Goal: Communication & Community: Share content

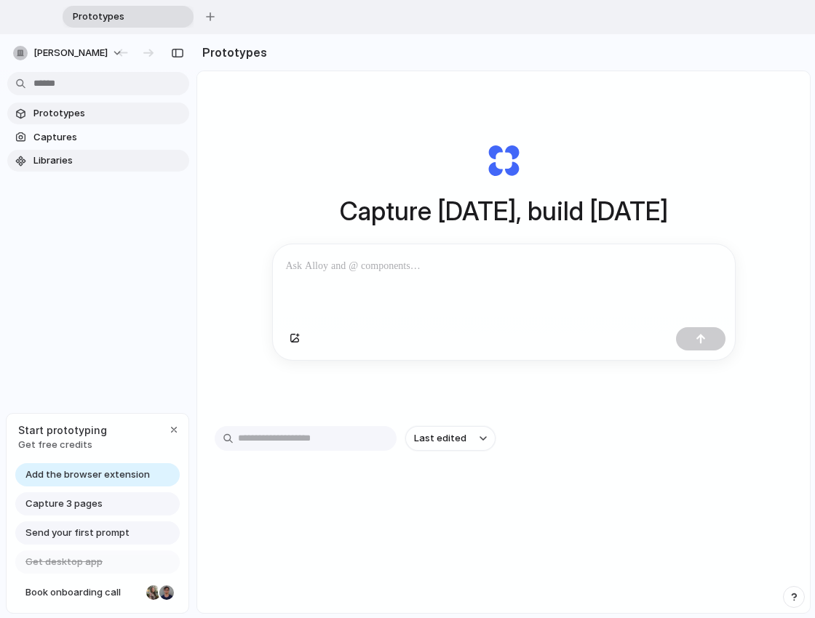
click at [50, 163] on span "Libraries" at bounding box center [108, 160] width 150 height 15
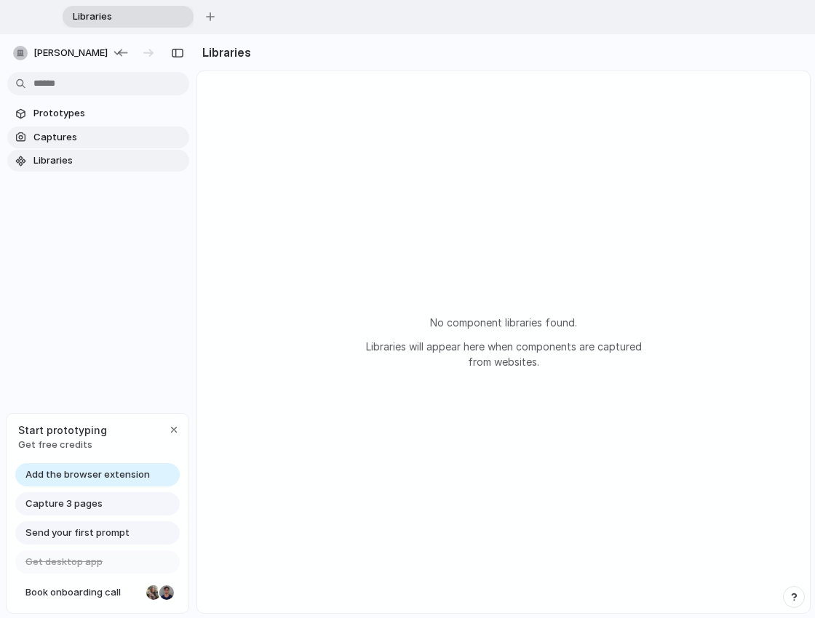
click at [55, 135] on span "Captures" at bounding box center [108, 137] width 150 height 15
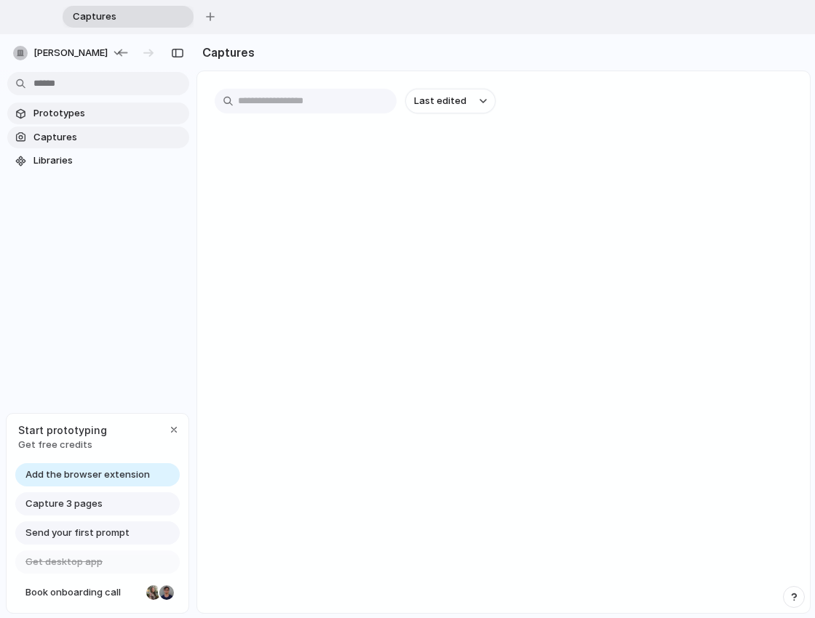
click at [64, 114] on span "Prototypes" at bounding box center [108, 113] width 150 height 15
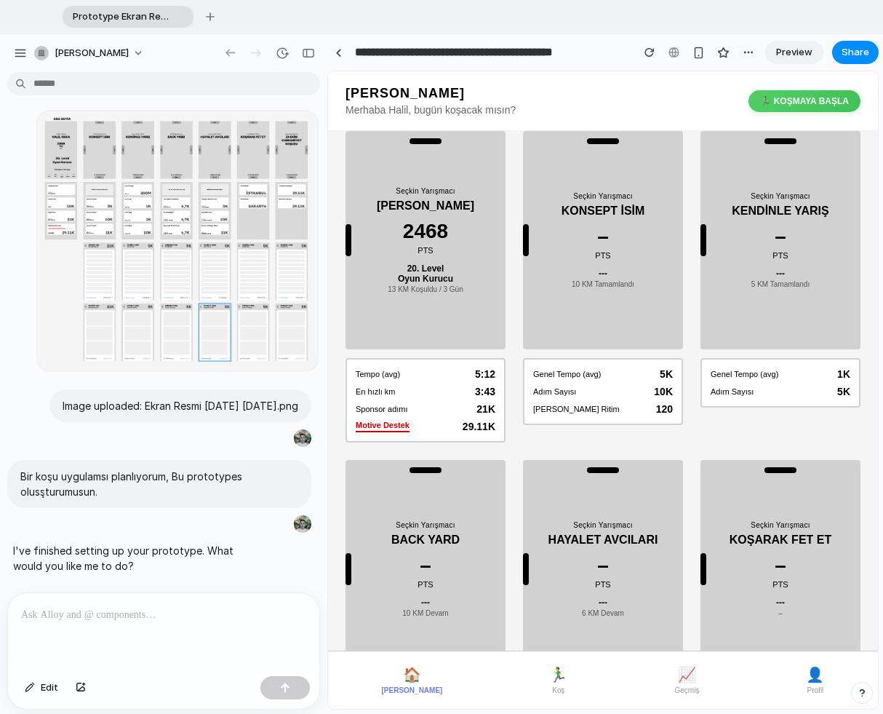
click at [543, 618] on button "🏃‍♂️ Koş" at bounding box center [558, 680] width 30 height 40
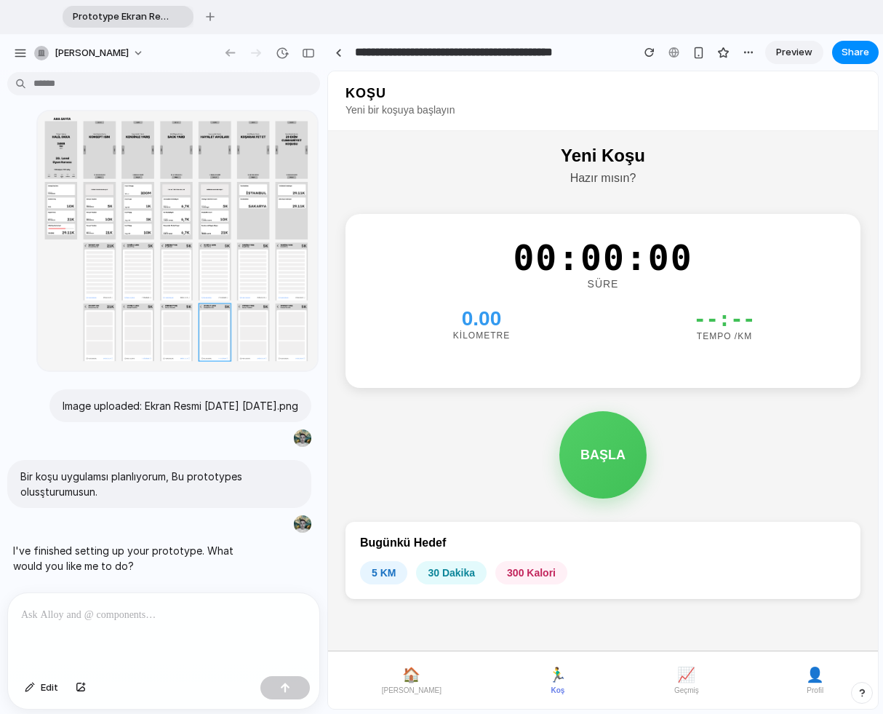
click at [402, 618] on span "🏠" at bounding box center [411, 674] width 18 height 17
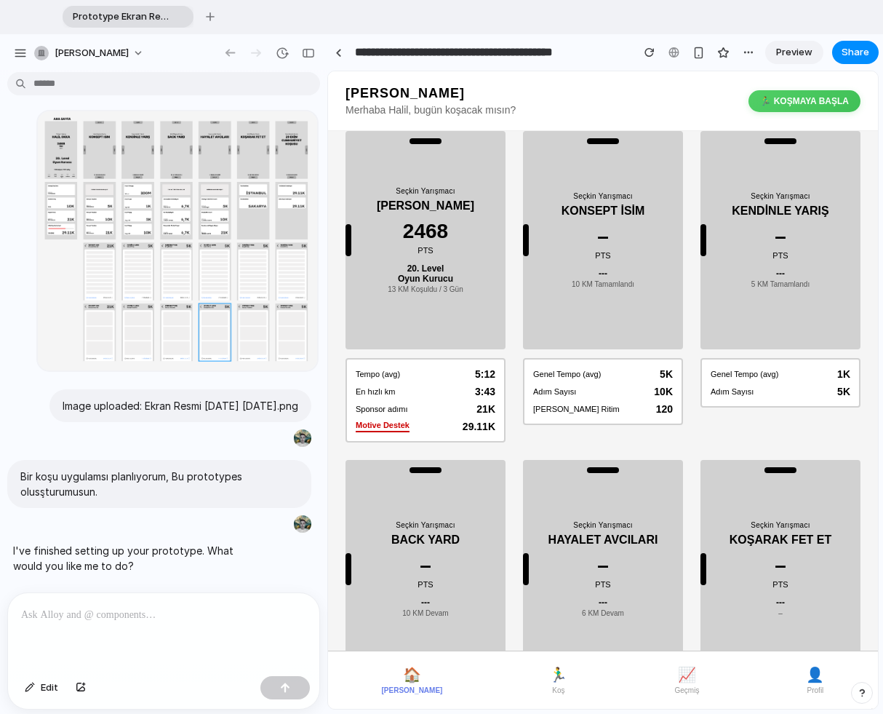
click at [678, 618] on span "📈" at bounding box center [687, 674] width 18 height 17
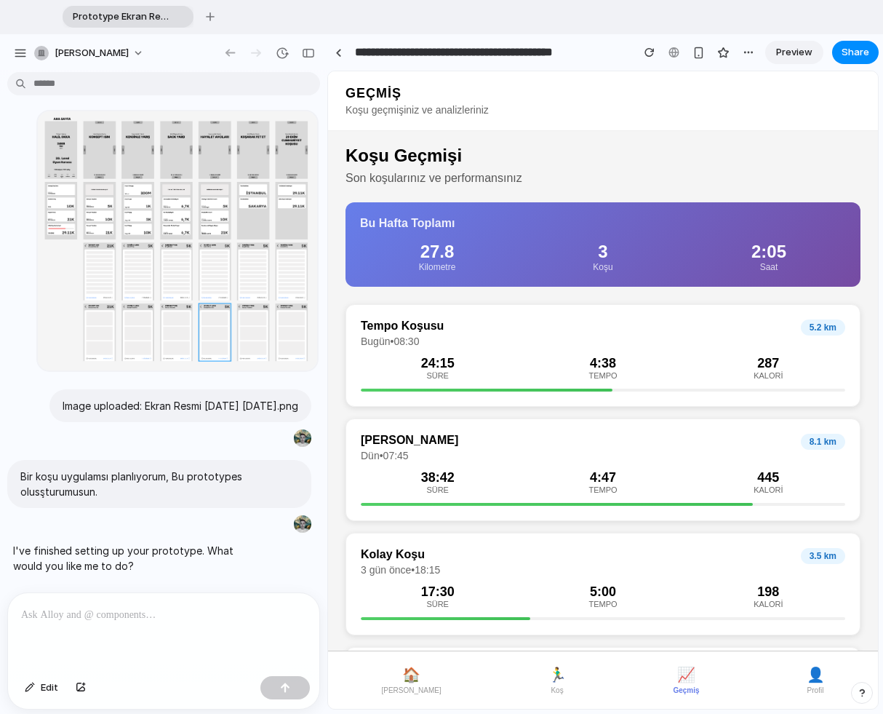
click at [807, 618] on span "👤" at bounding box center [816, 674] width 18 height 17
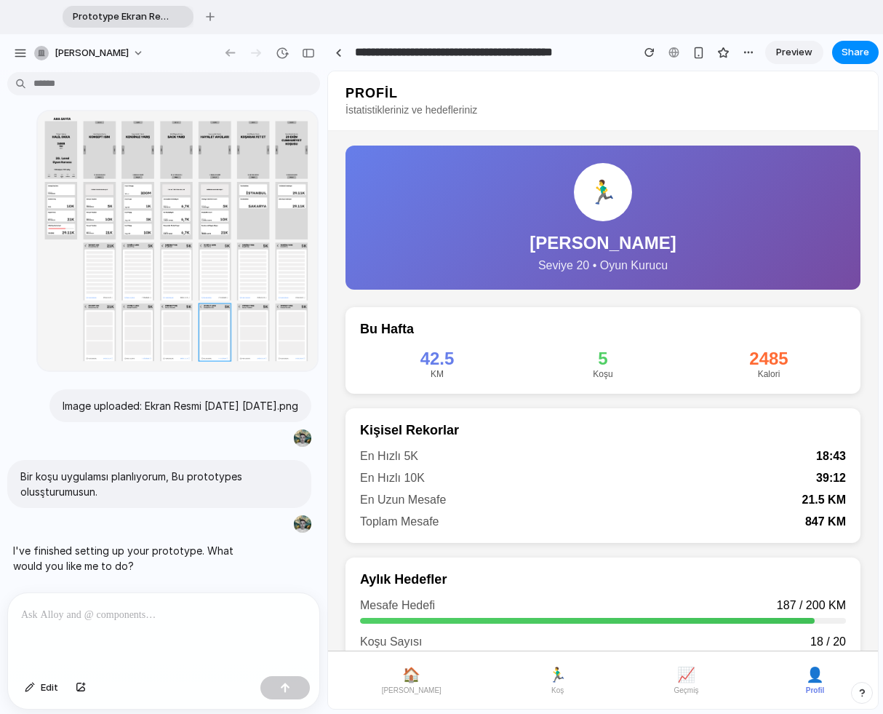
click at [402, 618] on span "🏠" at bounding box center [411, 674] width 18 height 17
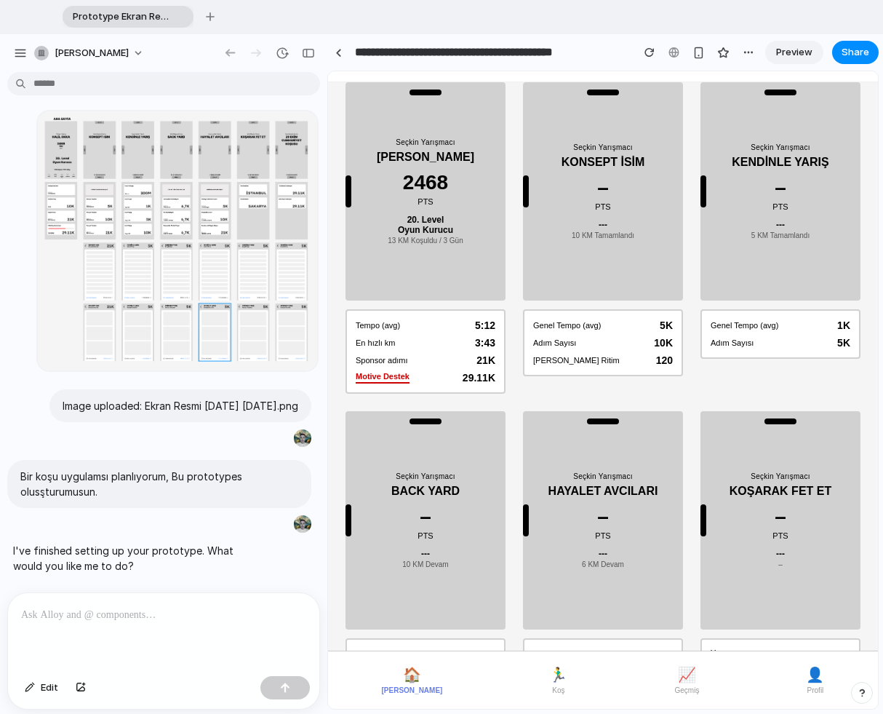
scroll to position [83, 0]
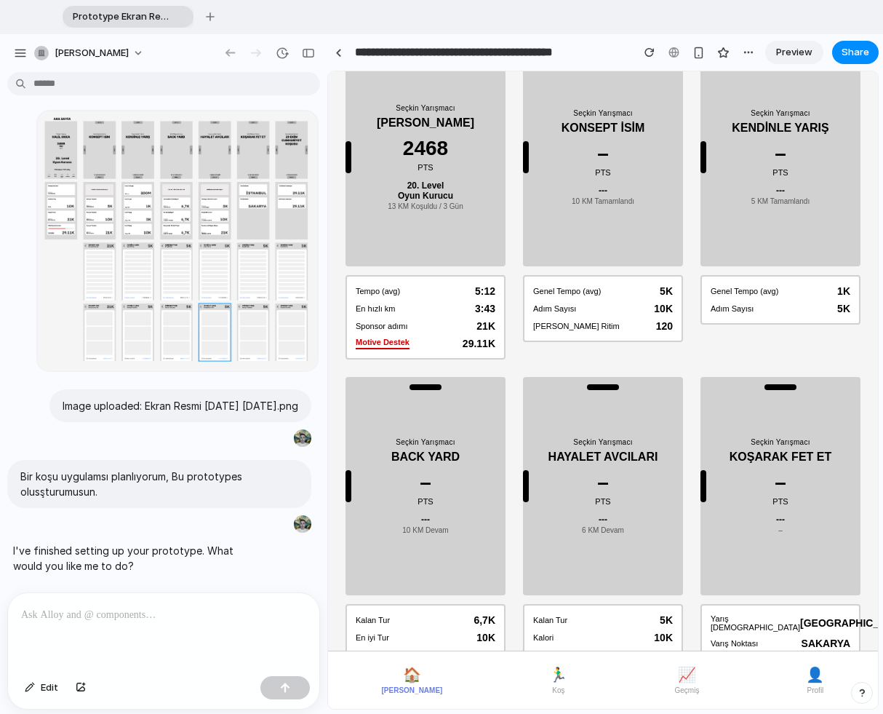
click at [549, 618] on span "🏃‍♂️" at bounding box center [558, 674] width 18 height 17
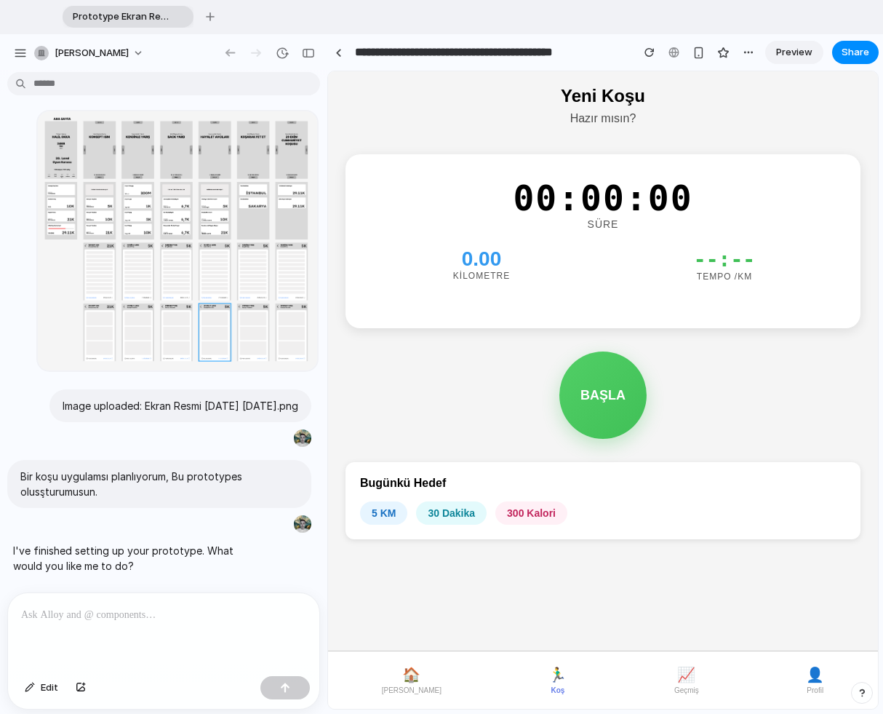
click at [677, 618] on span "📈" at bounding box center [686, 674] width 18 height 17
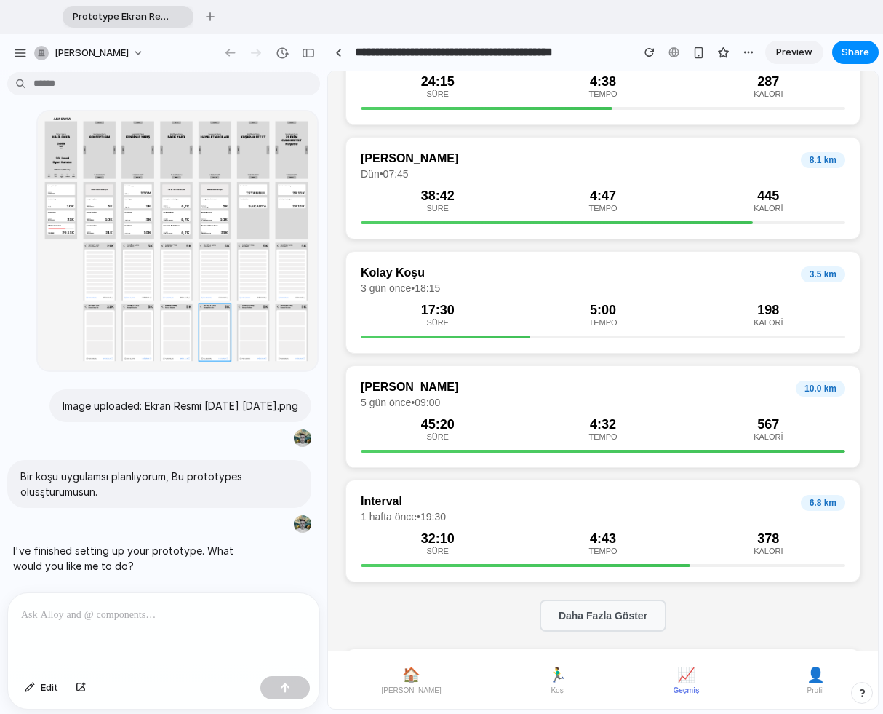
scroll to position [370, 0]
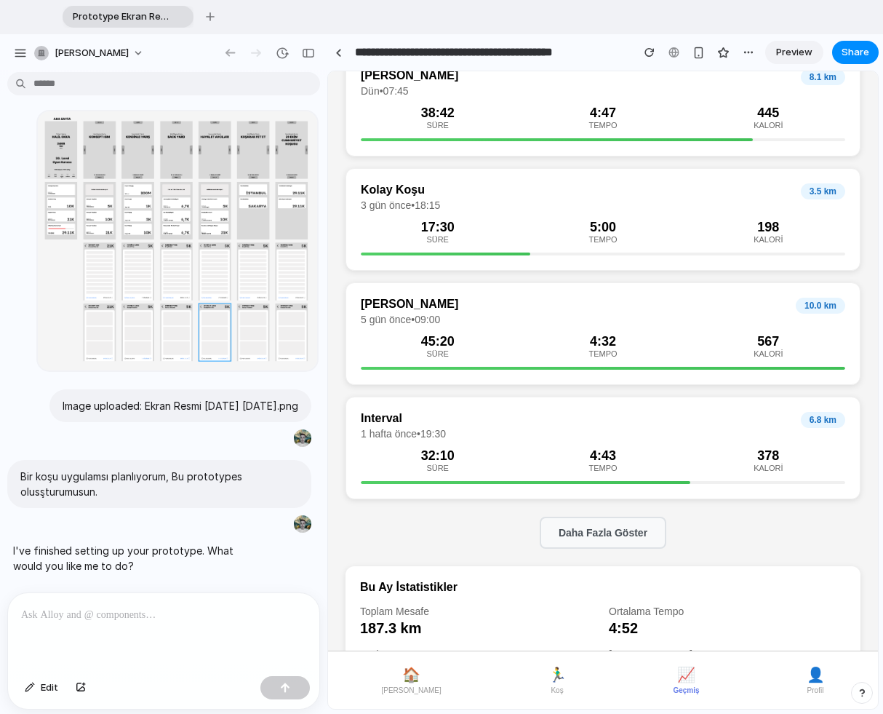
click at [803, 618] on button "👤 Profil" at bounding box center [816, 680] width 30 height 40
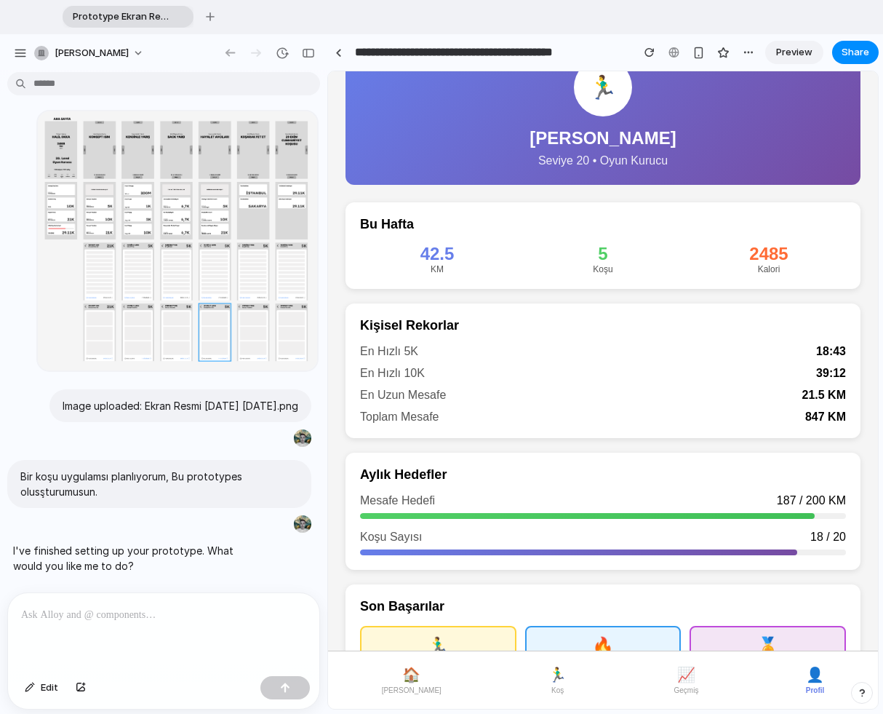
click at [402, 618] on span "🏠" at bounding box center [411, 674] width 18 height 17
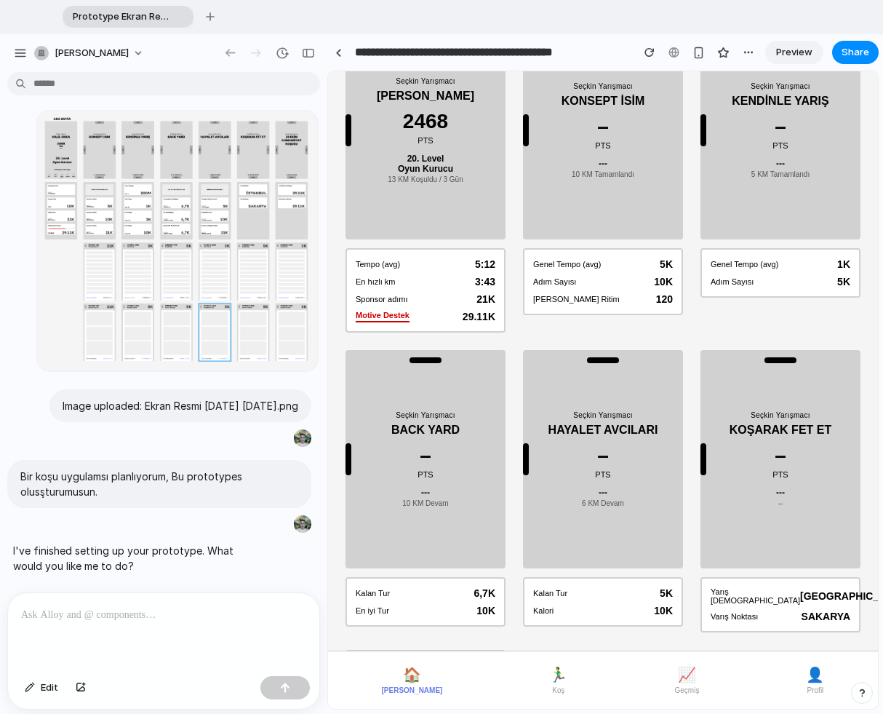
click at [552, 618] on span "Koş" at bounding box center [558, 690] width 12 height 8
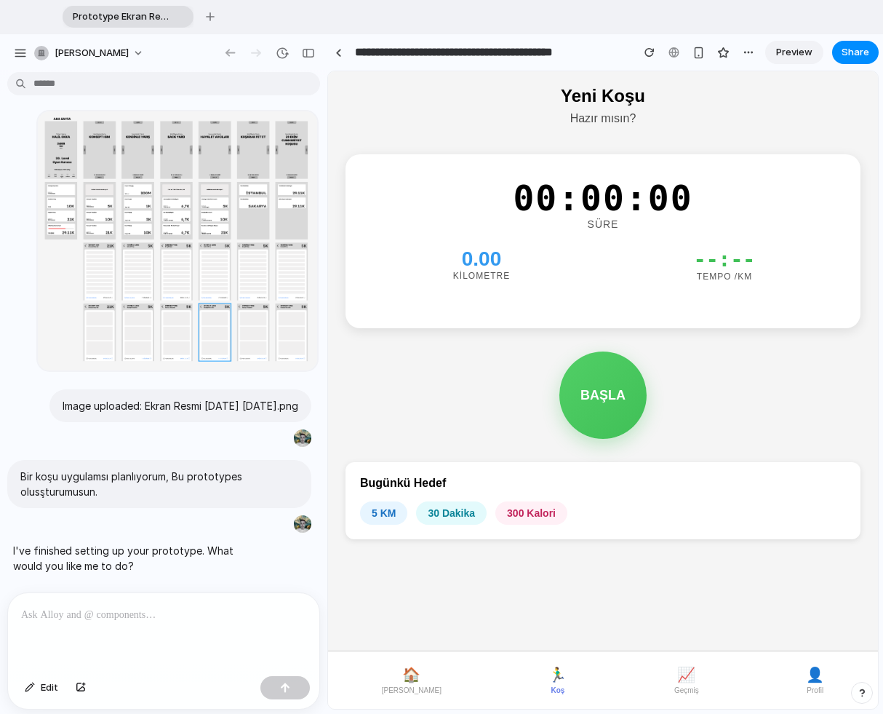
click at [677, 618] on span "📈" at bounding box center [686, 674] width 18 height 17
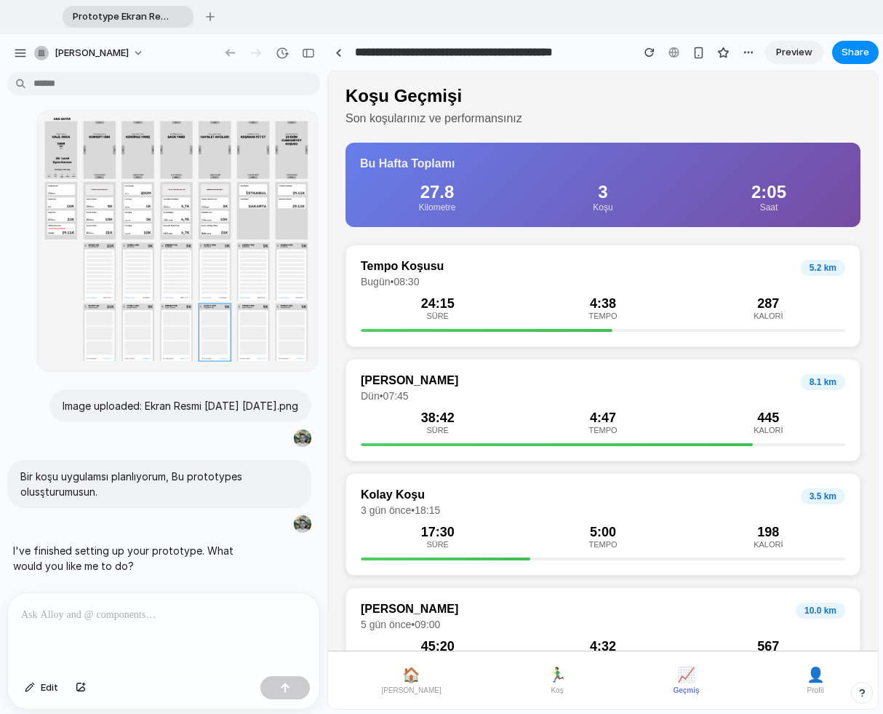
click at [803, 618] on button "👤 Profil" at bounding box center [816, 680] width 30 height 40
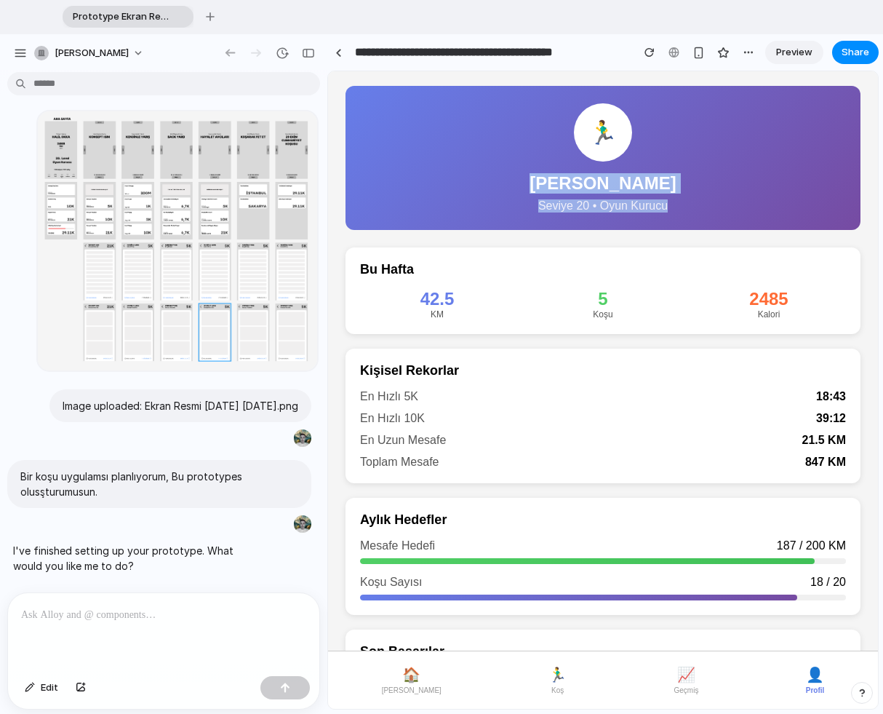
drag, startPoint x: 607, startPoint y: 196, endPoint x: 665, endPoint y: 216, distance: 61.4
click at [665, 216] on div "🏃‍♂️ [PERSON_NAME] 20 • [PERSON_NAME]" at bounding box center [603, 158] width 515 height 144
click at [658, 241] on div "🏃‍♂️ [PERSON_NAME] 20 • Oyun Kurucu Bu Hafta 42.5 KM 5 Koşu 2485 Kalori Kişisel…" at bounding box center [603, 412] width 550 height 682
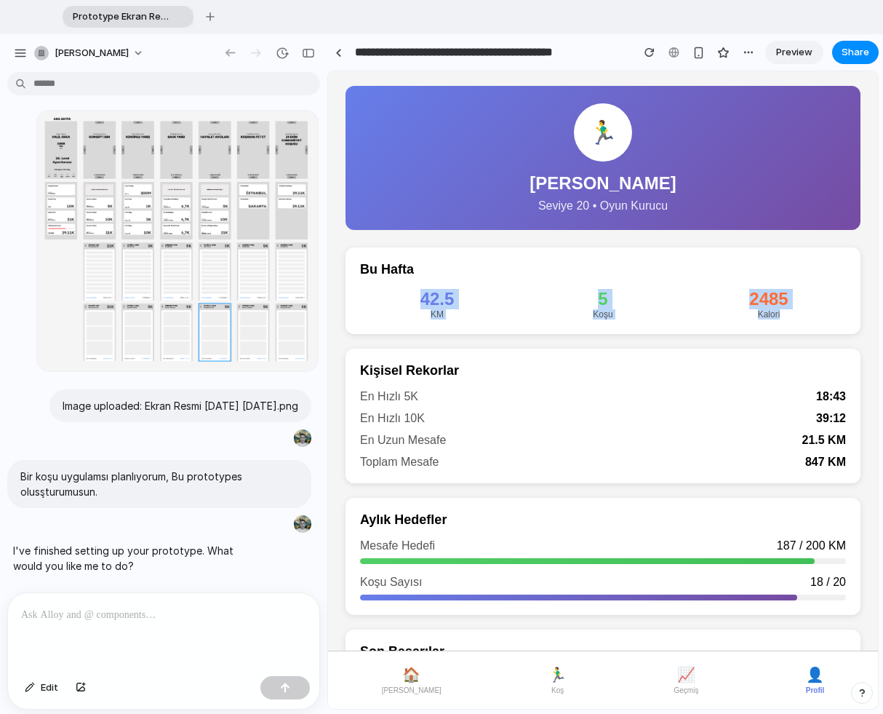
drag, startPoint x: 478, startPoint y: 310, endPoint x: 804, endPoint y: 332, distance: 327.3
click at [804, 332] on div "Bu Hafta 42.5 KM 5 Koşu 2485 [GEOGRAPHIC_DATA]" at bounding box center [603, 290] width 515 height 87
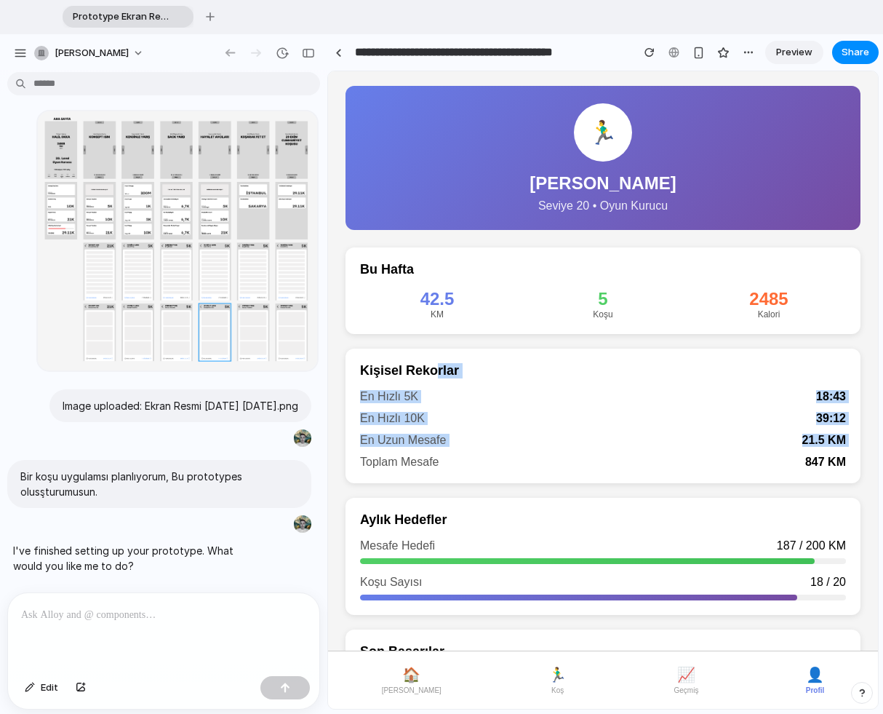
drag, startPoint x: 437, startPoint y: 372, endPoint x: 543, endPoint y: 455, distance: 134.7
click at [543, 455] on div "Kişisel Rekorlar En Hızlı 5K 18:43 En Hızlı 10K 39:12 En Uzun Mesafe 21.5 KM To…" at bounding box center [603, 415] width 515 height 135
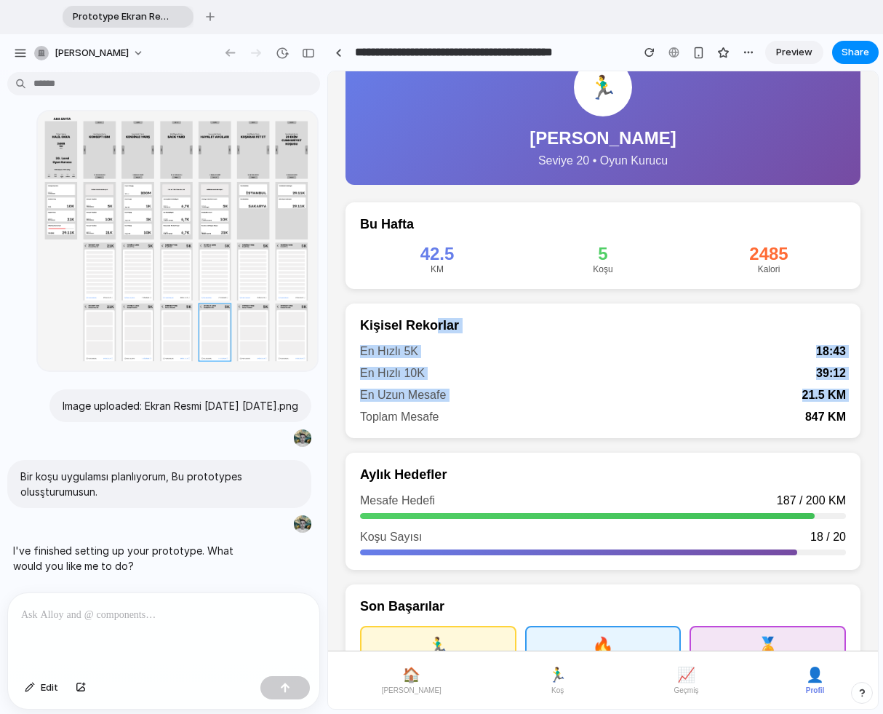
scroll to position [110, 0]
click at [439, 618] on div "🏃‍♂️" at bounding box center [438, 646] width 130 height 20
click at [548, 618] on span "🏃‍♂️" at bounding box center [557, 674] width 18 height 17
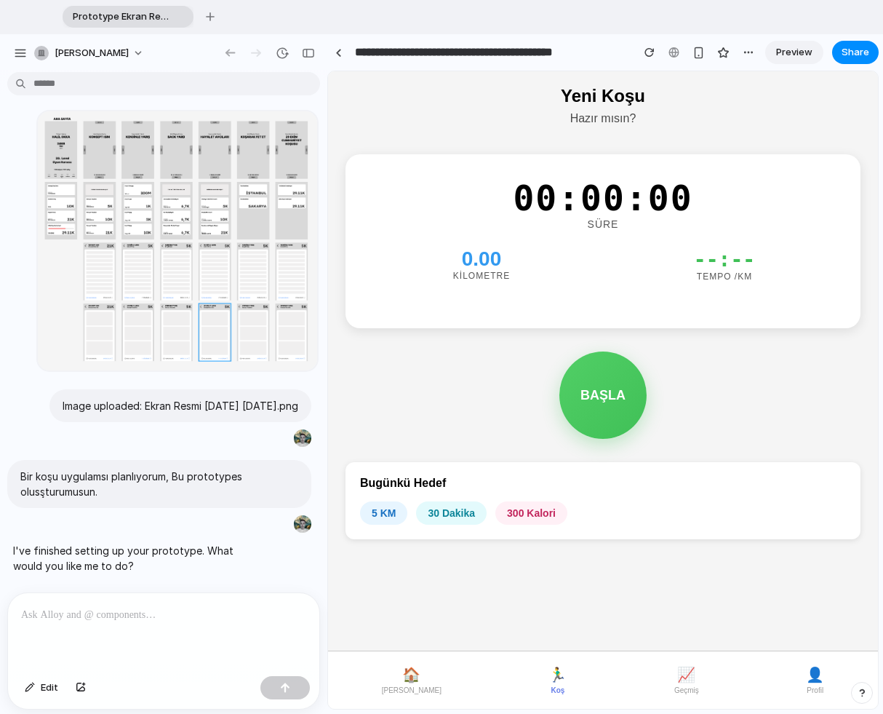
click at [615, 398] on button "BAŞLA" at bounding box center [602, 394] width 87 height 87
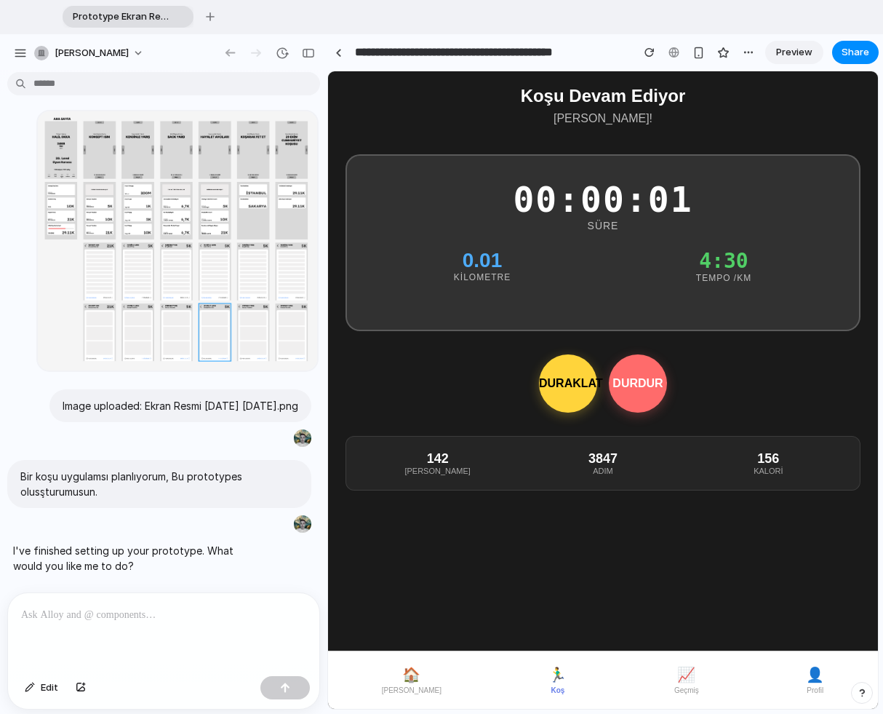
click at [569, 383] on button "DURAKLAT" at bounding box center [568, 383] width 58 height 58
click at [653, 383] on button "DURDUR" at bounding box center [638, 383] width 58 height 58
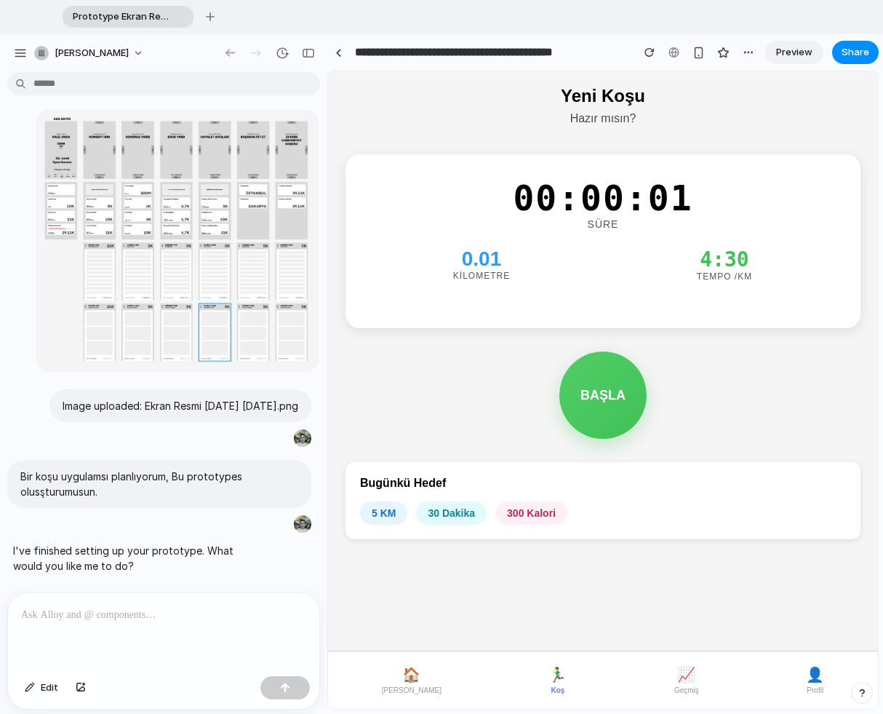
click at [600, 390] on button "BAŞLA" at bounding box center [602, 394] width 87 height 87
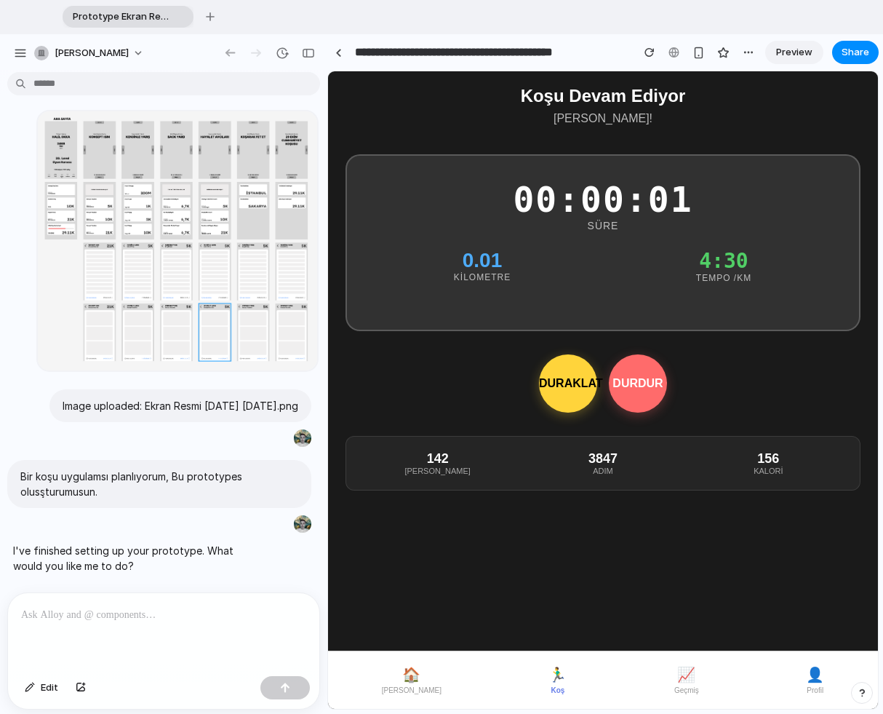
click at [677, 618] on span "📈" at bounding box center [686, 674] width 18 height 17
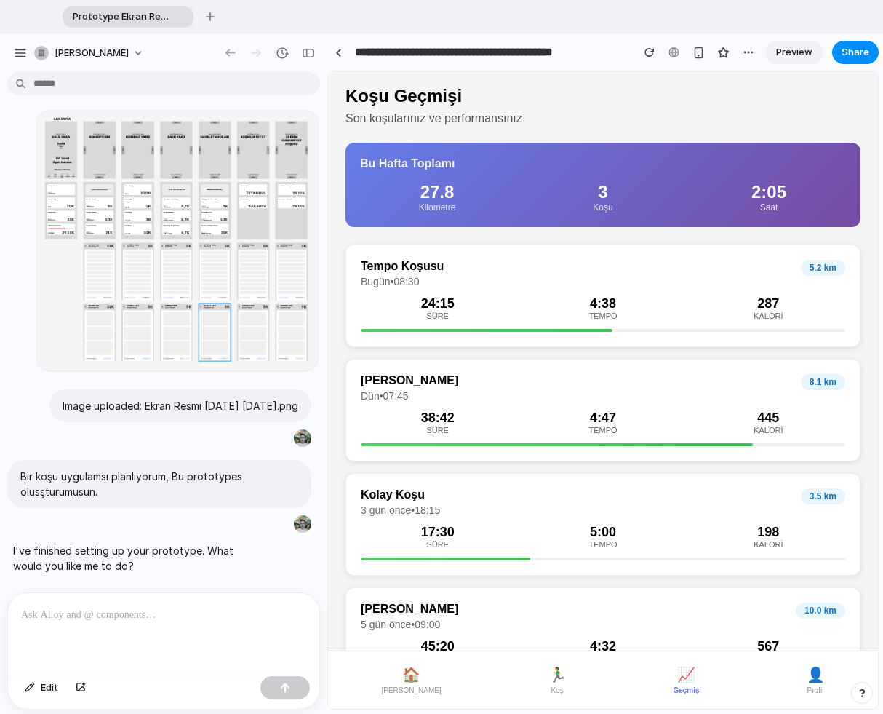
click at [814, 618] on button "👤 Profil" at bounding box center [816, 680] width 30 height 40
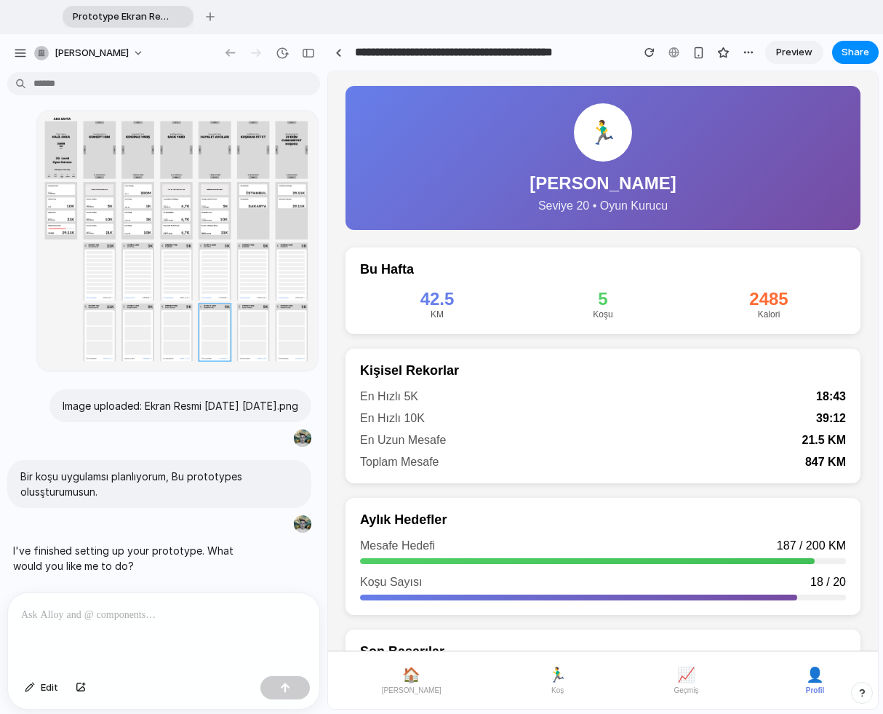
click at [545, 618] on button "🏃‍♂️ Koş" at bounding box center [558, 680] width 30 height 40
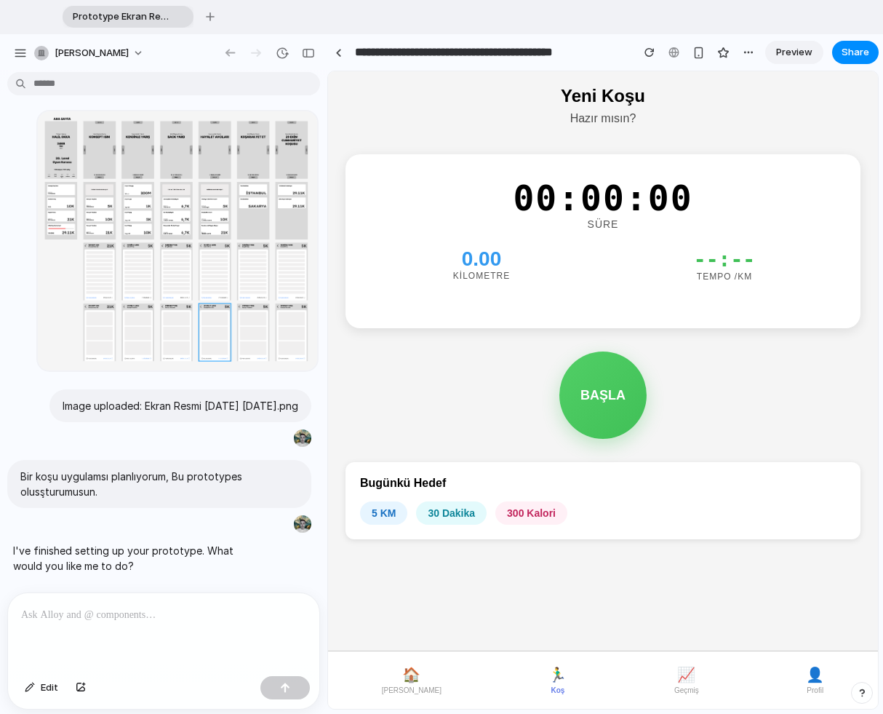
click at [410, 618] on button "🏠 [PERSON_NAME]" at bounding box center [411, 680] width 71 height 40
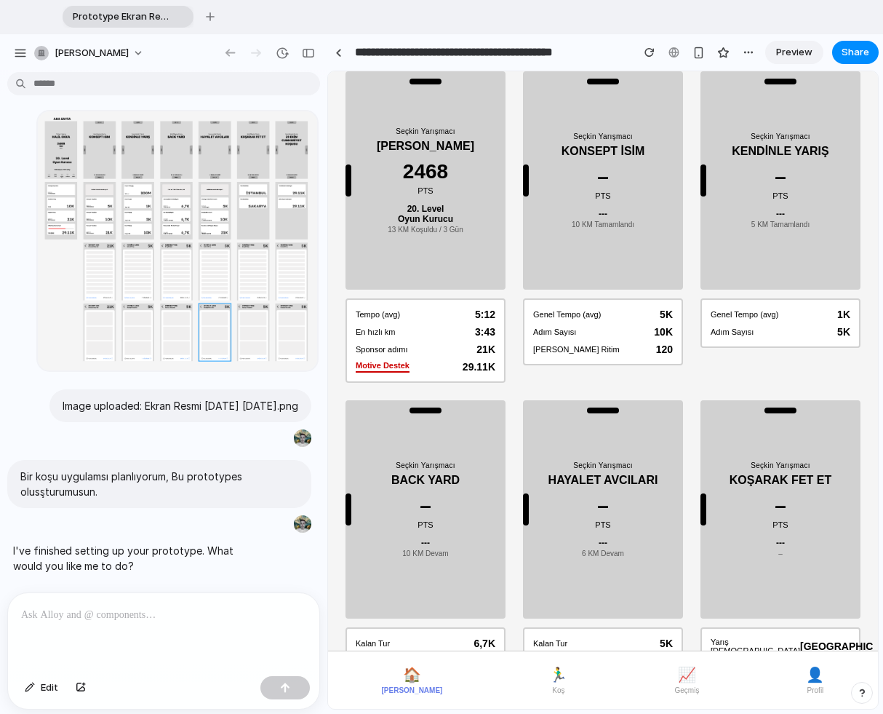
click at [549, 618] on button "🏃‍♂️ Koş" at bounding box center [558, 680] width 30 height 40
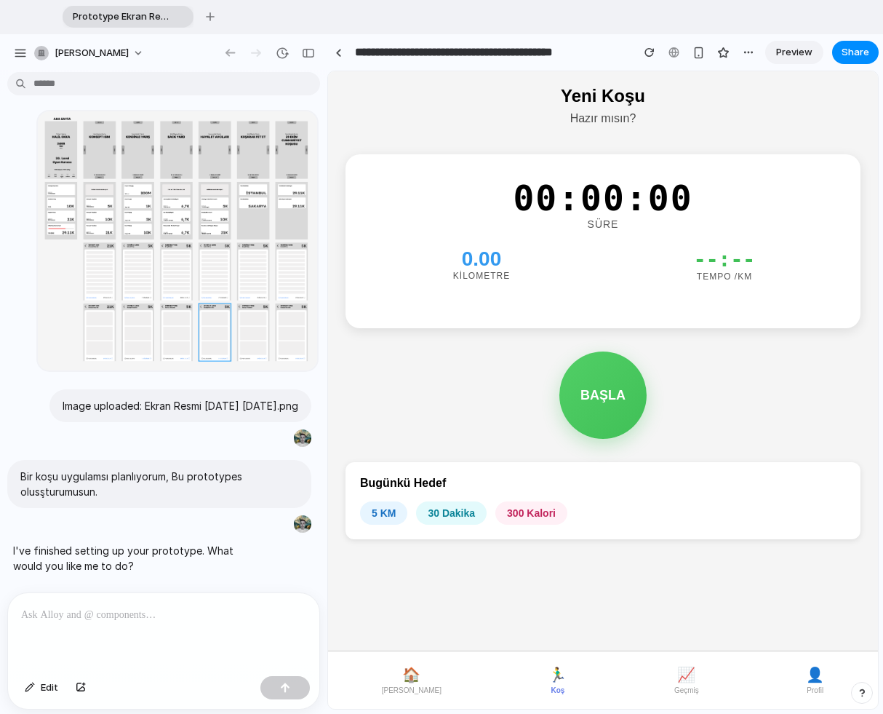
click at [793, 55] on span "Preview" at bounding box center [794, 52] width 36 height 15
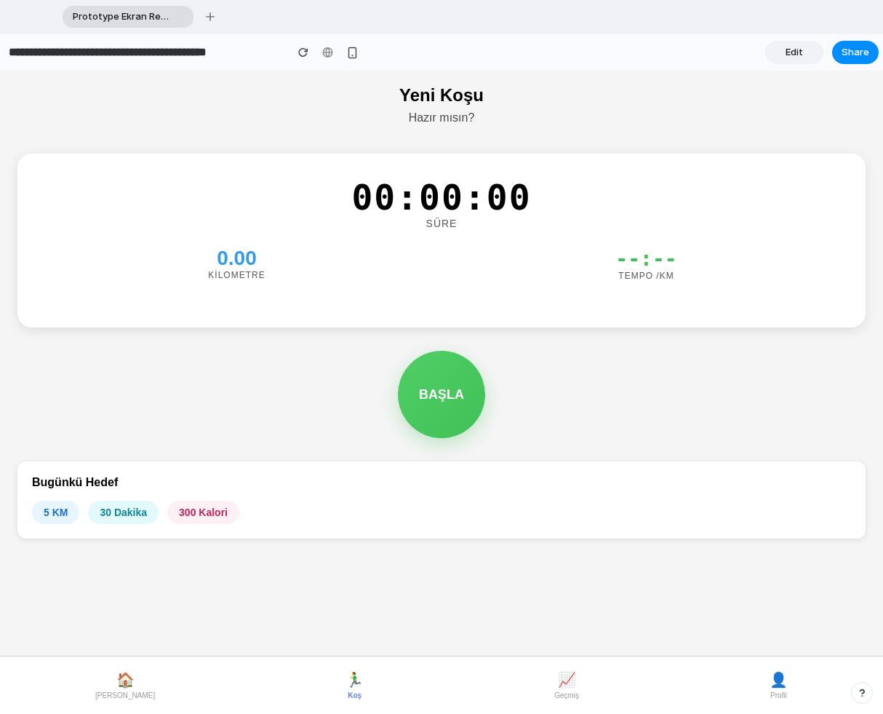
click at [794, 55] on span "Edit" at bounding box center [794, 52] width 17 height 15
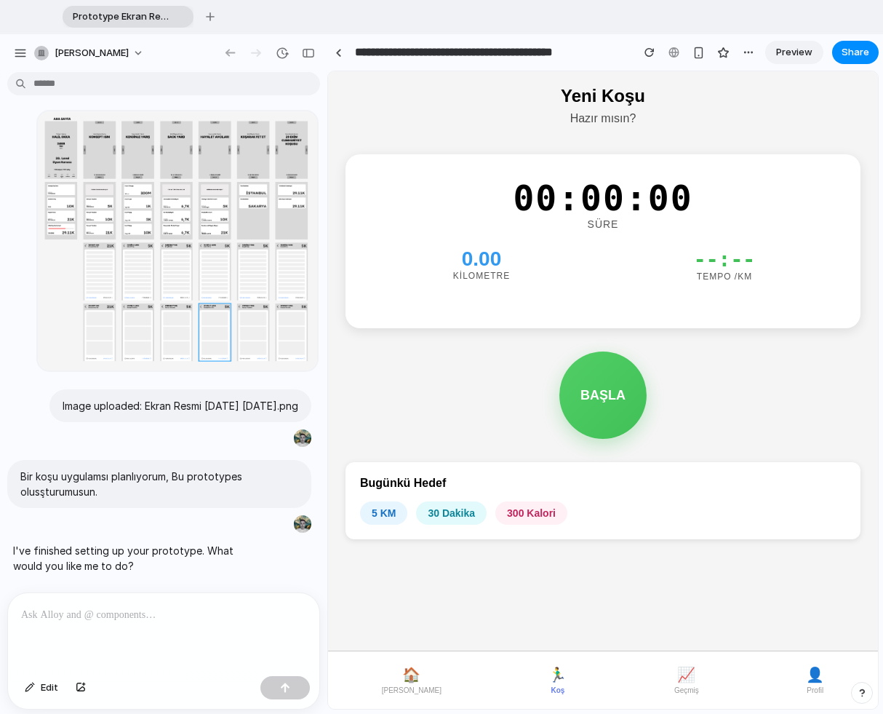
click at [794, 55] on span "Preview" at bounding box center [794, 52] width 36 height 15
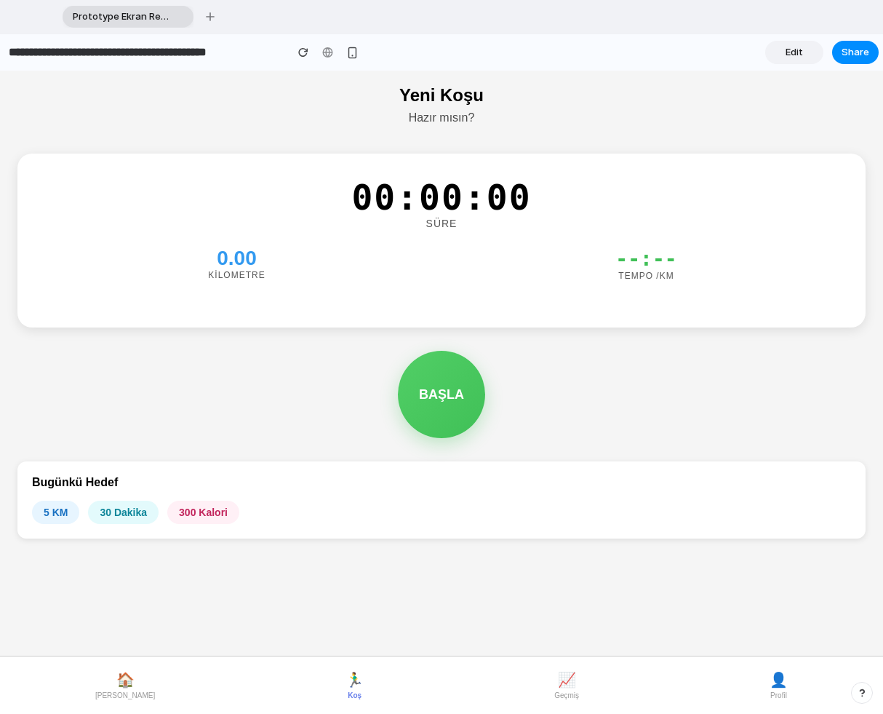
click at [120, 618] on button "🏠 [PERSON_NAME]" at bounding box center [124, 685] width 71 height 40
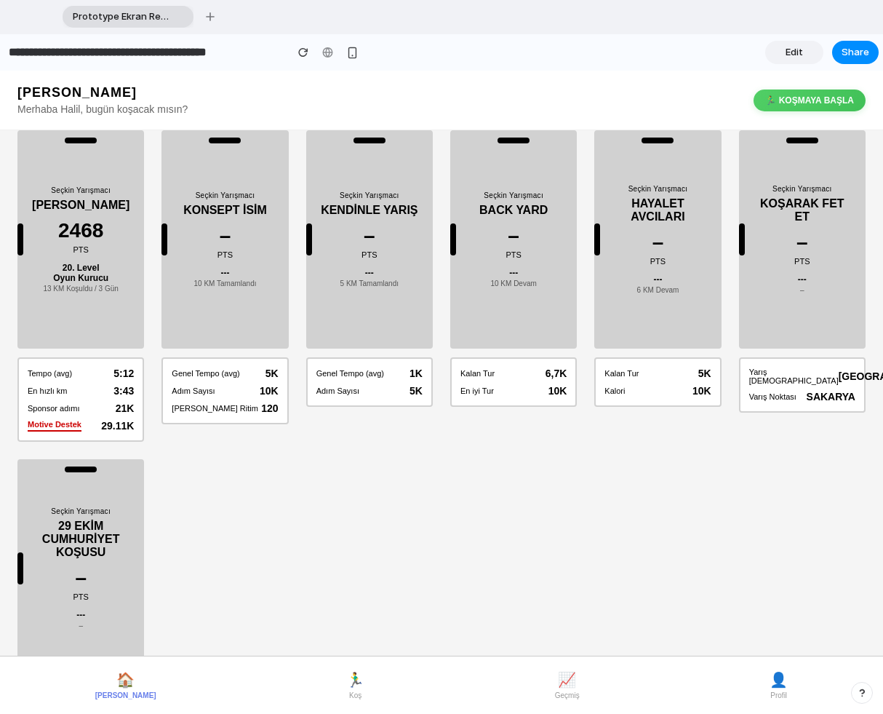
scroll to position [3, 0]
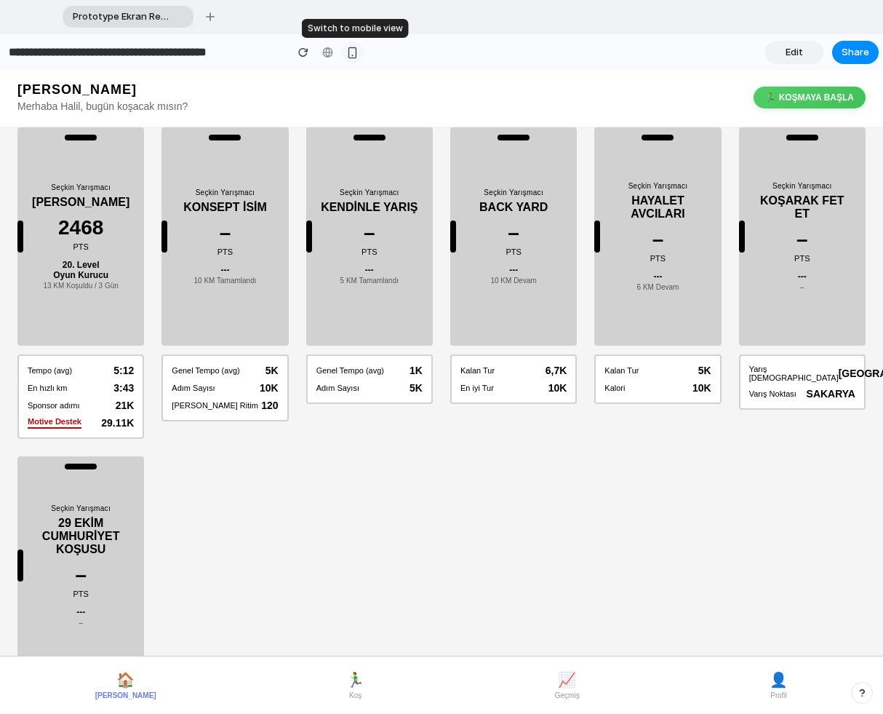
click at [352, 51] on div "button" at bounding box center [352, 53] width 12 height 12
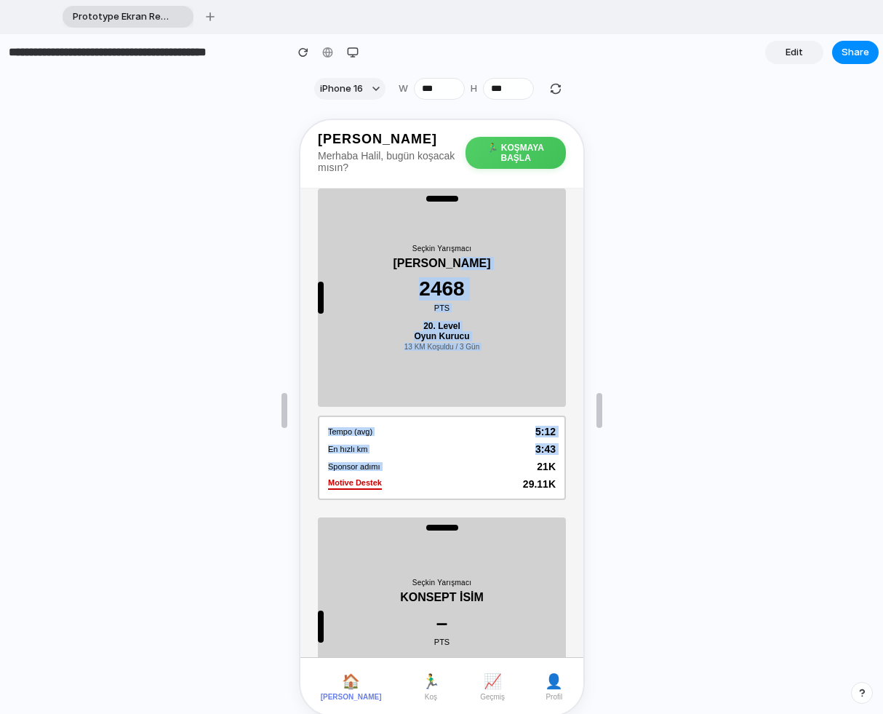
drag, startPoint x: 473, startPoint y: 455, endPoint x: 470, endPoint y: 227, distance: 228.4
click at [468, 233] on article "Seçkin Yarışmacı [PERSON_NAME] 2468 PTS 20. Level Oyun Kurucu 13 KM Koşuldu / 3…" at bounding box center [440, 342] width 248 height 311
drag, startPoint x: 473, startPoint y: 232, endPoint x: 471, endPoint y: 429, distance: 197.1
click at [471, 429] on article "Seçkin Yarışmacı [PERSON_NAME] 2468 PTS 20. Level Oyun Kurucu 13 KM Koşuldu / 3…" at bounding box center [440, 342] width 248 height 311
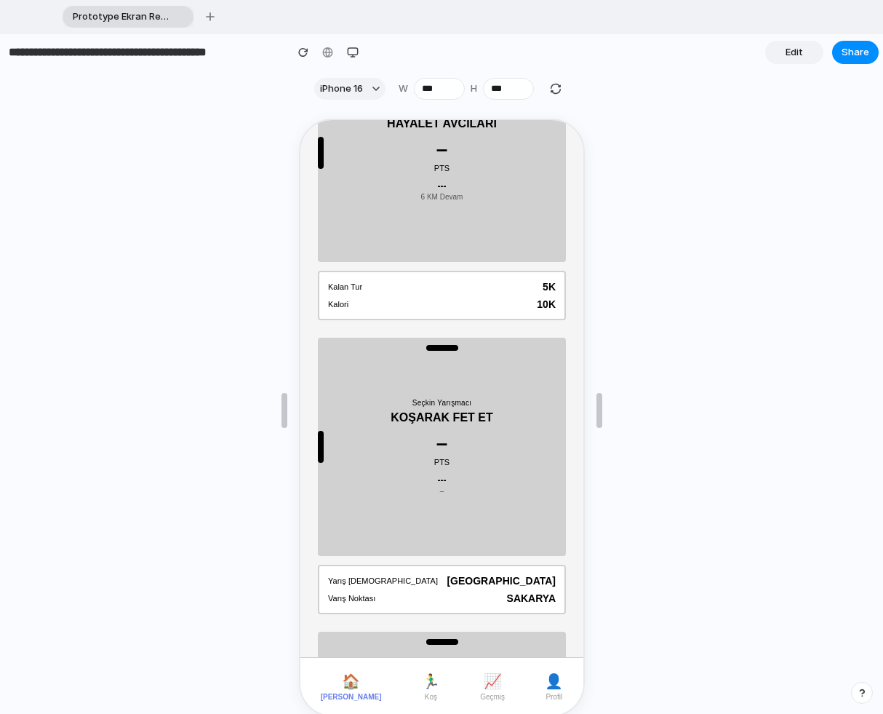
click at [420, 618] on span "🏃‍♂️" at bounding box center [429, 679] width 18 height 17
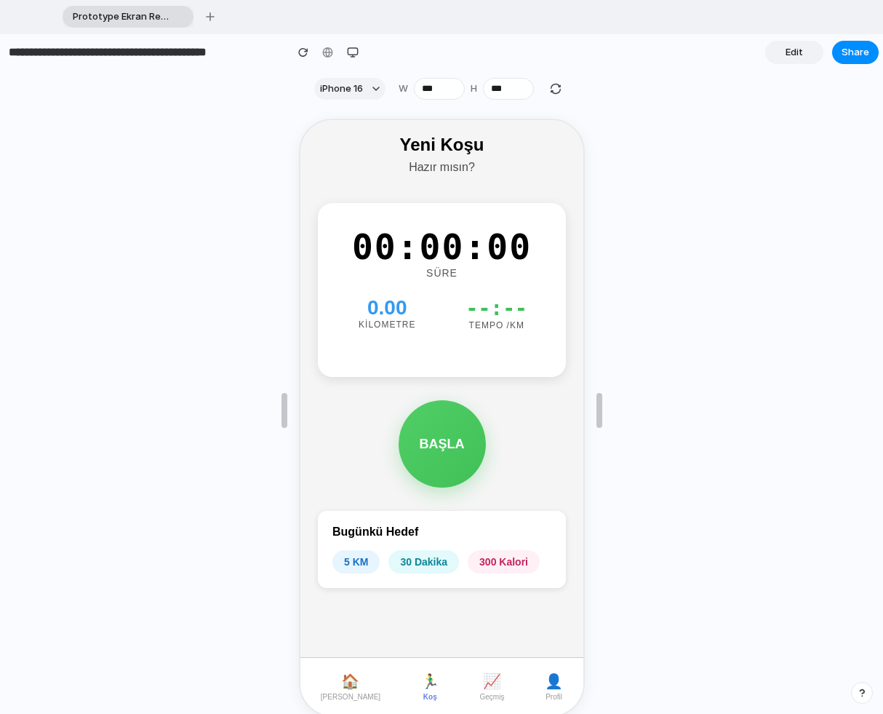
click at [481, 618] on span "📈" at bounding box center [490, 679] width 18 height 17
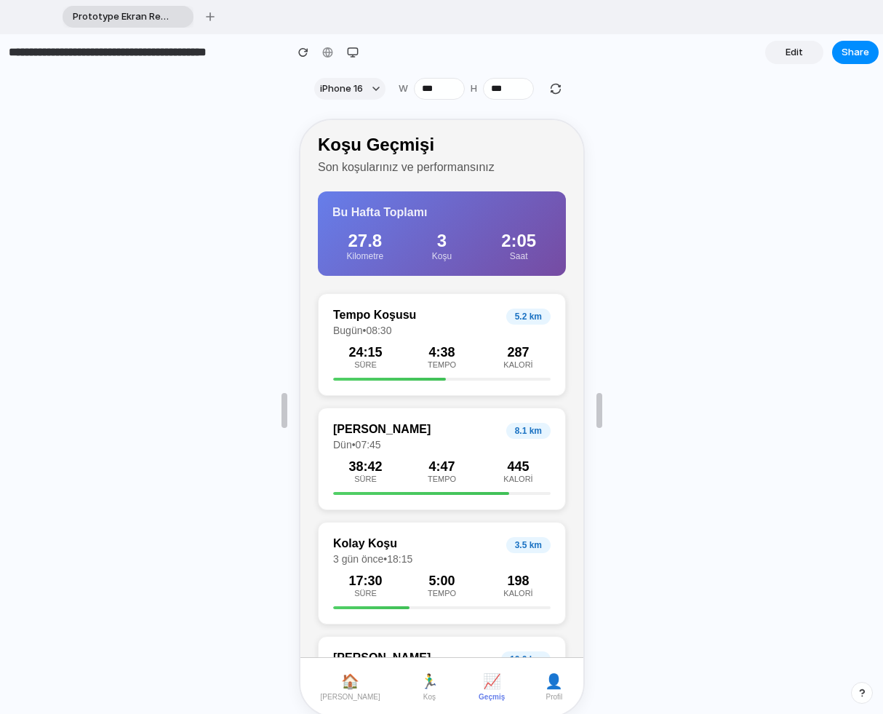
click at [554, 618] on span "👤" at bounding box center [552, 679] width 18 height 17
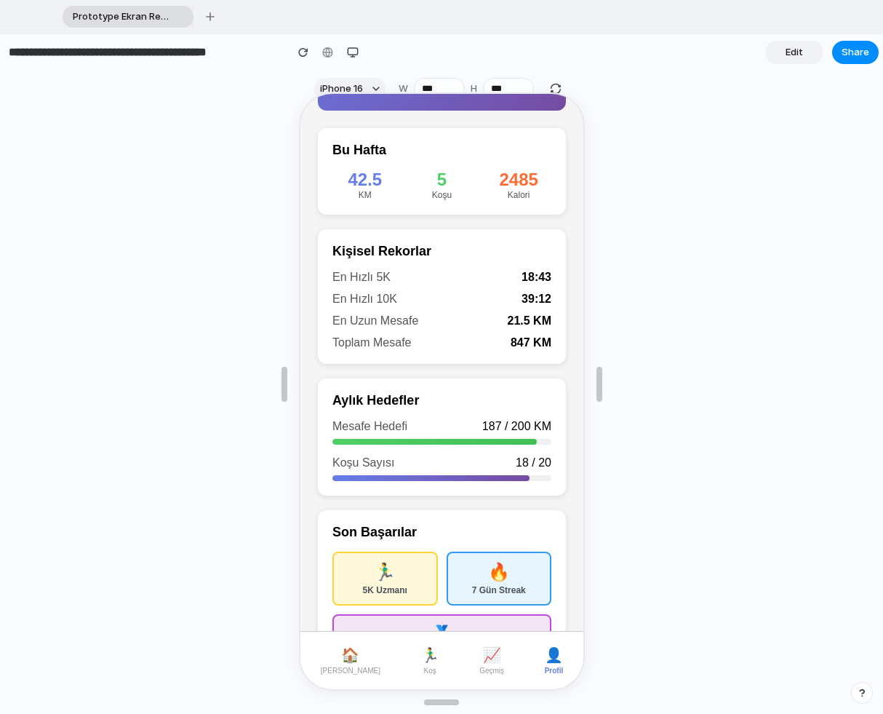
scroll to position [216, 0]
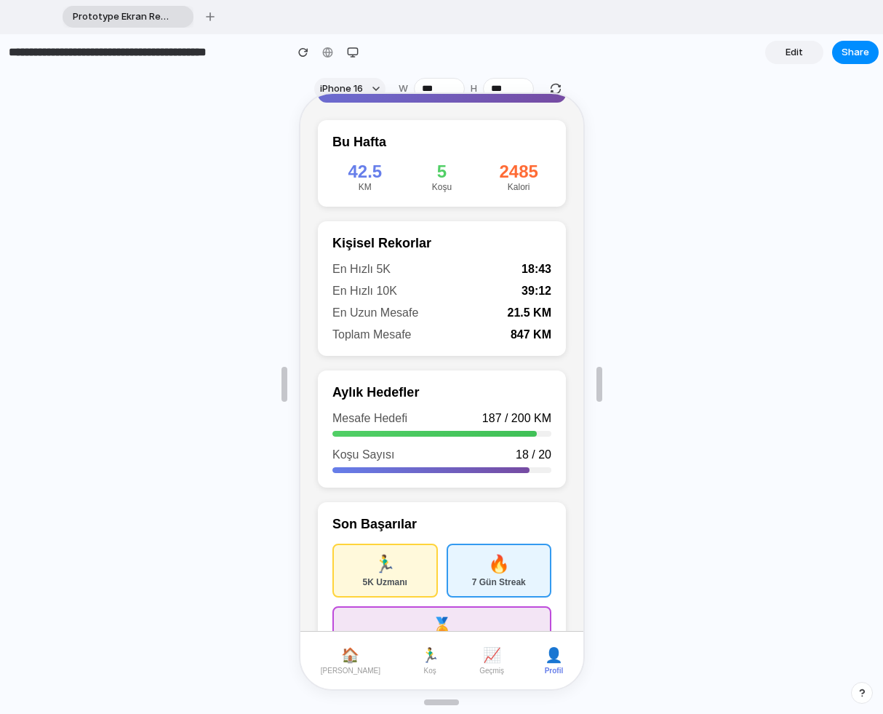
click at [340, 618] on span "🏠" at bounding box center [348, 652] width 18 height 17
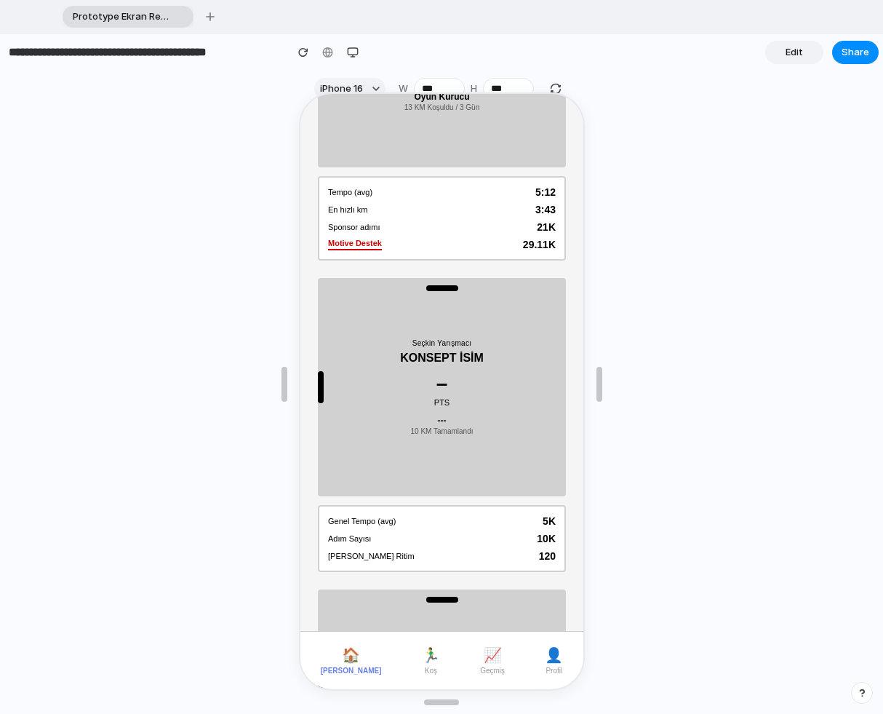
click at [420, 618] on span "🏃‍♂️" at bounding box center [429, 652] width 18 height 17
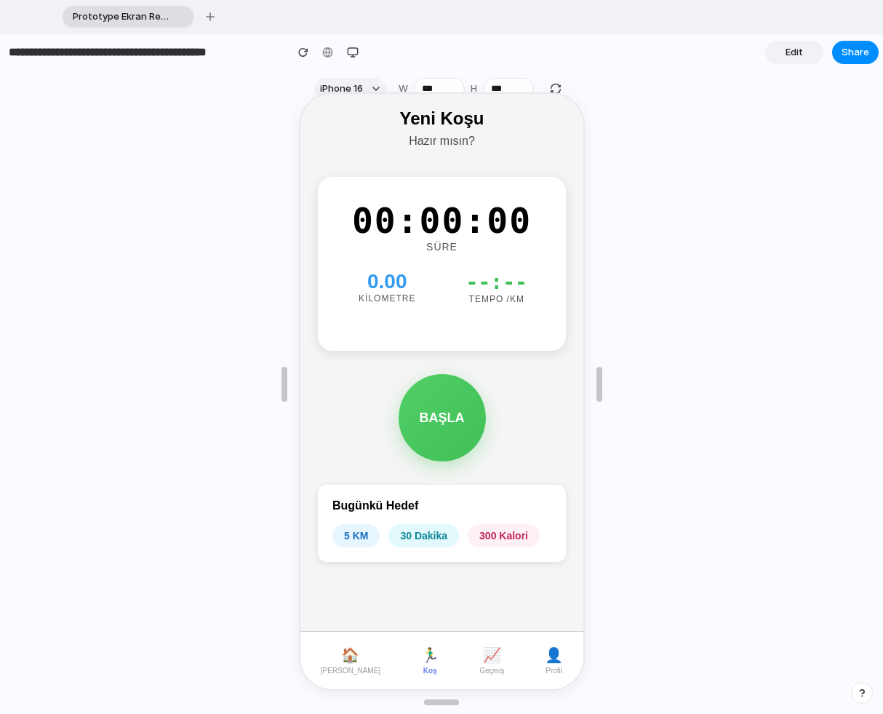
scroll to position [60, 0]
click at [486, 618] on span "📈" at bounding box center [490, 652] width 18 height 17
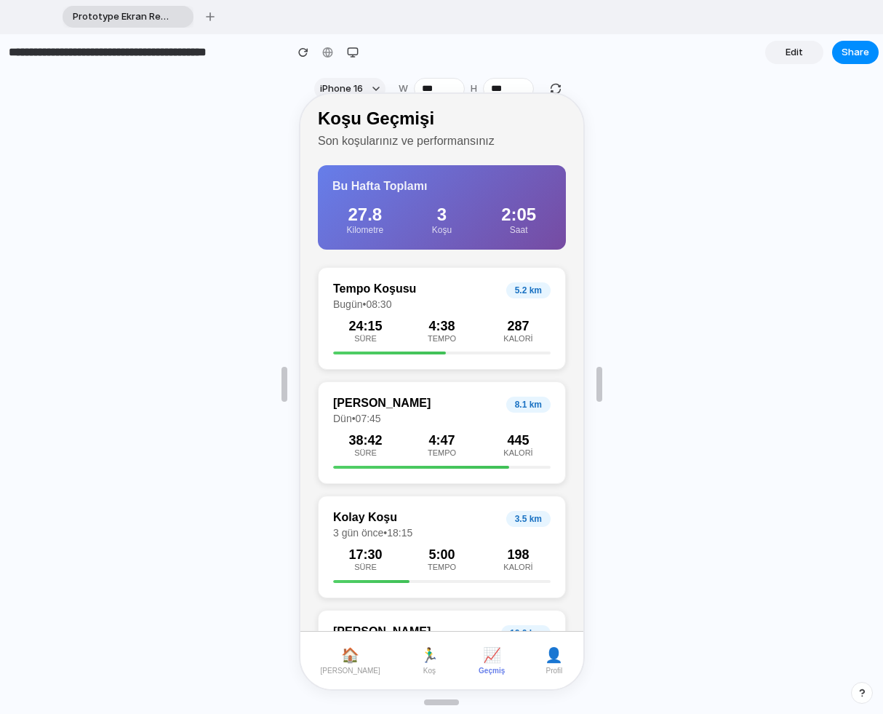
click at [330, 618] on button "🏠 [PERSON_NAME]" at bounding box center [348, 659] width 71 height 40
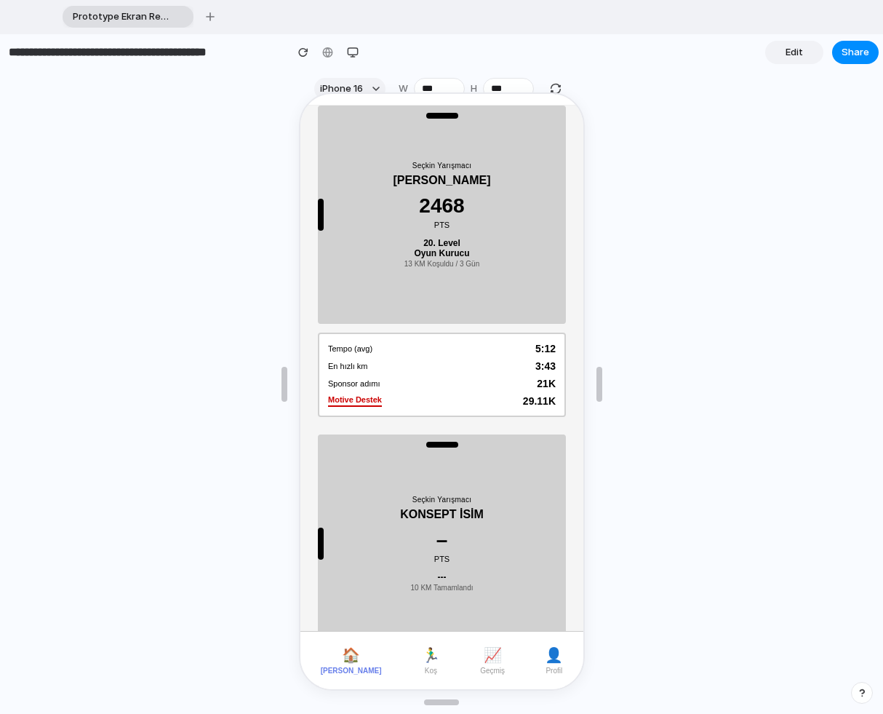
click at [420, 618] on span "🏃‍♂️" at bounding box center [429, 652] width 18 height 17
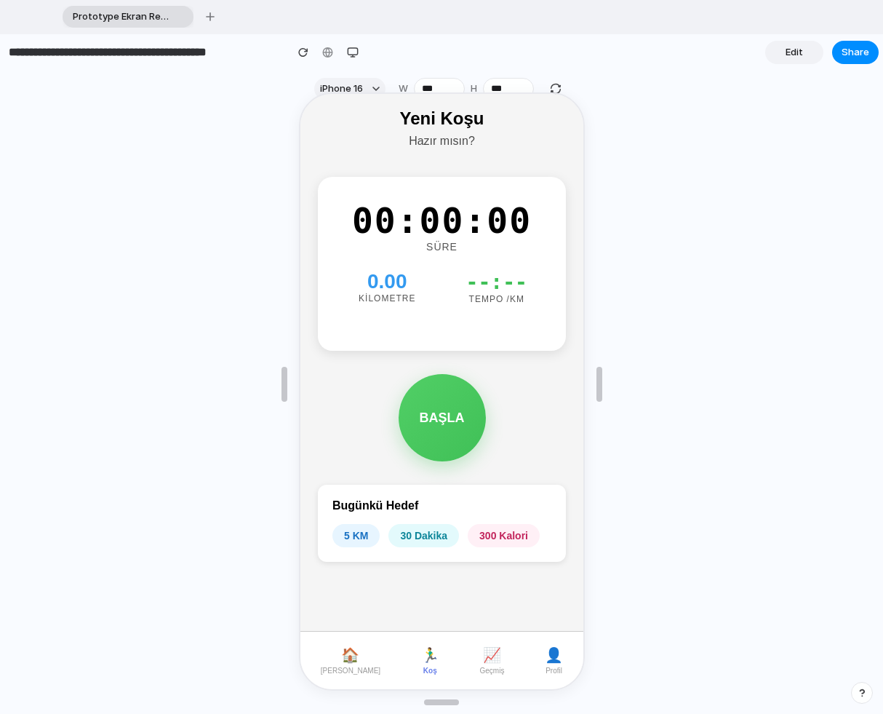
click at [488, 618] on button "📈 Geçmiş" at bounding box center [490, 659] width 36 height 40
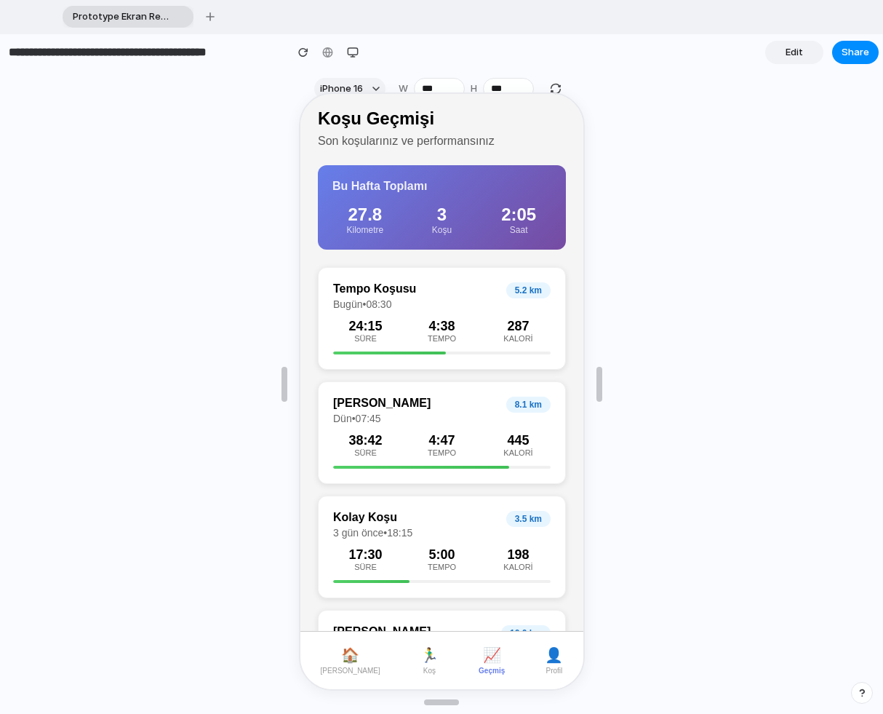
click at [552, 618] on span "👤" at bounding box center [552, 652] width 18 height 17
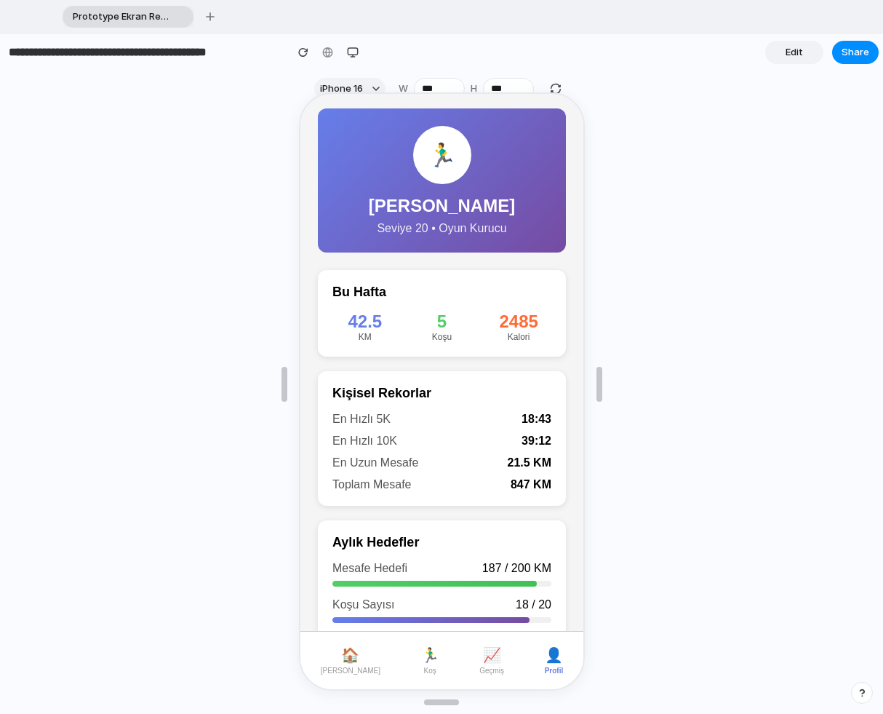
scroll to position [216, 0]
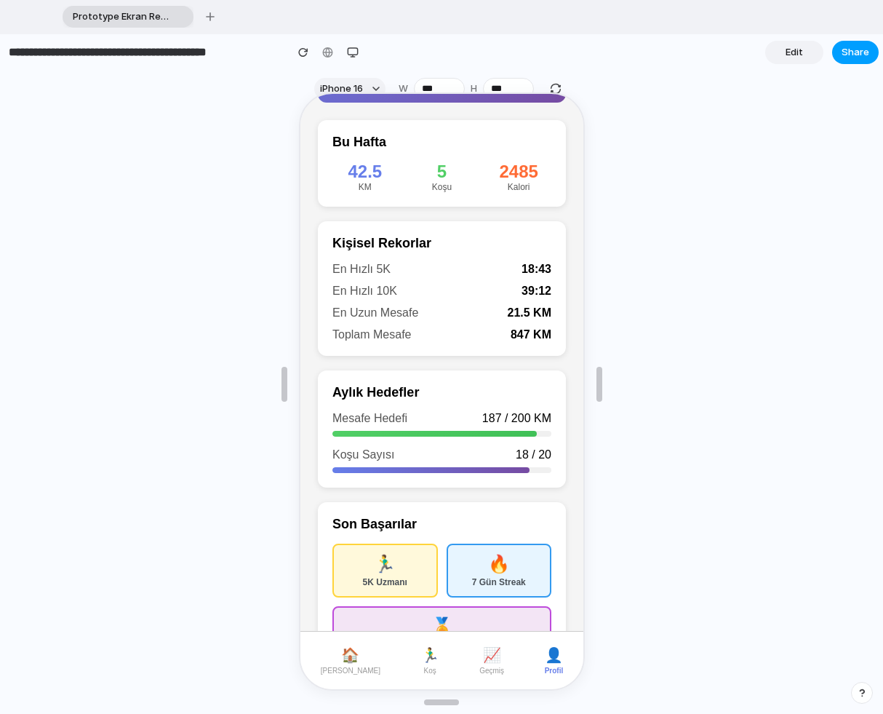
click at [814, 47] on span "Share" at bounding box center [856, 52] width 28 height 15
click at [666, 316] on div "Share ' Prototype Ekran Resmi [DATE] [DATE].png ' Invite Halil Okka Creator Any…" at bounding box center [441, 357] width 883 height 714
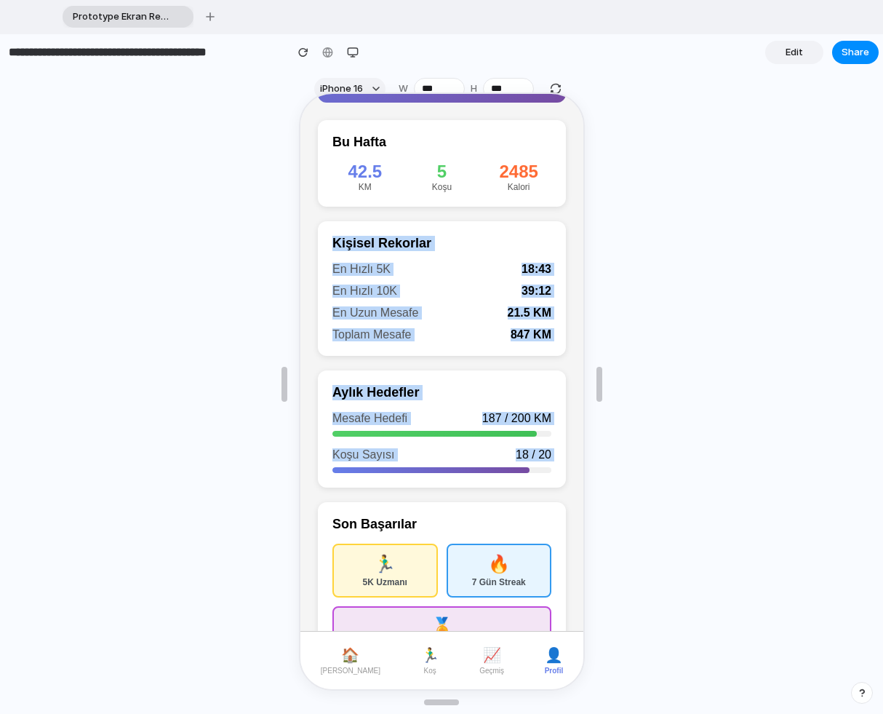
drag, startPoint x: 329, startPoint y: 343, endPoint x: 298, endPoint y: 503, distance: 162.3
click at [298, 503] on html "PROFİL İstatistikleriniz ve hedefleriniz 🏃‍♂️ [PERSON_NAME] 20 • Oyun Kurucu Bu…" at bounding box center [439, 285] width 283 height 804
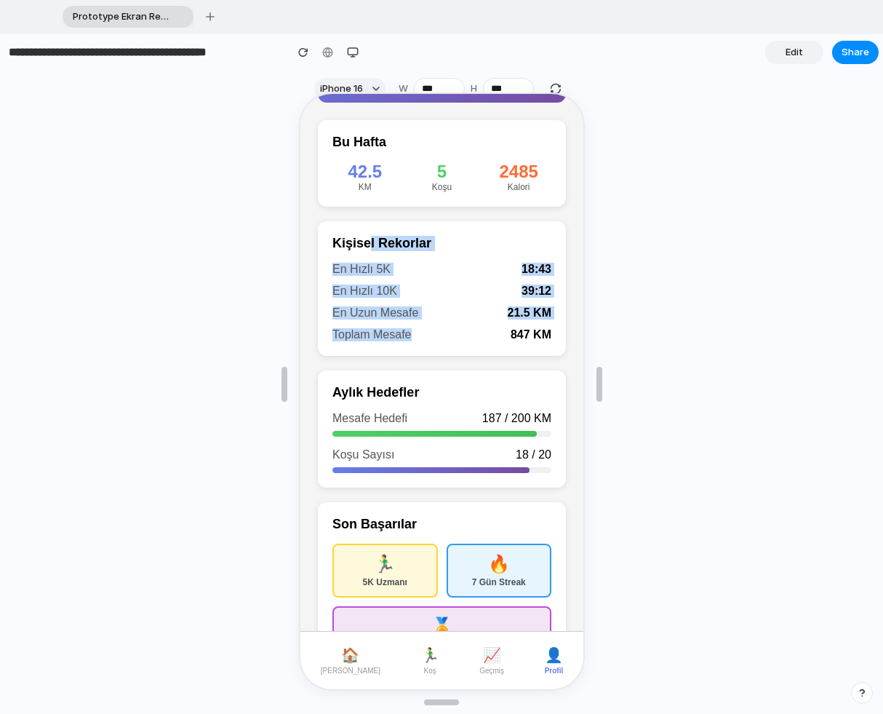
drag, startPoint x: 366, startPoint y: 280, endPoint x: 374, endPoint y: 185, distance: 94.9
click at [367, 231] on div "Kişisel Rekorlar En Hızlı 5K 18:43 En Hızlı 10K 39:12 En Uzun Mesafe 21.5 KM To…" at bounding box center [440, 287] width 248 height 135
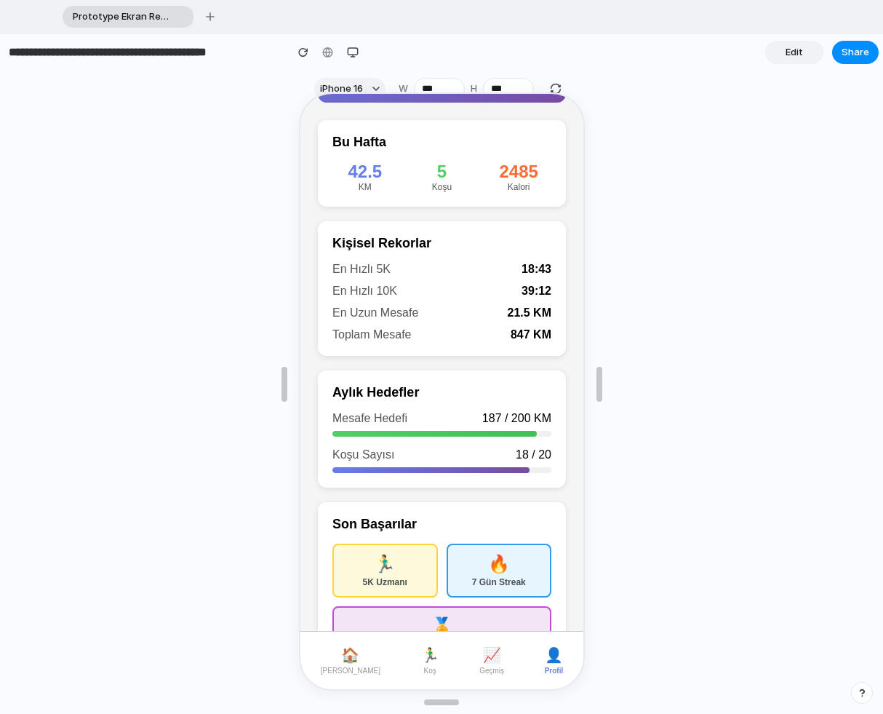
click at [309, 289] on div "🏃‍♂️ [PERSON_NAME] 20 • Oyun Kurucu Bu Hafta 42.5 KM 5 Koşu 2485 Kalori Kişisel…" at bounding box center [439, 315] width 283 height 745
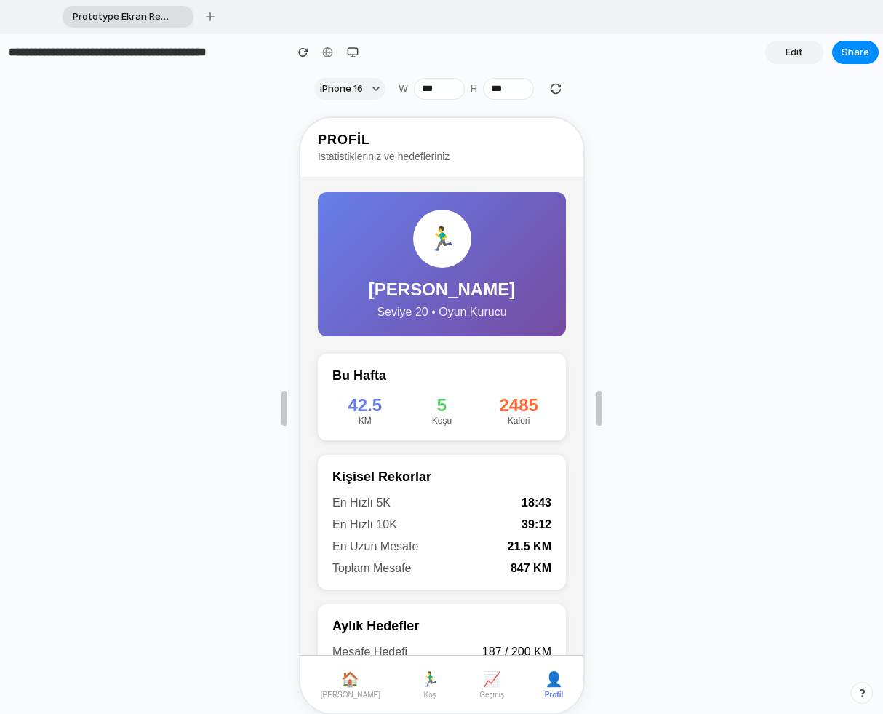
scroll to position [0, 0]
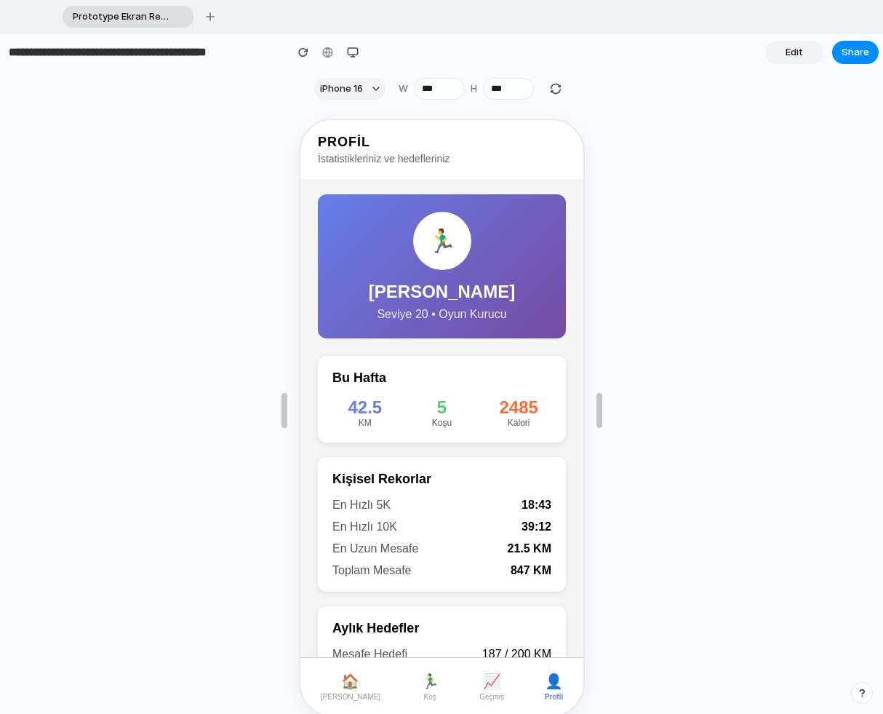
click at [159, 15] on span "Prototype Ekran Resmi [DATE] [DATE].png" at bounding box center [118, 16] width 103 height 15
click at [81, 125] on div at bounding box center [441, 410] width 883 height 607
click at [325, 52] on div at bounding box center [328, 52] width 22 height 22
click at [308, 54] on button "button" at bounding box center [303, 52] width 22 height 22
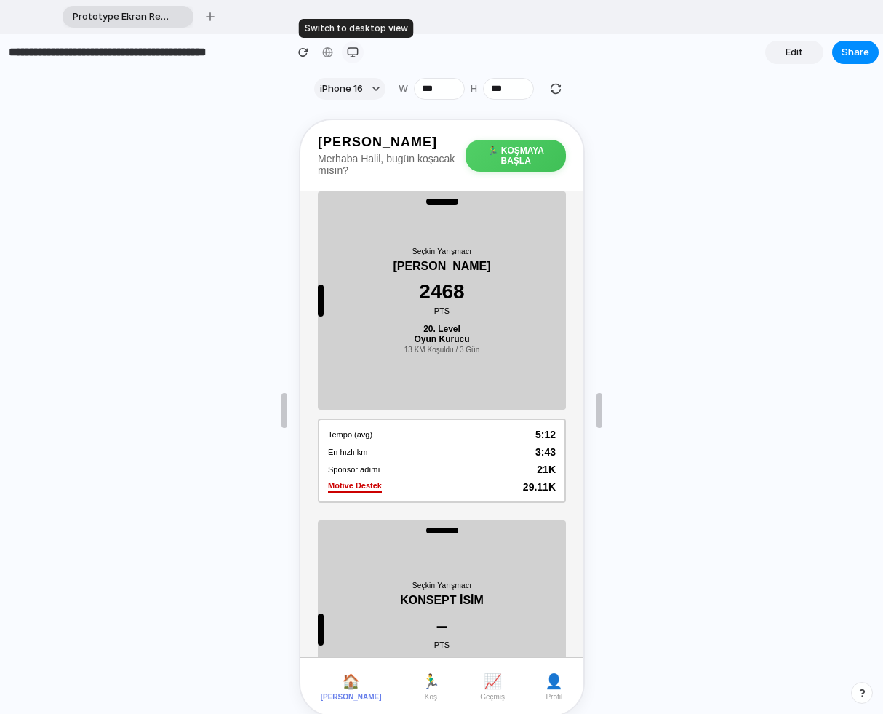
click at [359, 52] on button "button" at bounding box center [353, 52] width 22 height 22
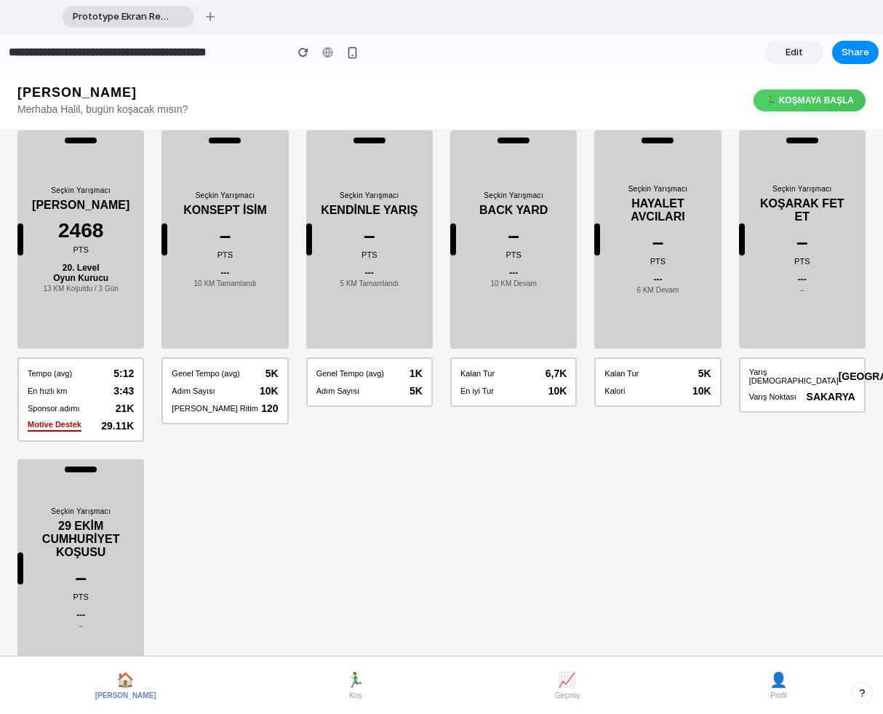
click at [141, 16] on span "Prototype Ekran Resmi [DATE] [DATE].png" at bounding box center [118, 16] width 103 height 15
click at [208, 20] on div "button" at bounding box center [210, 16] width 9 height 9
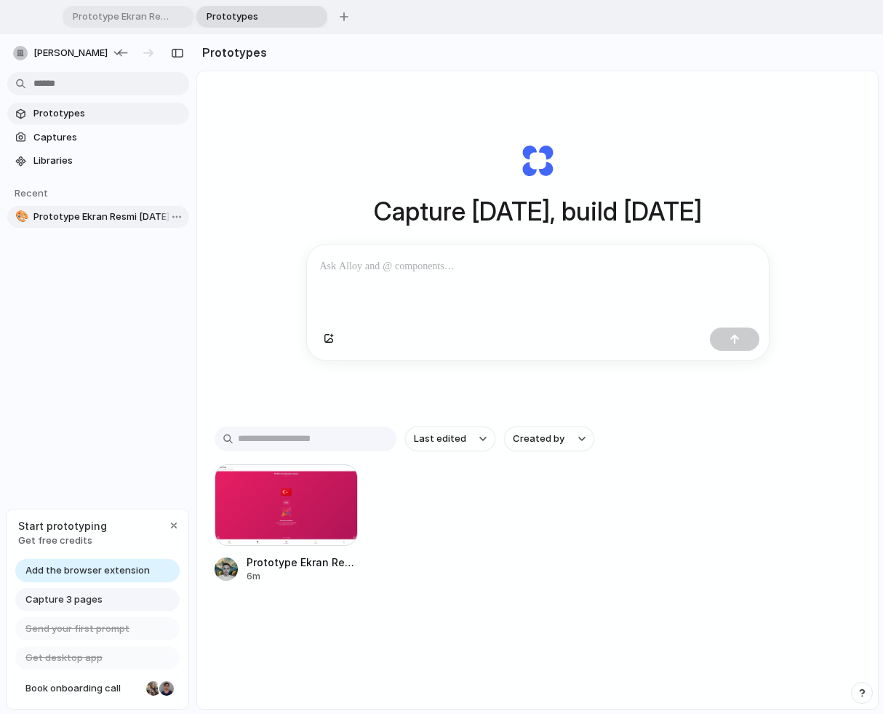
click at [92, 222] on span "Prototype Ekran Resmi [DATE] [DATE].png" at bounding box center [108, 216] width 150 height 15
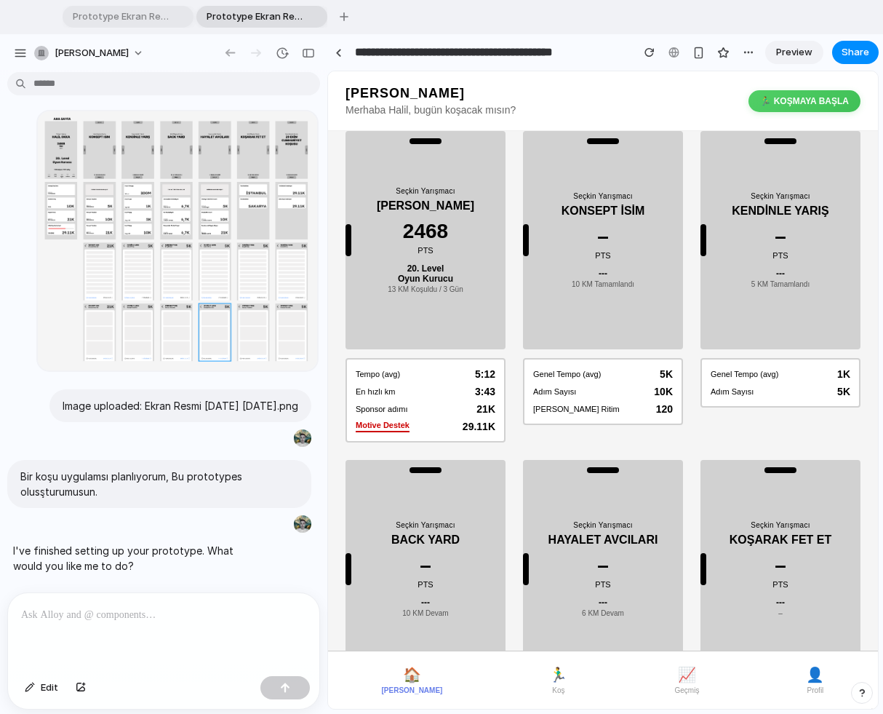
click at [121, 618] on p at bounding box center [163, 614] width 285 height 17
click at [53, 615] on p "**********" at bounding box center [163, 605] width 285 height 35
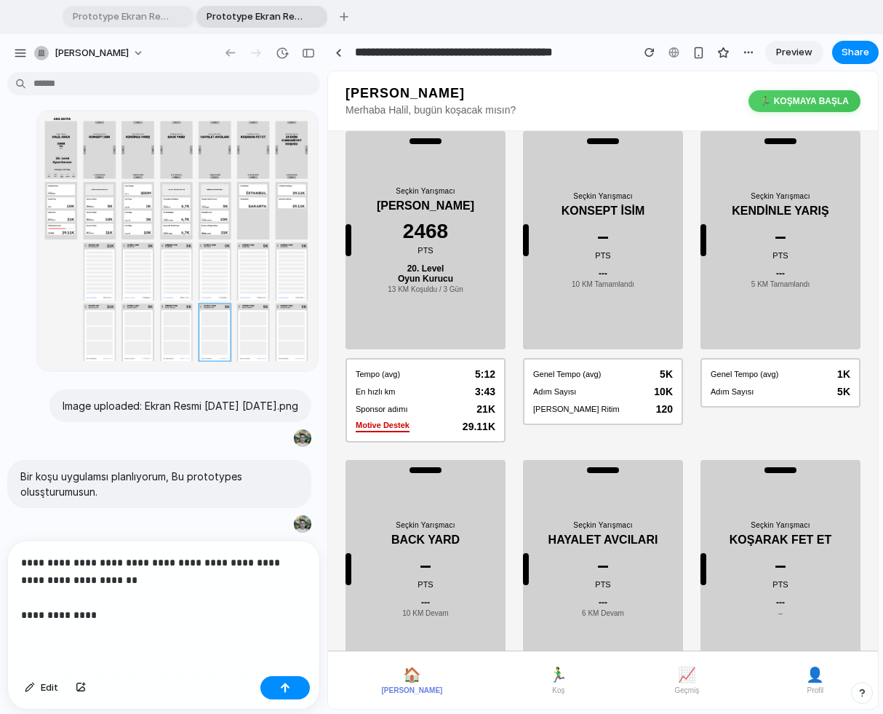
click at [403, 618] on span "🏠" at bounding box center [412, 674] width 18 height 17
click at [811, 618] on span "👤" at bounding box center [815, 674] width 18 height 17
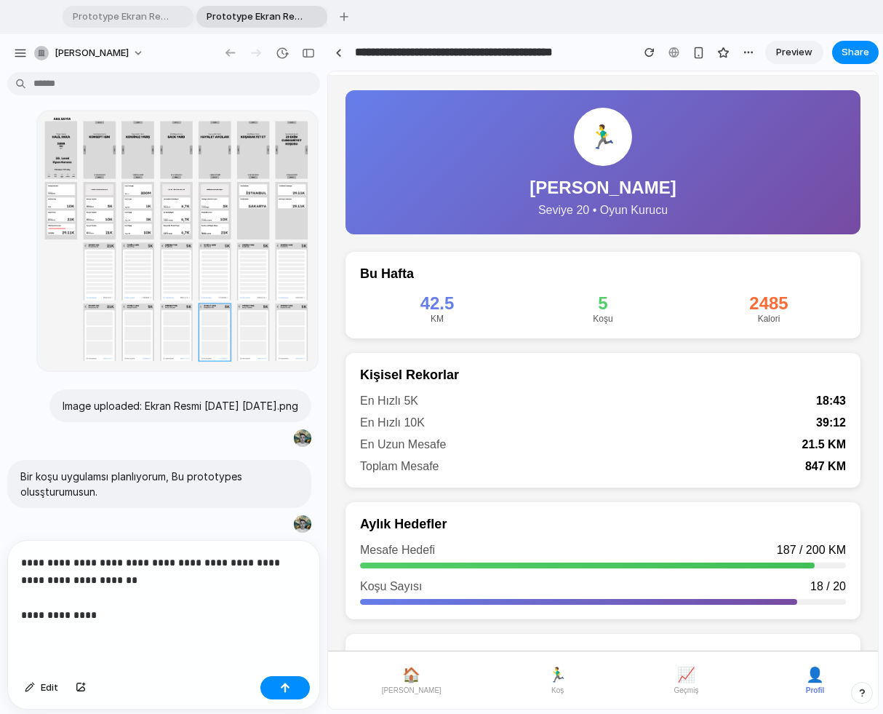
scroll to position [110, 0]
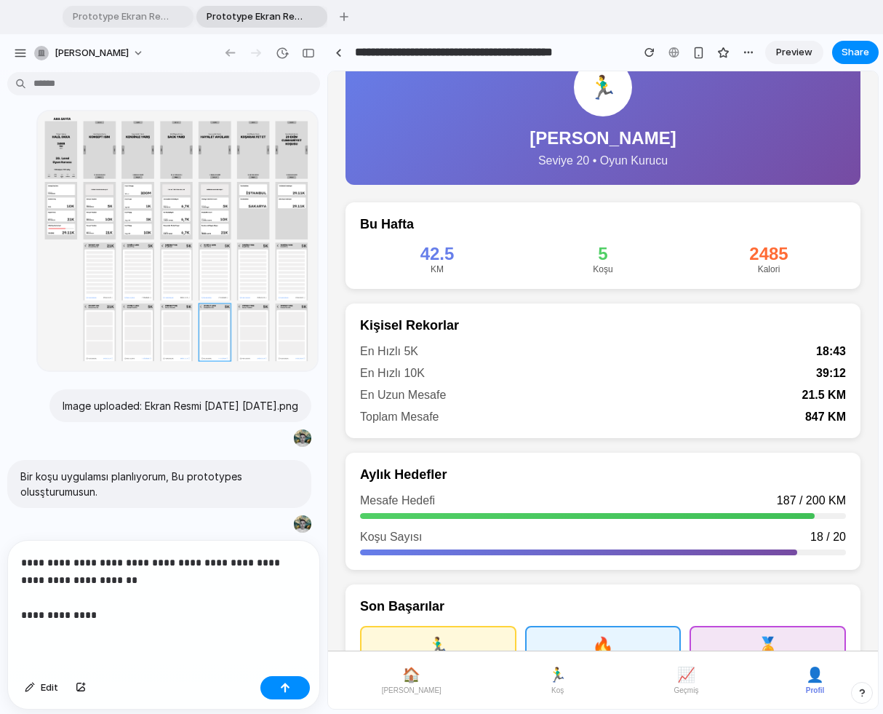
click at [112, 612] on p "**********" at bounding box center [163, 589] width 285 height 70
click at [84, 618] on button "button" at bounding box center [80, 687] width 25 height 23
click at [87, 618] on button "button" at bounding box center [80, 687] width 25 height 23
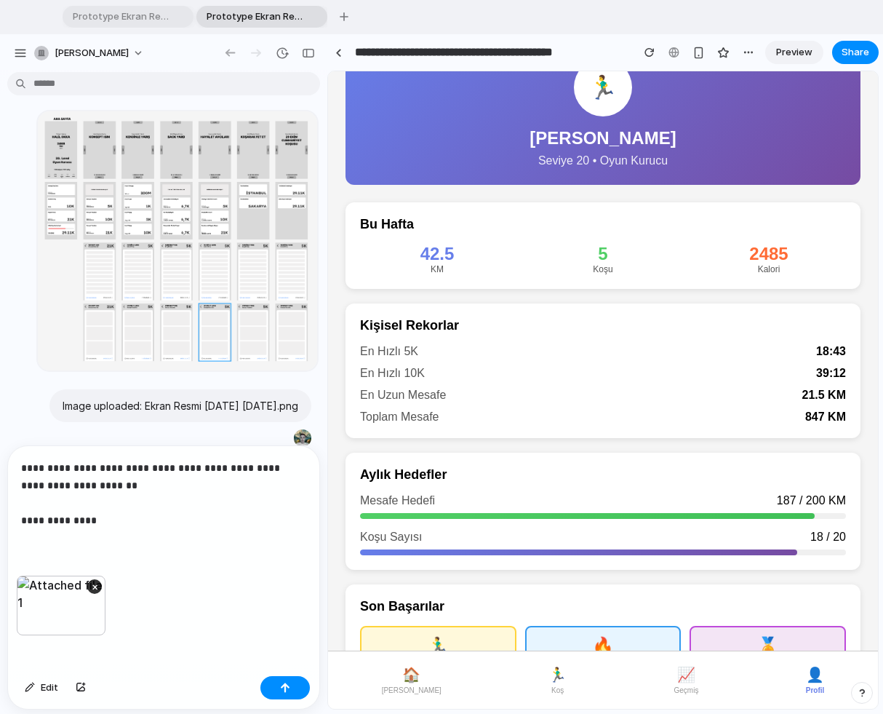
click at [105, 521] on p "**********" at bounding box center [163, 494] width 285 height 70
click at [270, 518] on p "**********" at bounding box center [163, 494] width 285 height 70
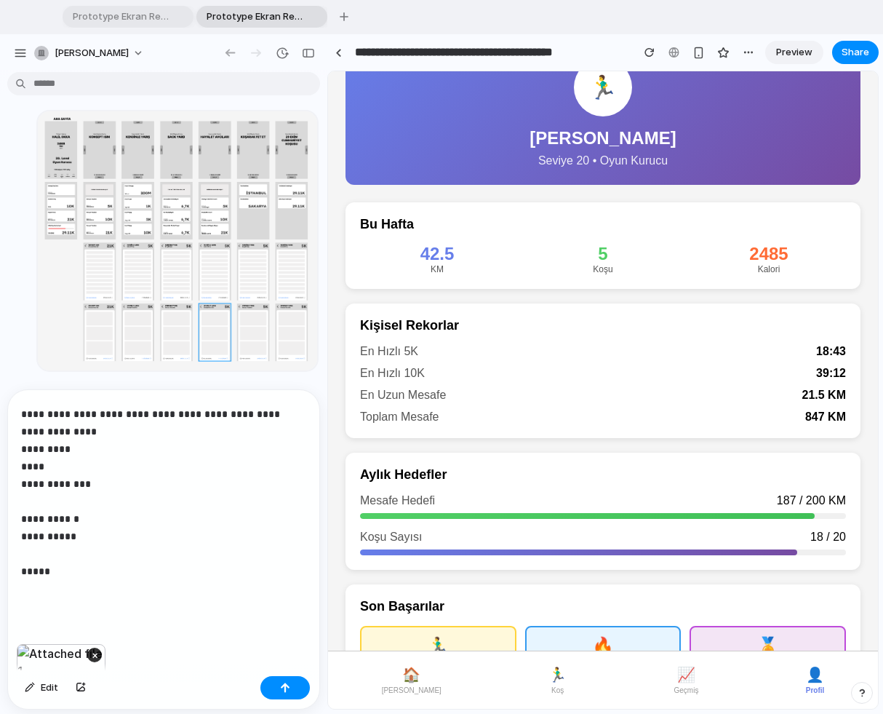
scroll to position [53, 0]
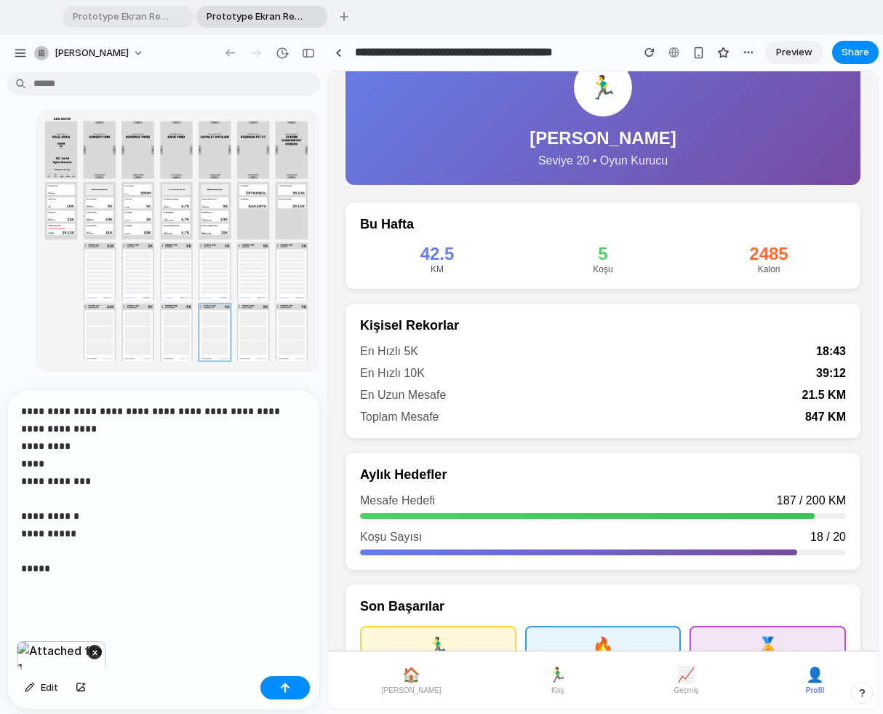
click at [23, 567] on p "**********" at bounding box center [163, 472] width 285 height 244
click at [24, 591] on p "**********" at bounding box center [163, 472] width 285 height 244
click at [25, 583] on p "**********" at bounding box center [163, 472] width 285 height 244
click at [52, 618] on p "**********" at bounding box center [163, 489] width 285 height 279
click at [58, 618] on p "**********" at bounding box center [163, 489] width 285 height 279
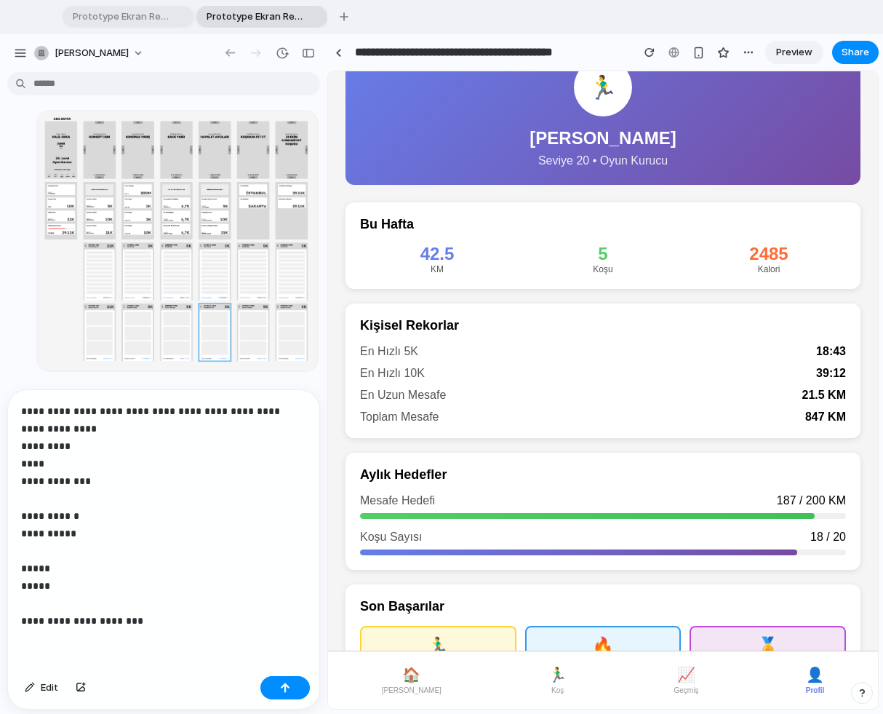
click at [153, 613] on p "**********" at bounding box center [163, 489] width 285 height 279
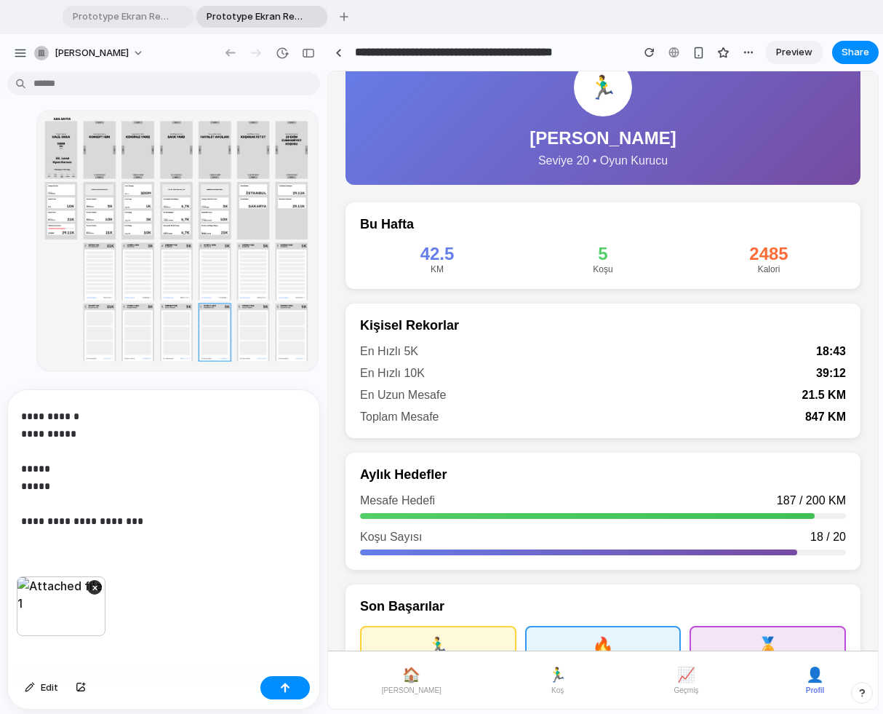
scroll to position [153, 0]
click at [158, 553] on p "**********" at bounding box center [163, 406] width 285 height 314
click at [121, 556] on p "**********" at bounding box center [163, 406] width 285 height 314
click at [90, 555] on p "**********" at bounding box center [163, 406] width 285 height 314
click at [207, 556] on p "**********" at bounding box center [163, 406] width 285 height 314
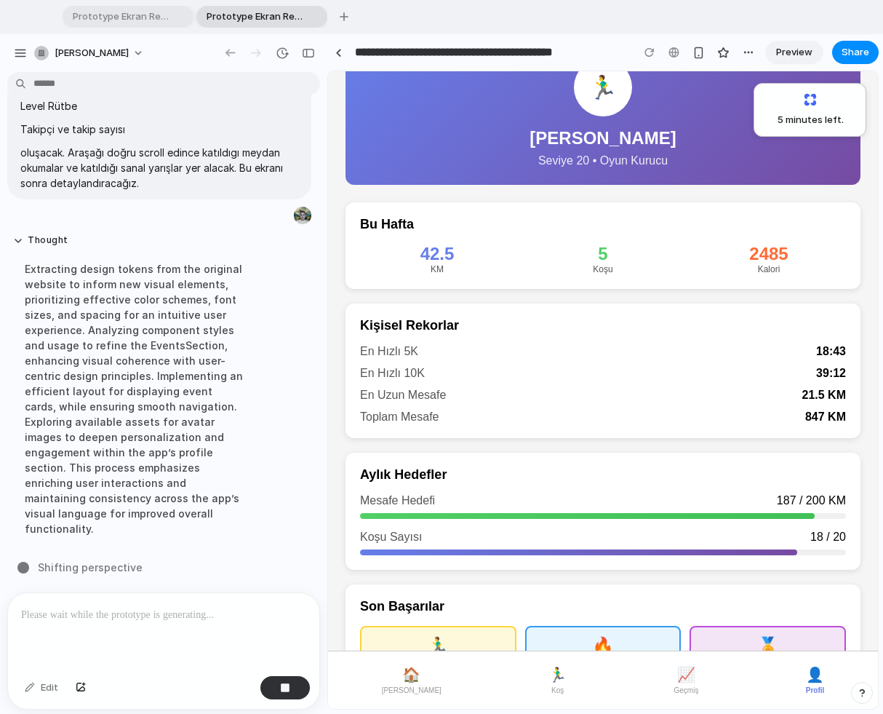
scroll to position [1053, 0]
click at [402, 618] on span "🏠" at bounding box center [411, 674] width 18 height 17
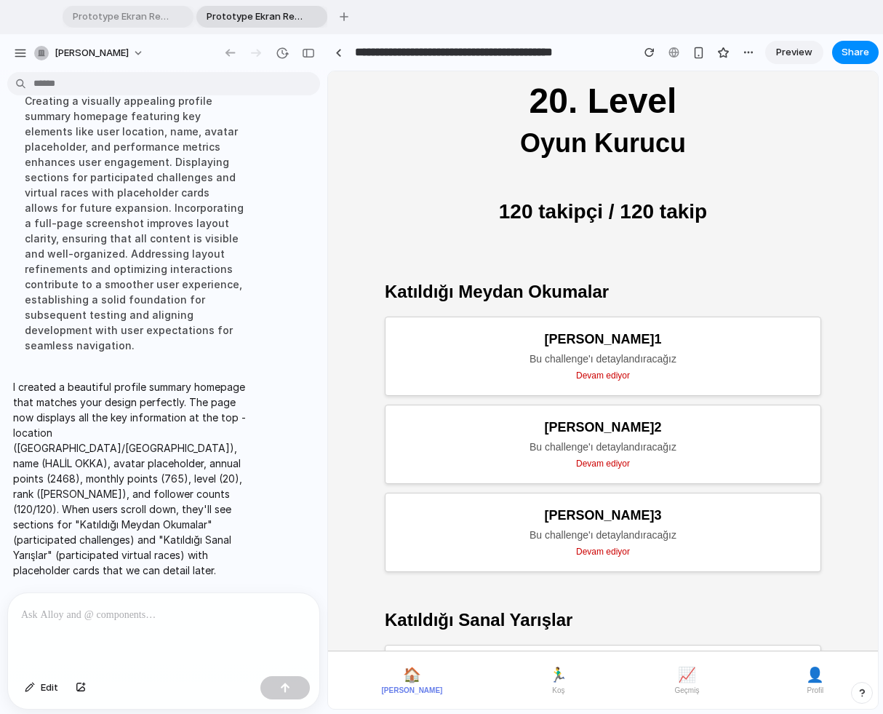
scroll to position [425, 0]
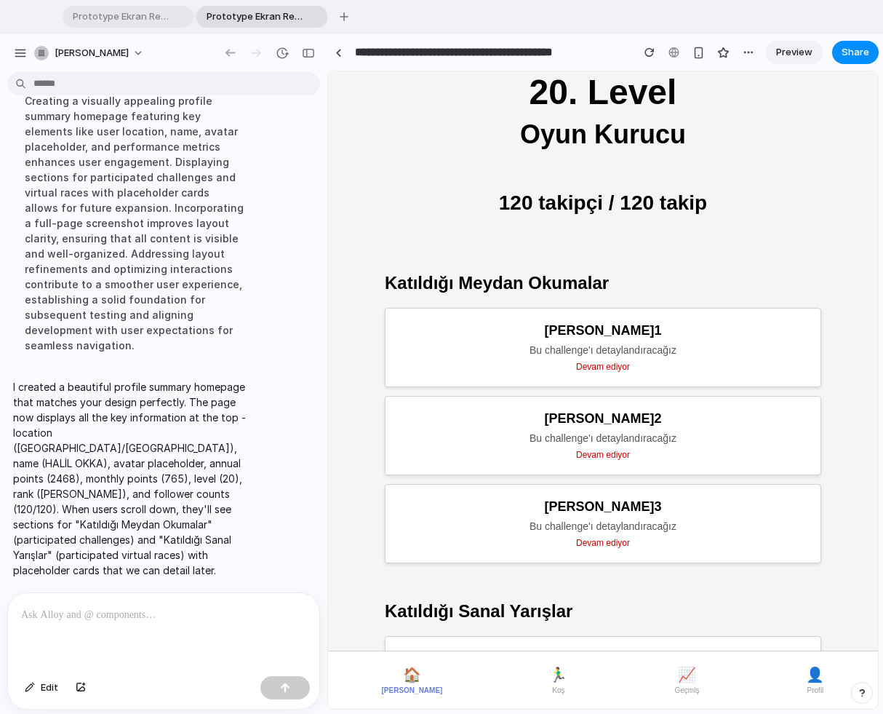
drag, startPoint x: 511, startPoint y: 340, endPoint x: 679, endPoint y: 339, distance: 168.0
click at [679, 339] on div "Meydan Okuma 1 Bu challenge'ı detaylandıracağız Devam ediyor" at bounding box center [603, 347] width 436 height 79
drag, startPoint x: 683, startPoint y: 418, endPoint x: 533, endPoint y: 429, distance: 150.3
click at [533, 429] on div "Meydan Okuma 2 Bu challenge'ı detaylandıracağız Devam ediyor" at bounding box center [603, 435] width 436 height 79
drag, startPoint x: 679, startPoint y: 508, endPoint x: 530, endPoint y: 508, distance: 148.4
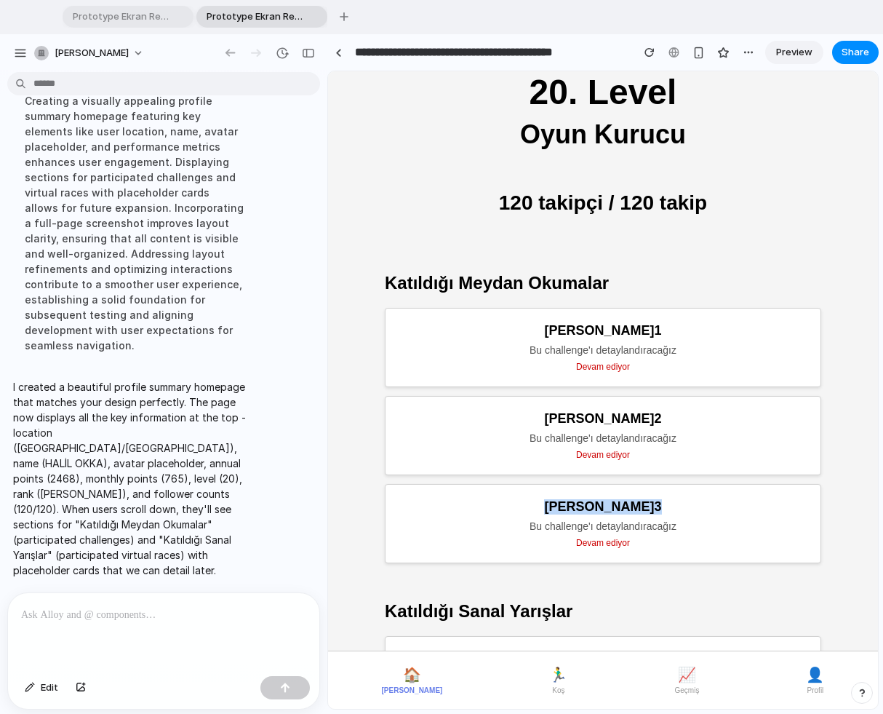
click at [530, 508] on div "Meydan Okuma 3" at bounding box center [603, 506] width 406 height 15
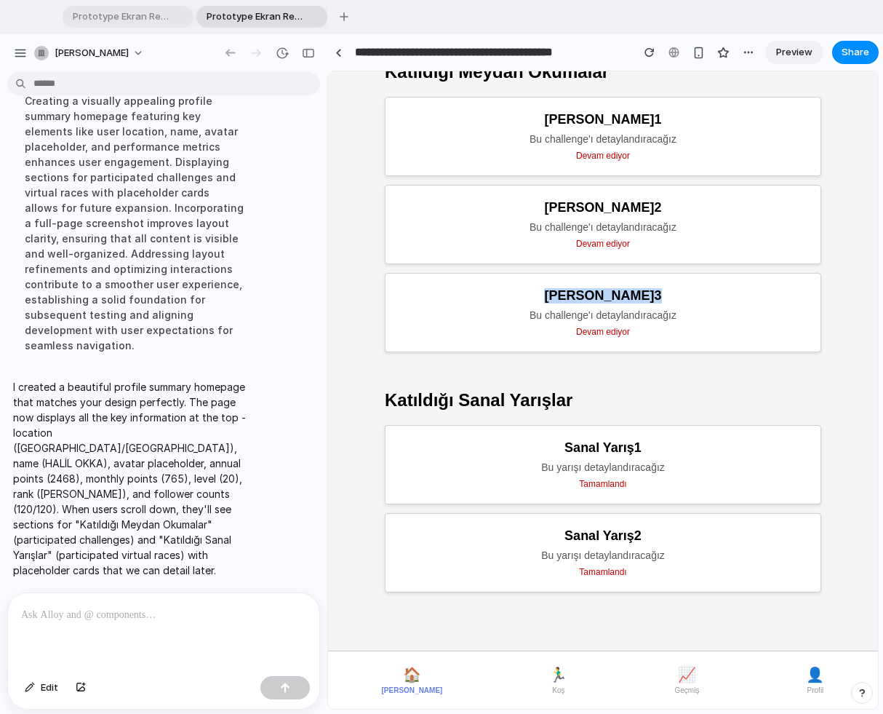
scroll to position [644, 0]
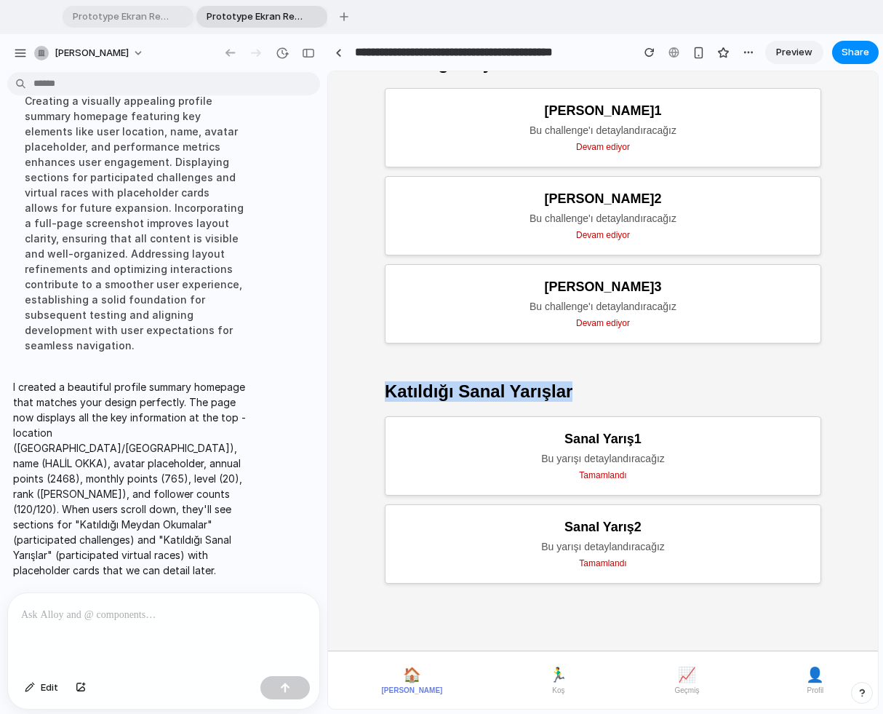
drag, startPoint x: 385, startPoint y: 383, endPoint x: 579, endPoint y: 393, distance: 194.5
click at [579, 393] on h2 "Katıldığı Sanal Yarışlar" at bounding box center [603, 391] width 436 height 20
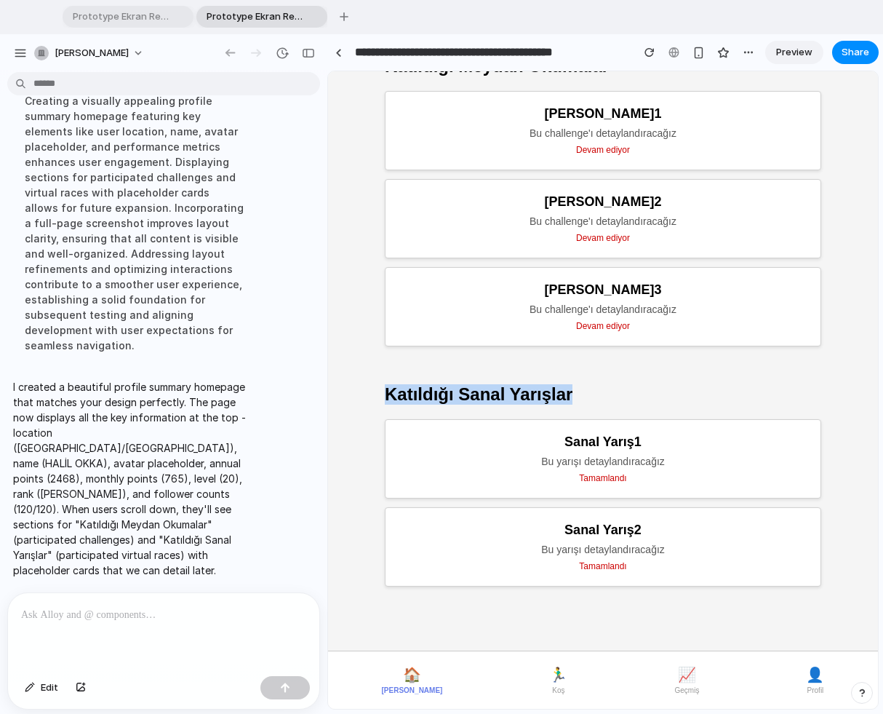
scroll to position [0, 0]
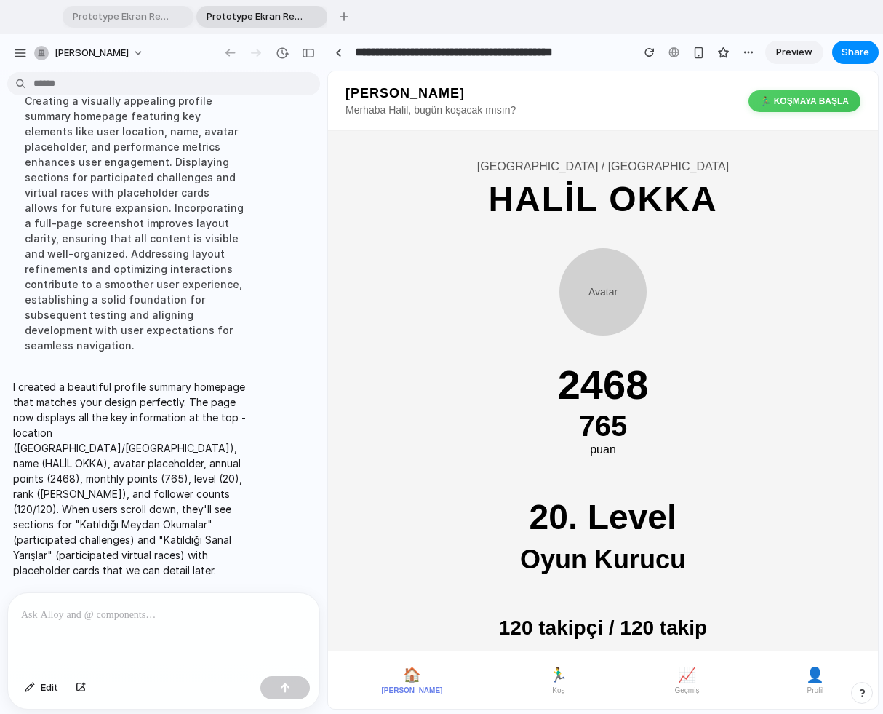
click at [54, 618] on div at bounding box center [163, 631] width 311 height 77
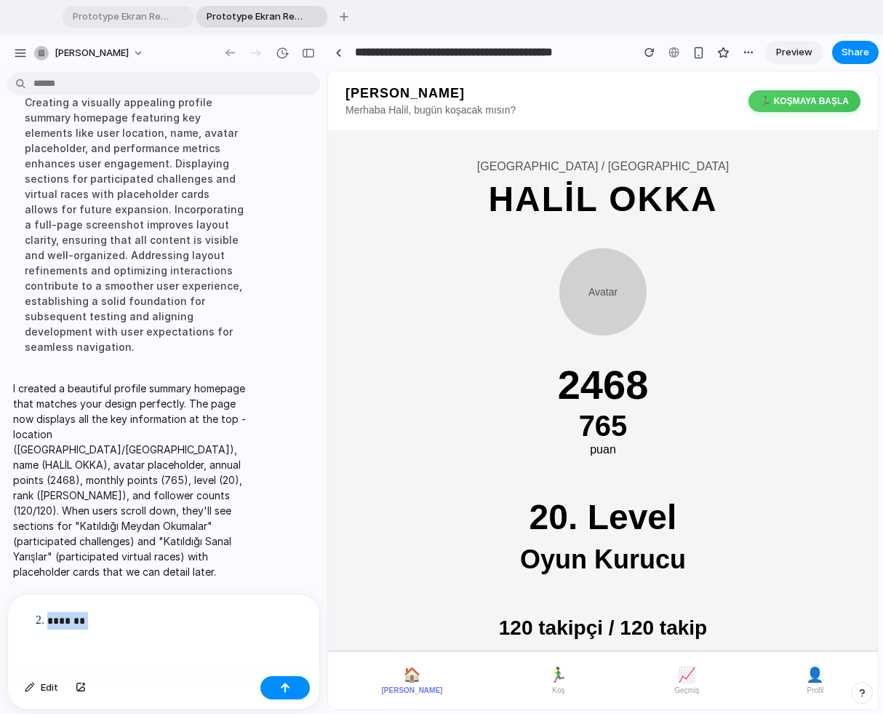
drag, startPoint x: 111, startPoint y: 619, endPoint x: -12, endPoint y: 613, distance: 123.1
click at [0, 613] on html "**********" at bounding box center [441, 357] width 883 height 714
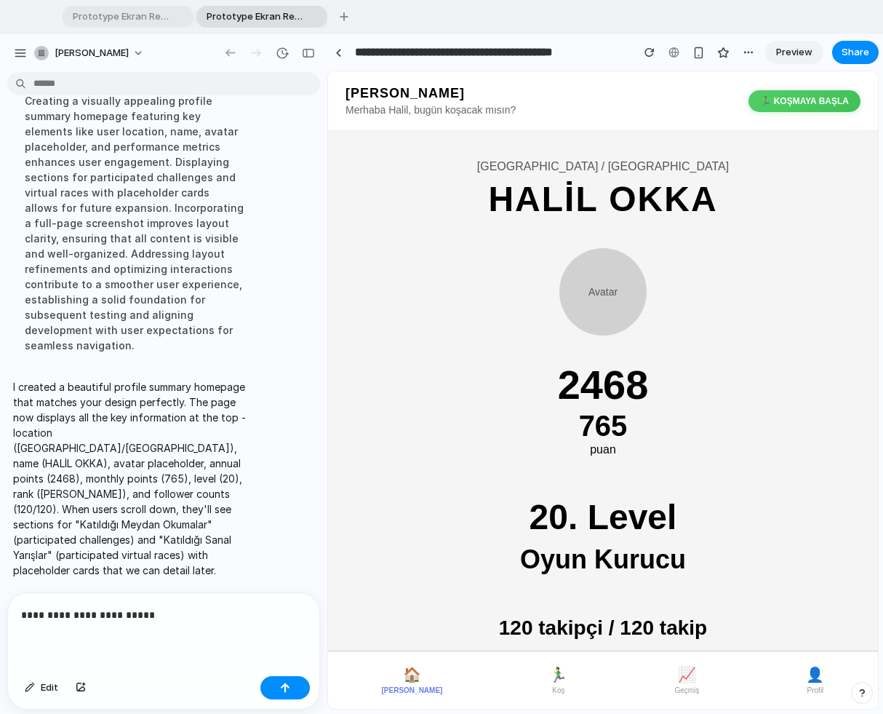
click at [175, 615] on p "**********" at bounding box center [163, 614] width 285 height 17
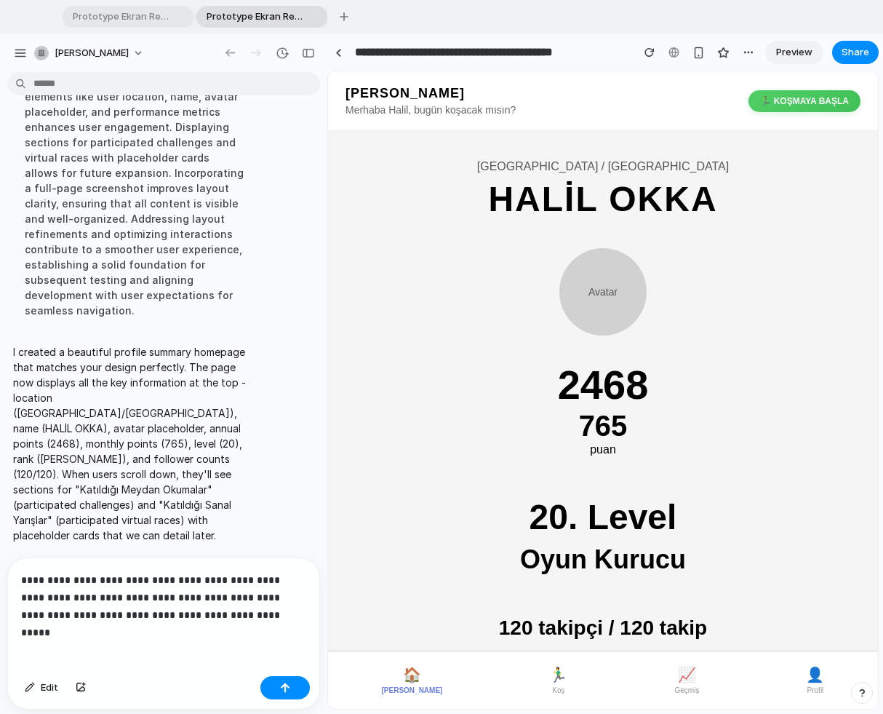
click at [198, 614] on p "**********" at bounding box center [163, 597] width 285 height 52
drag, startPoint x: 123, startPoint y: 596, endPoint x: 284, endPoint y: 598, distance: 161.5
click at [284, 598] on p "**********" at bounding box center [163, 597] width 285 height 52
copy p "**********"
click at [236, 596] on p "**********" at bounding box center [163, 597] width 285 height 52
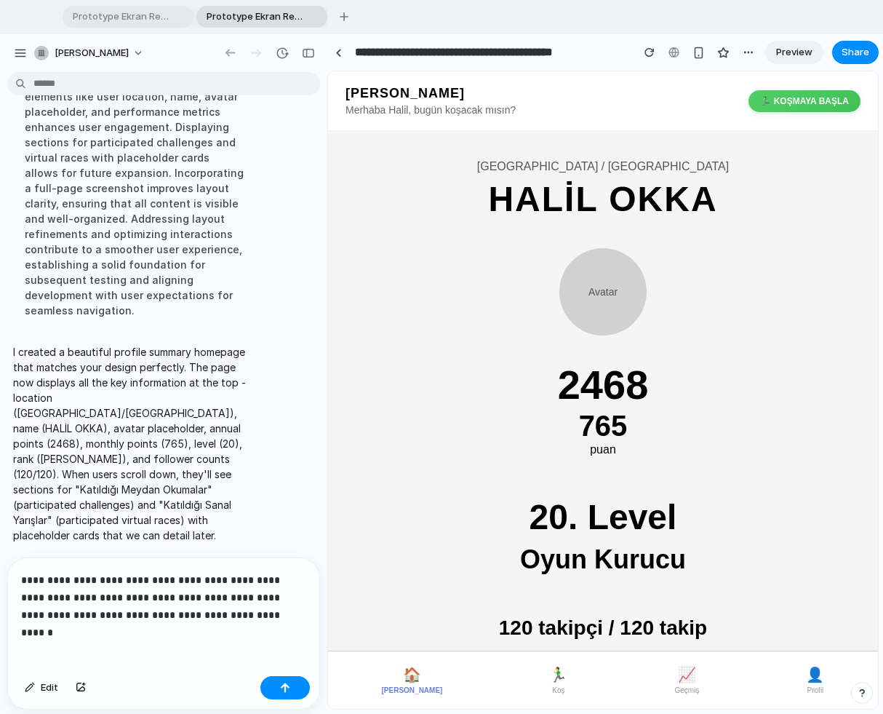
click at [239, 618] on p "**********" at bounding box center [163, 597] width 285 height 52
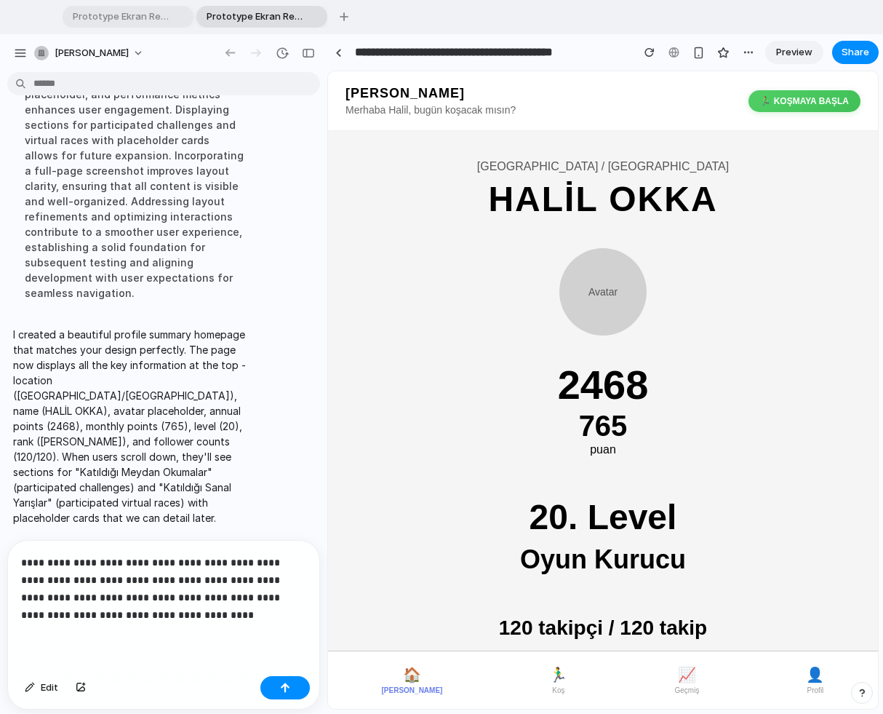
click at [82, 614] on p "**********" at bounding box center [163, 589] width 285 height 70
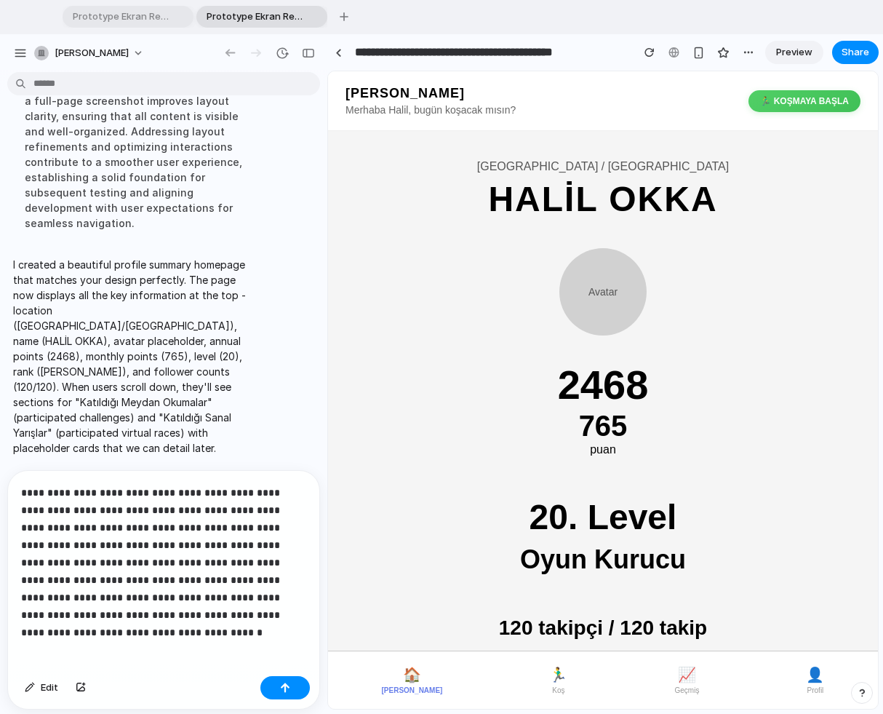
click at [172, 615] on p "**********" at bounding box center [163, 554] width 285 height 140
click at [282, 618] on div "button" at bounding box center [285, 687] width 10 height 10
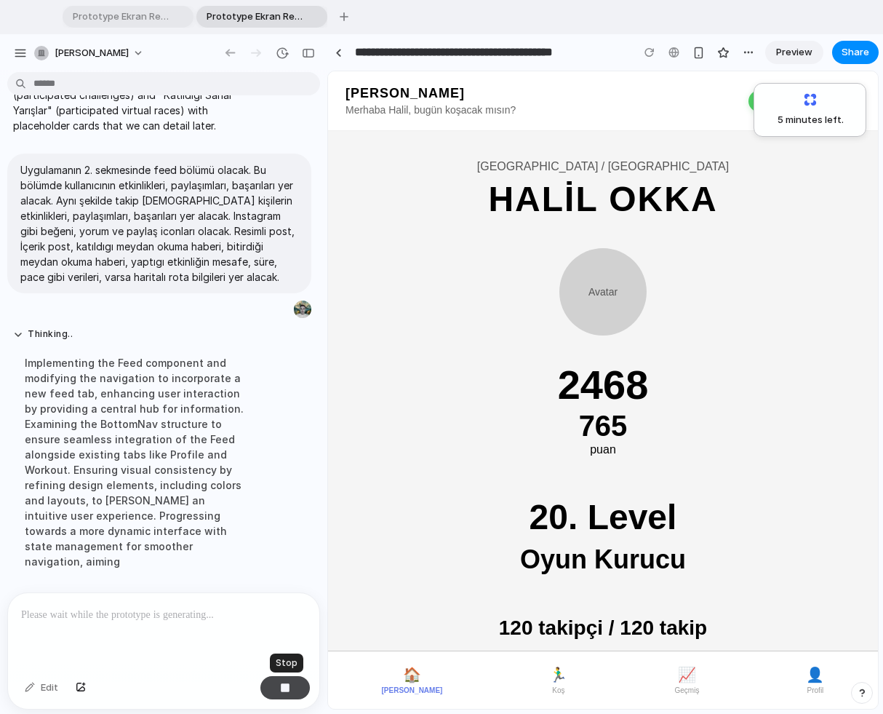
scroll to position [1418, 0]
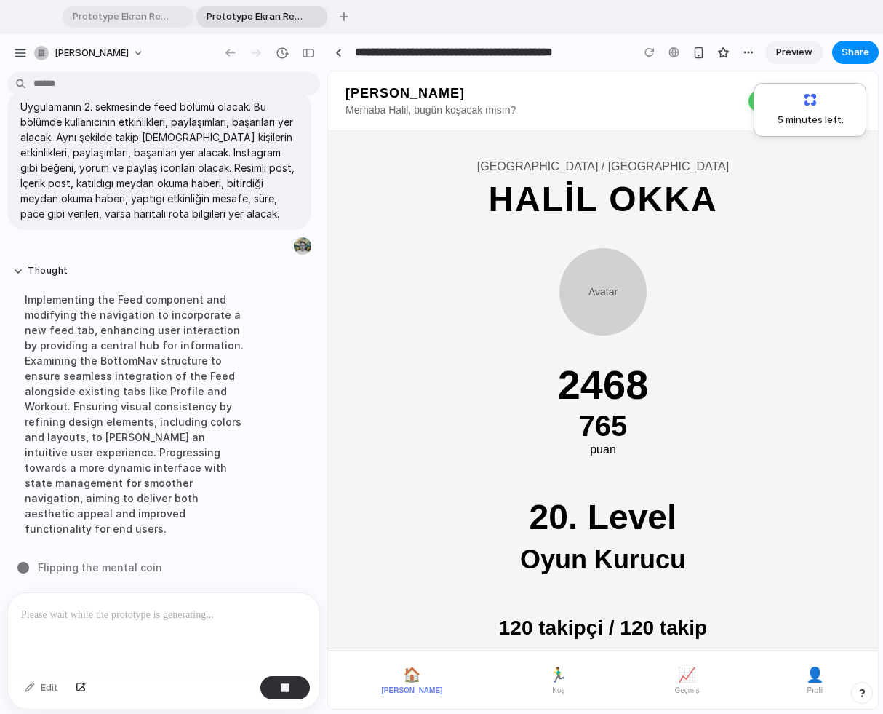
click at [146, 618] on div at bounding box center [163, 631] width 311 height 77
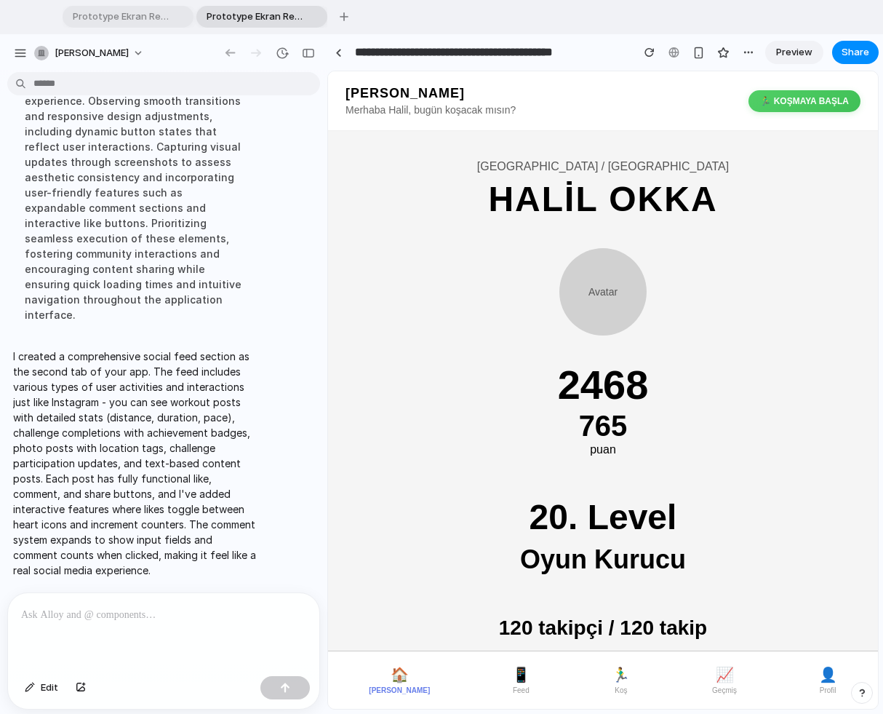
scroll to position [141, 0]
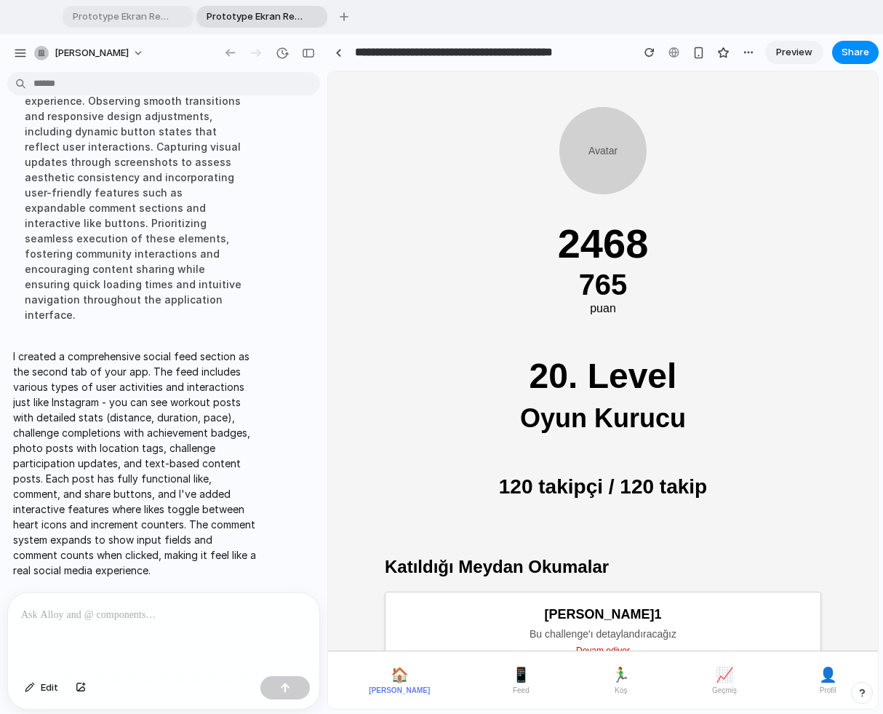
click at [506, 618] on button "📱 Feed" at bounding box center [521, 680] width 30 height 40
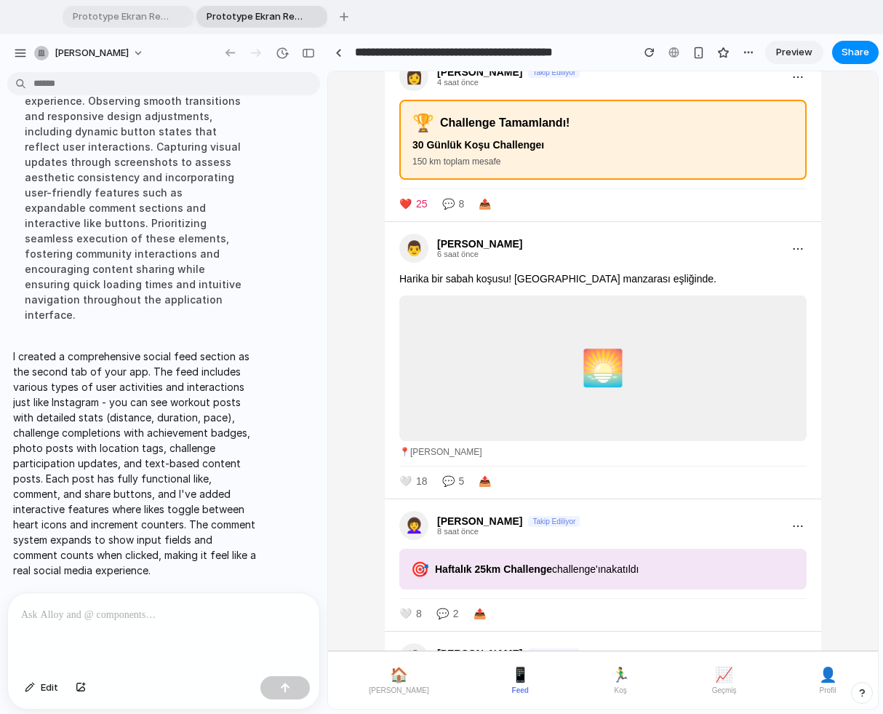
scroll to position [423, 0]
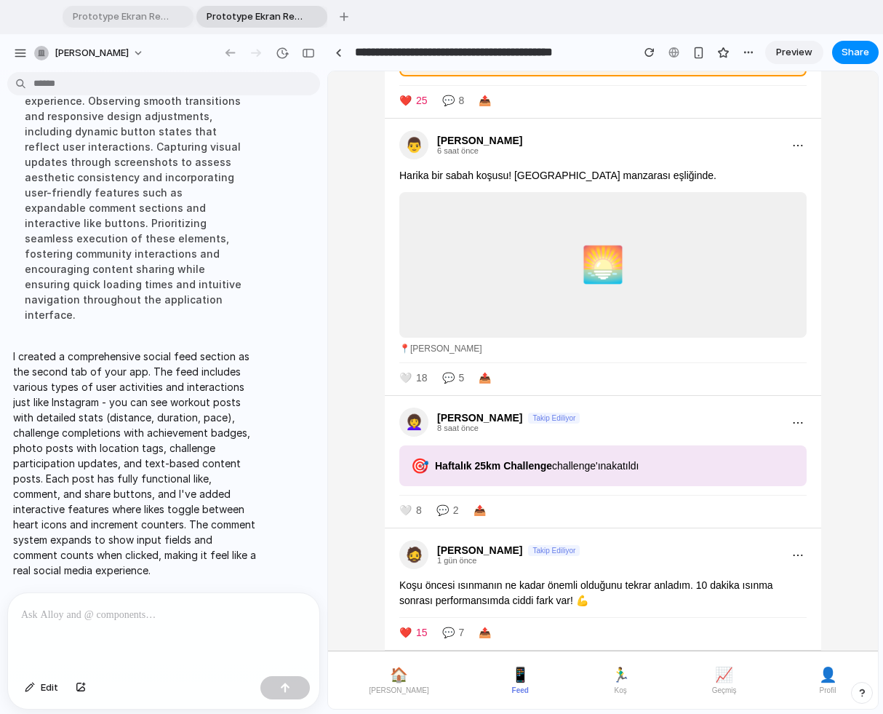
click at [60, 611] on p at bounding box center [163, 614] width 285 height 17
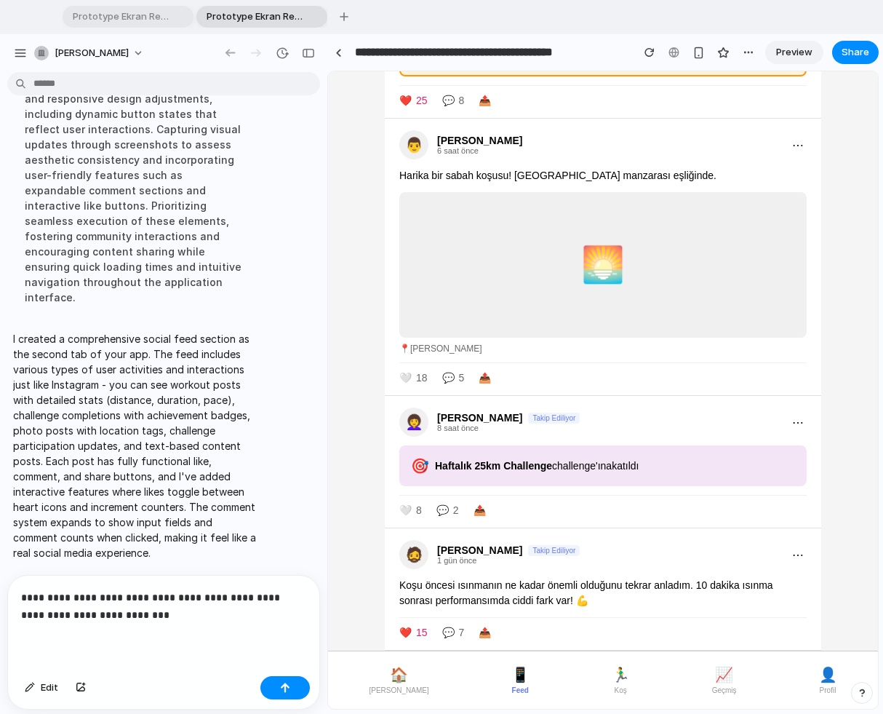
scroll to position [1696, 0]
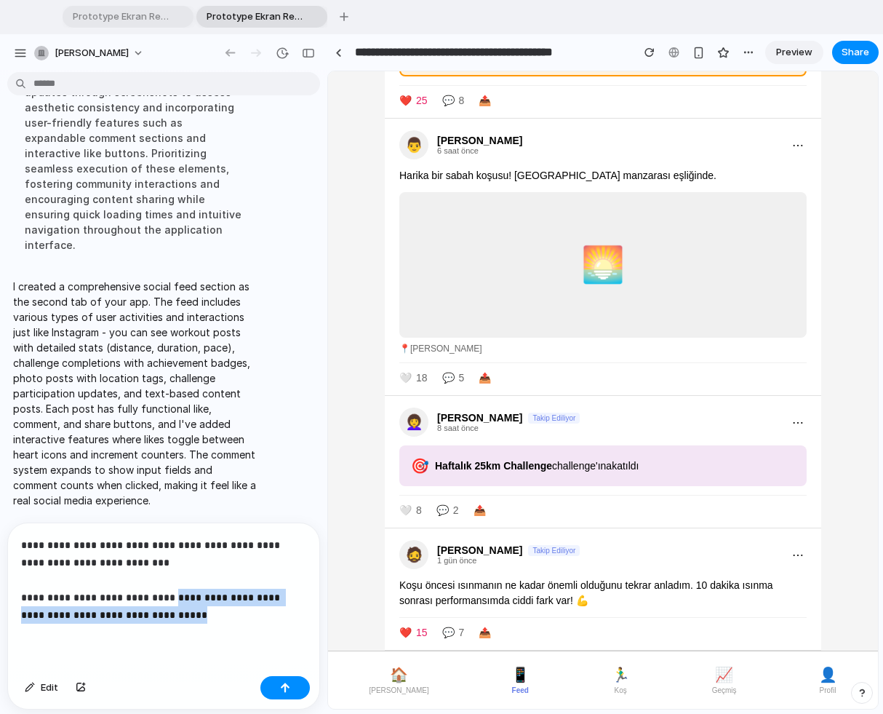
drag, startPoint x: 172, startPoint y: 595, endPoint x: 285, endPoint y: 622, distance: 116.6
click at [285, 618] on p "**********" at bounding box center [163, 579] width 285 height 87
click at [255, 612] on p "**********" at bounding box center [163, 579] width 285 height 87
drag, startPoint x: 171, startPoint y: 619, endPoint x: 243, endPoint y: 599, distance: 74.8
click at [243, 599] on p "**********" at bounding box center [163, 579] width 285 height 87
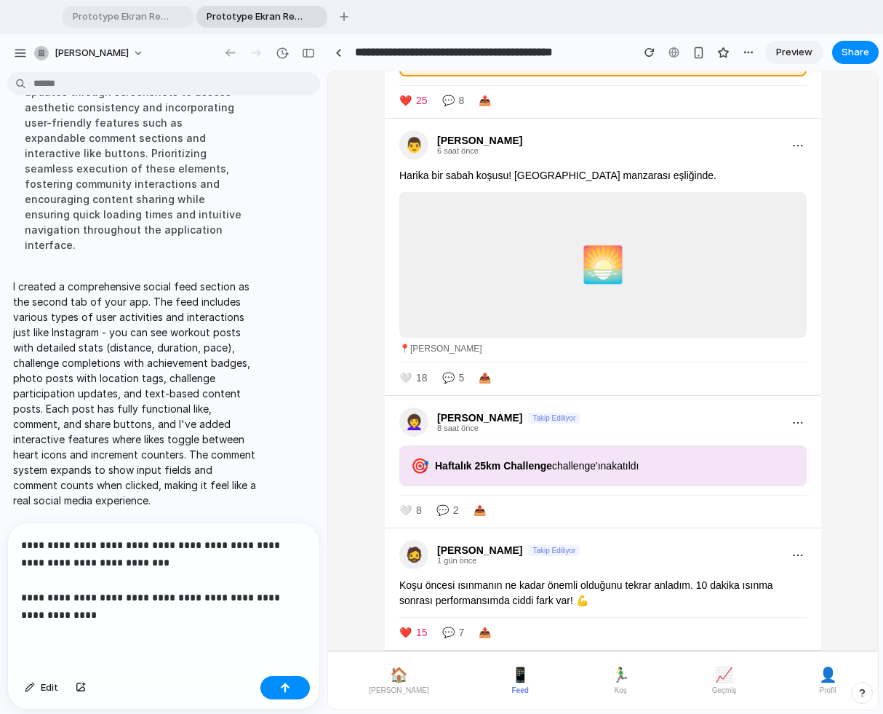
click at [114, 618] on p "**********" at bounding box center [163, 579] width 285 height 87
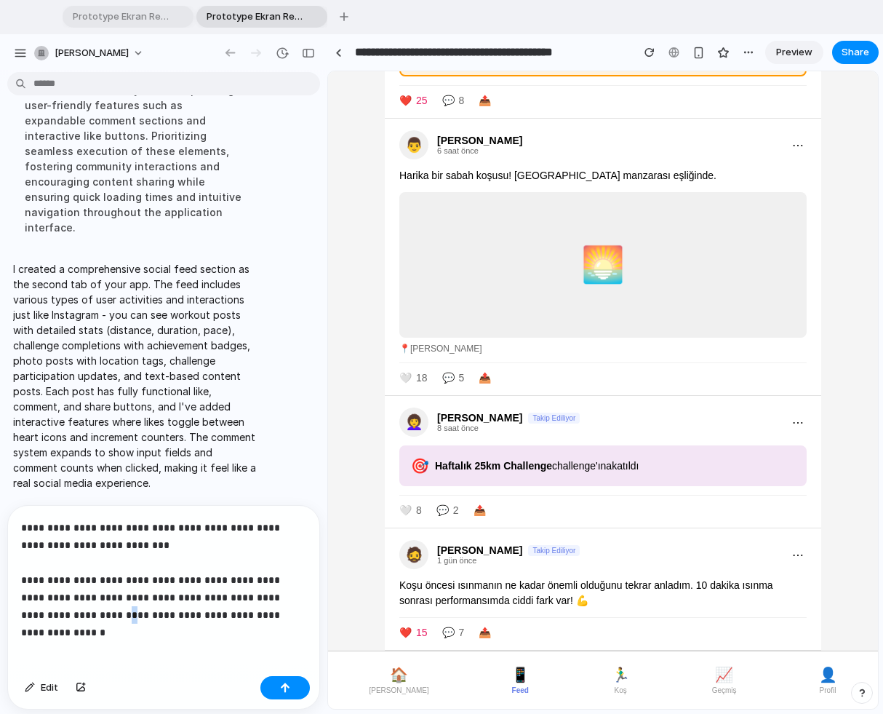
click at [84, 618] on p "**********" at bounding box center [163, 571] width 285 height 105
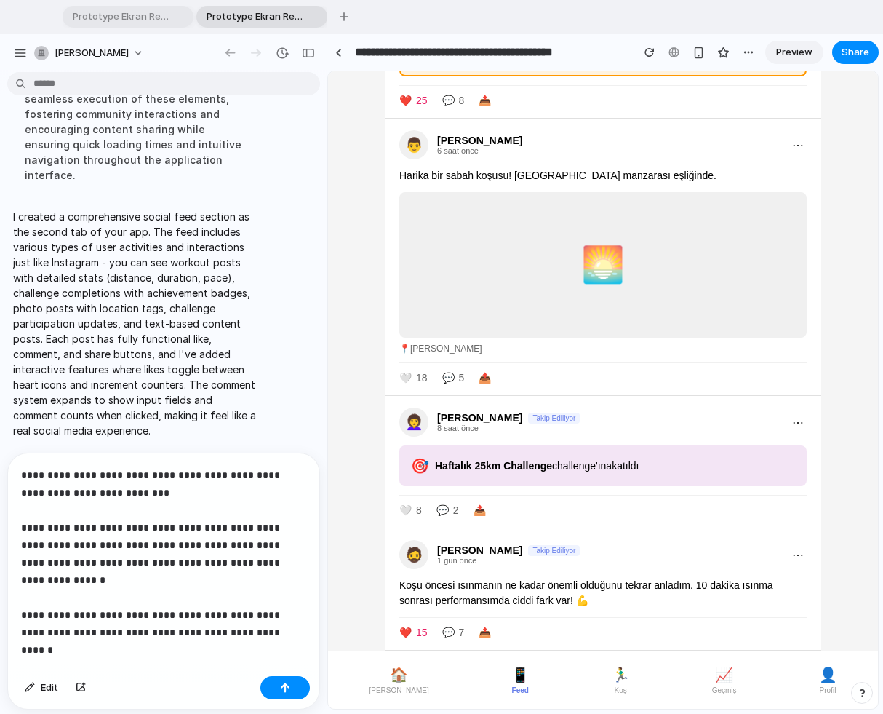
click at [43, 615] on p "**********" at bounding box center [163, 544] width 285 height 157
click at [137, 616] on p "**********" at bounding box center [163, 544] width 285 height 157
click at [241, 616] on p "**********" at bounding box center [163, 544] width 285 height 157
click at [310, 560] on div "**********" at bounding box center [163, 561] width 311 height 217
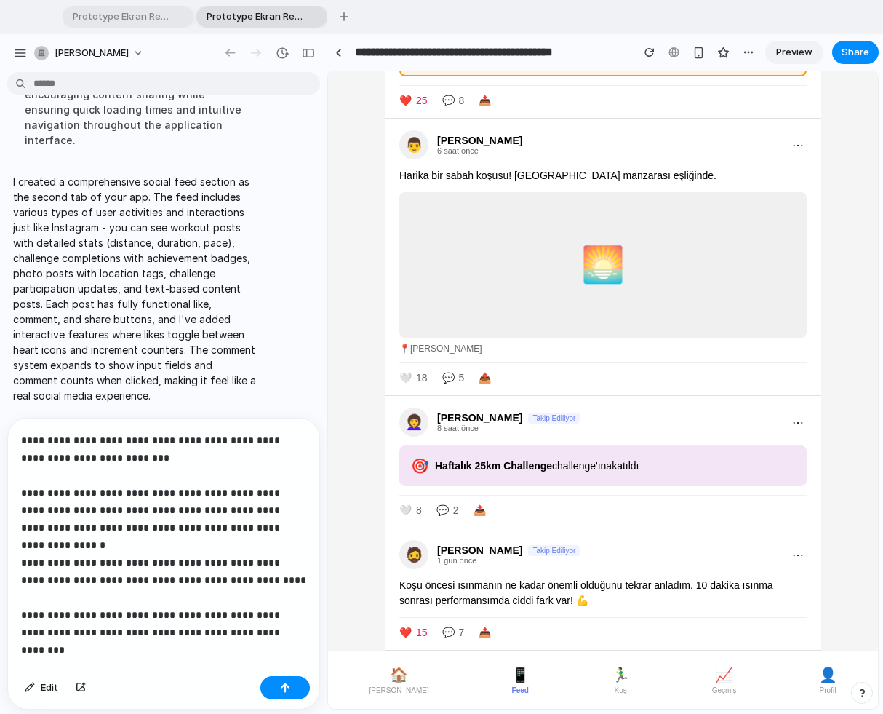
click at [251, 615] on p "**********" at bounding box center [163, 527] width 285 height 192
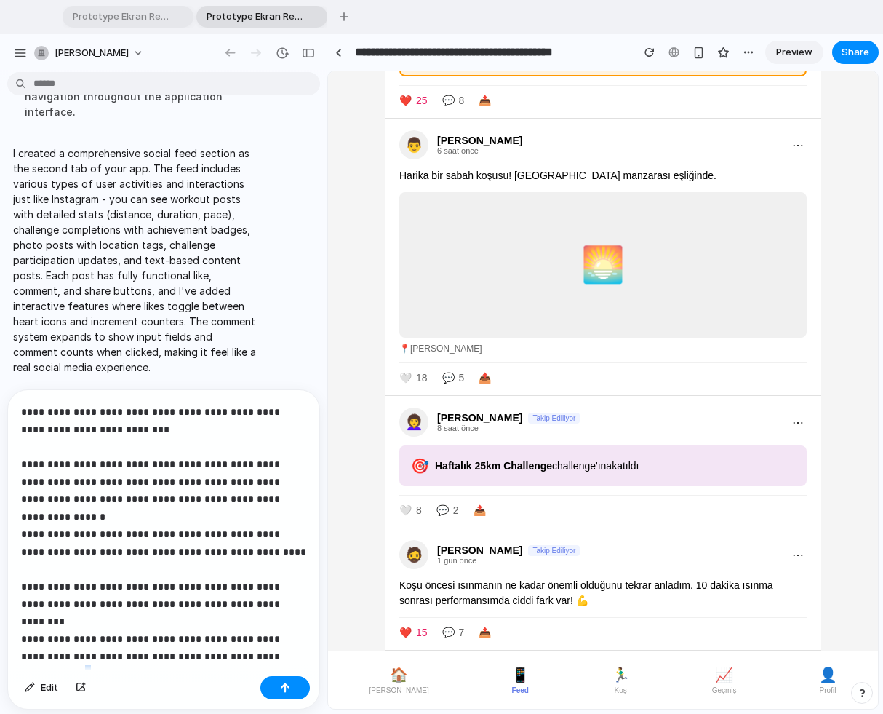
click at [34, 618] on p "**********" at bounding box center [163, 525] width 285 height 244
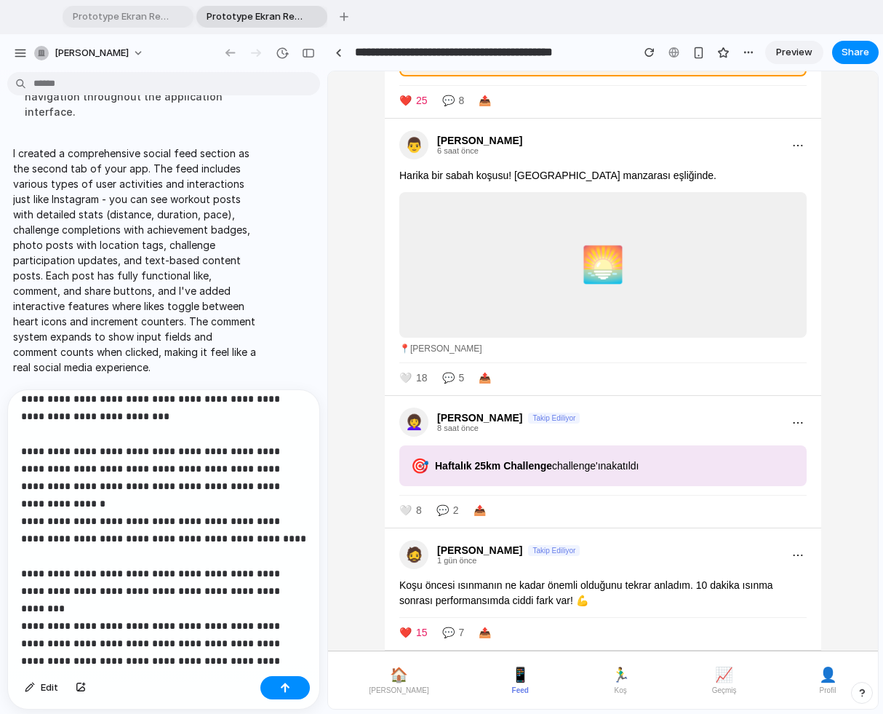
scroll to position [31, 0]
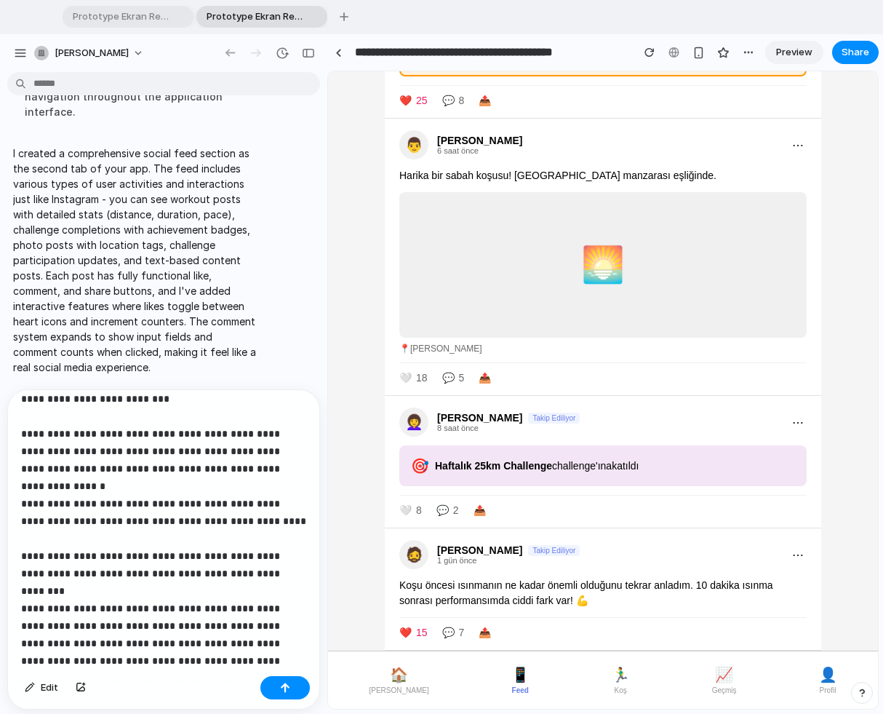
click at [180, 618] on p "**********" at bounding box center [163, 538] width 285 height 332
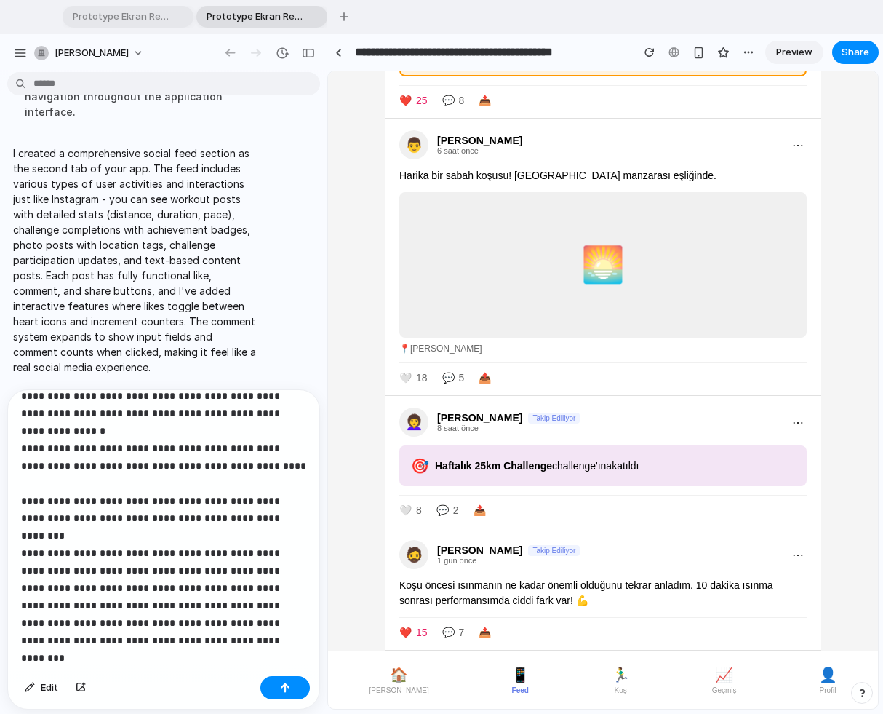
scroll to position [129, 0]
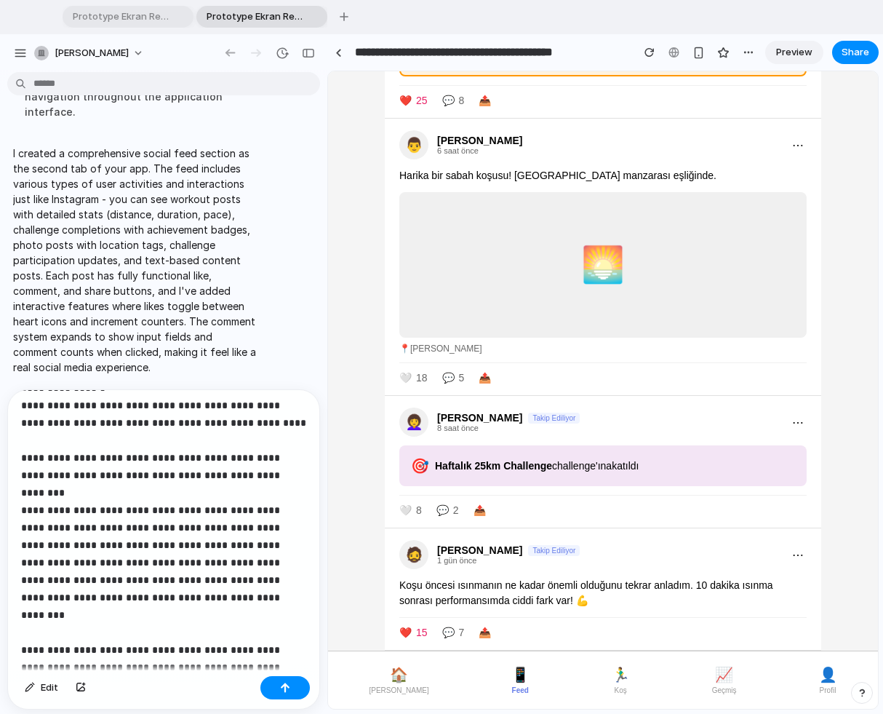
click at [57, 598] on p "**********" at bounding box center [163, 475] width 285 height 402
click at [247, 598] on p "**********" at bounding box center [163, 475] width 285 height 402
click at [43, 615] on p "**********" at bounding box center [163, 475] width 285 height 402
click at [65, 616] on p "**********" at bounding box center [163, 475] width 285 height 402
click at [55, 615] on p "**********" at bounding box center [163, 475] width 285 height 402
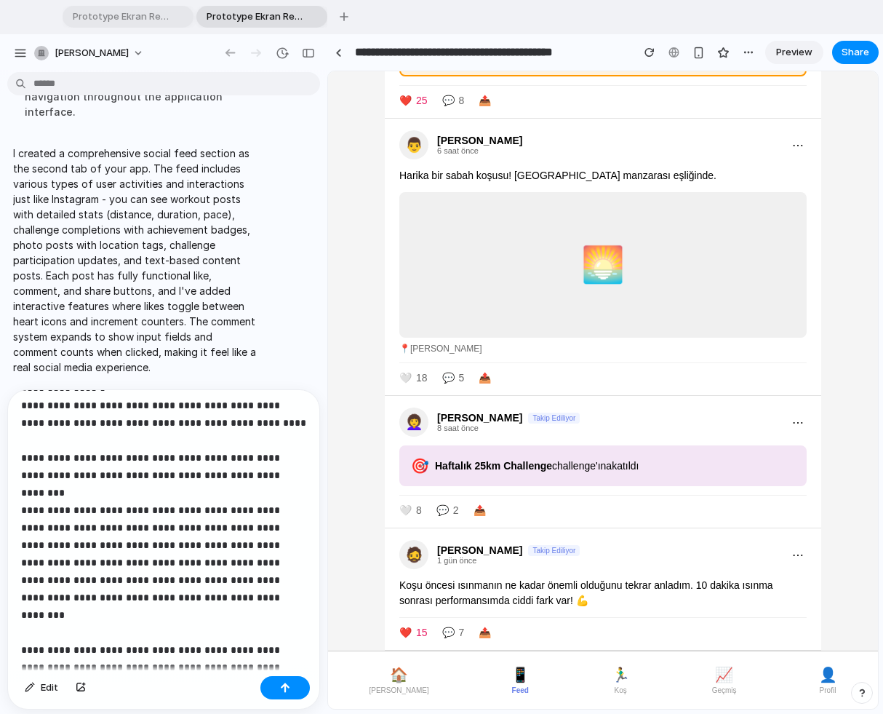
click at [243, 596] on p "**********" at bounding box center [163, 475] width 285 height 402
click at [172, 616] on p "**********" at bounding box center [163, 475] width 285 height 402
click at [252, 617] on p "**********" at bounding box center [163, 475] width 285 height 402
click at [302, 612] on p "**********" at bounding box center [163, 475] width 285 height 402
click at [215, 618] on p "**********" at bounding box center [163, 475] width 285 height 402
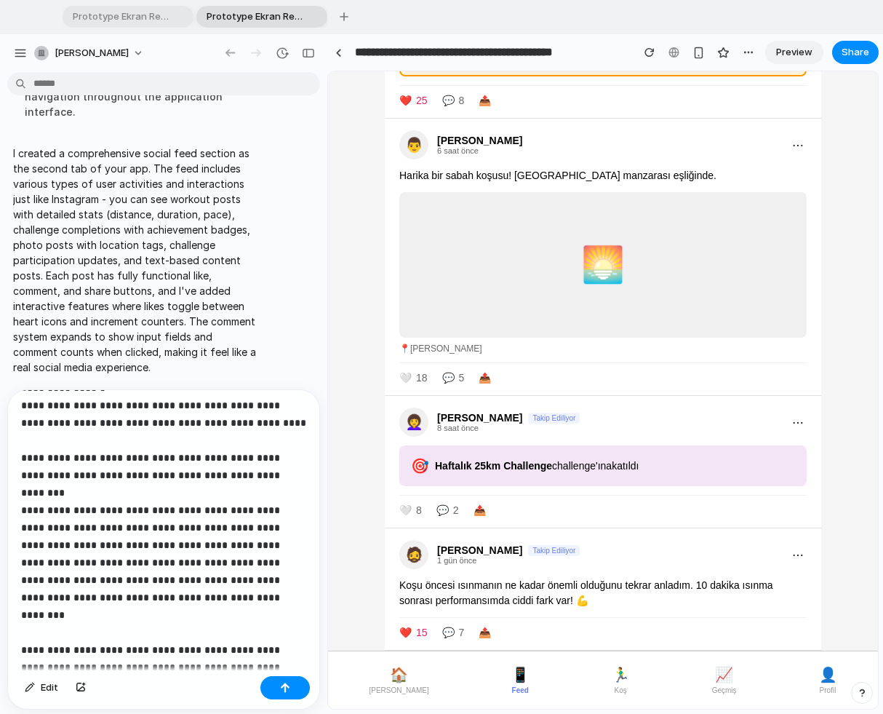
scroll to position [135, 0]
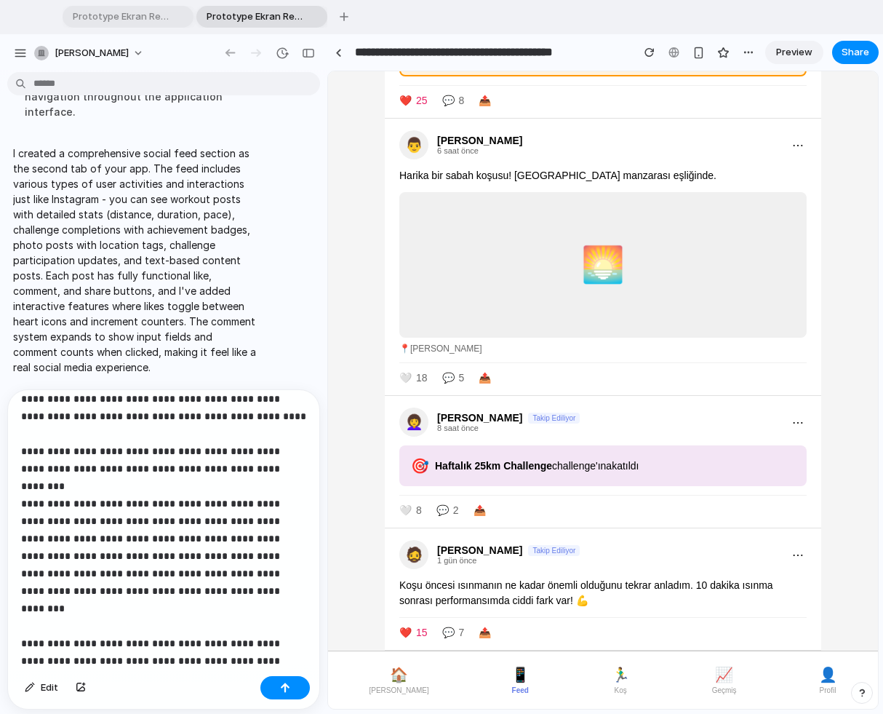
drag, startPoint x: 52, startPoint y: 660, endPoint x: 57, endPoint y: 671, distance: 11.7
click at [52, 618] on p "**********" at bounding box center [163, 486] width 285 height 436
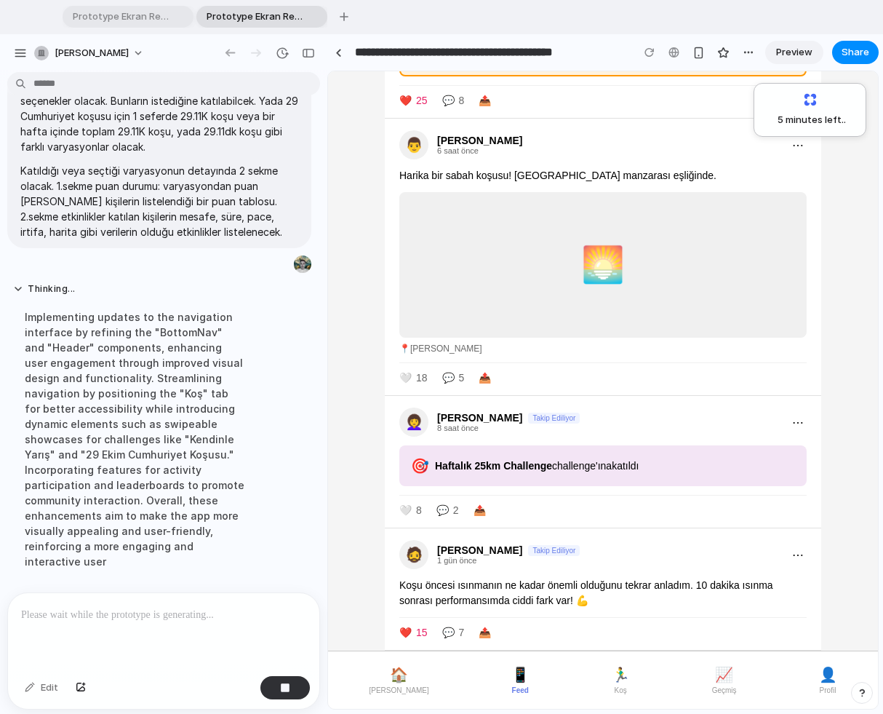
scroll to position [2110, 0]
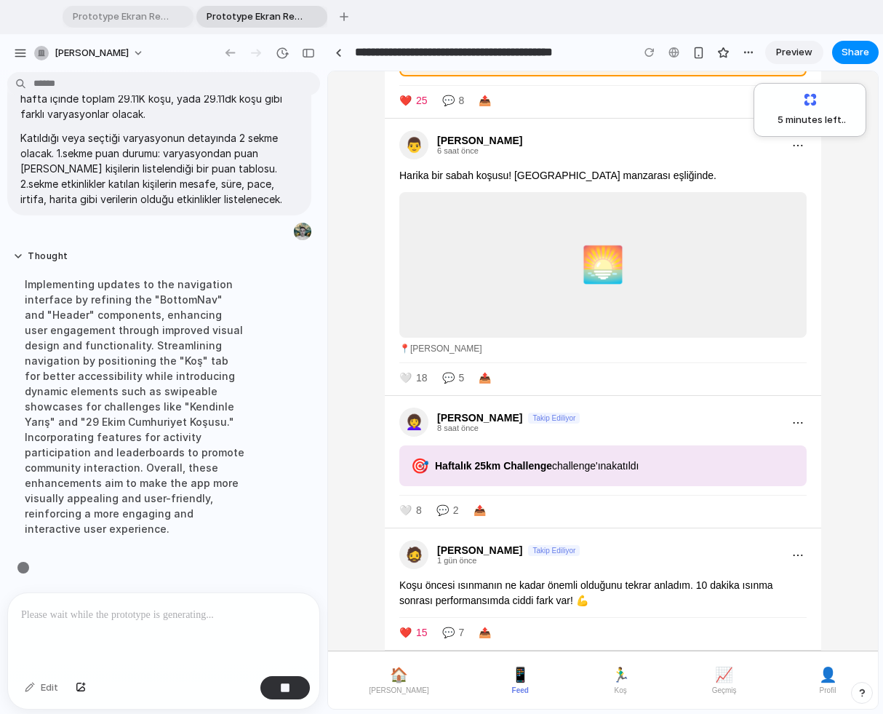
click at [50, 618] on div at bounding box center [163, 631] width 311 height 77
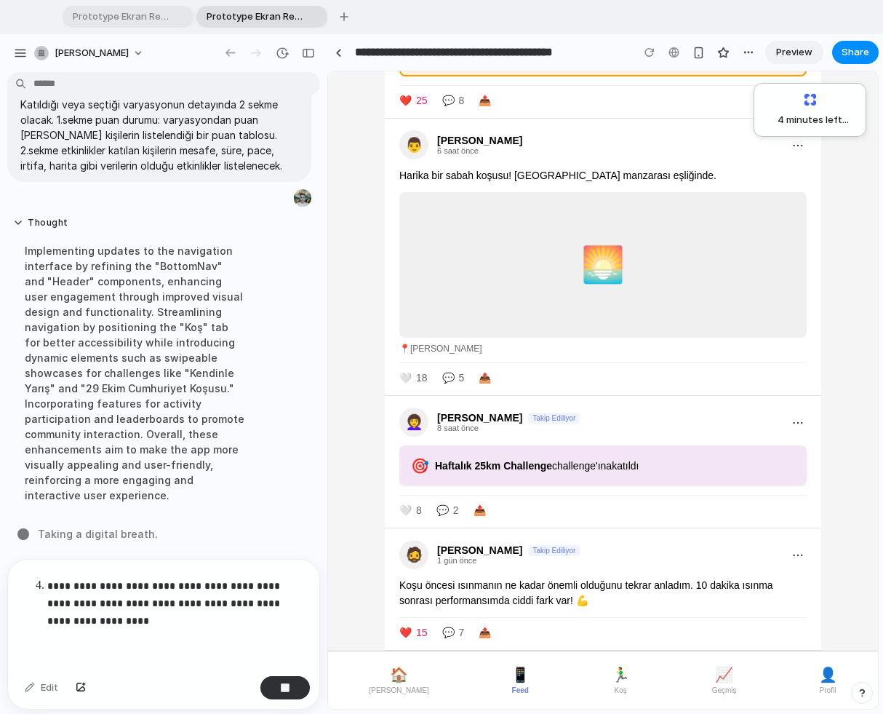
click at [224, 603] on p "**********" at bounding box center [176, 603] width 259 height 52
click at [175, 618] on p "**********" at bounding box center [176, 603] width 259 height 52
click at [196, 618] on p "**********" at bounding box center [176, 603] width 259 height 52
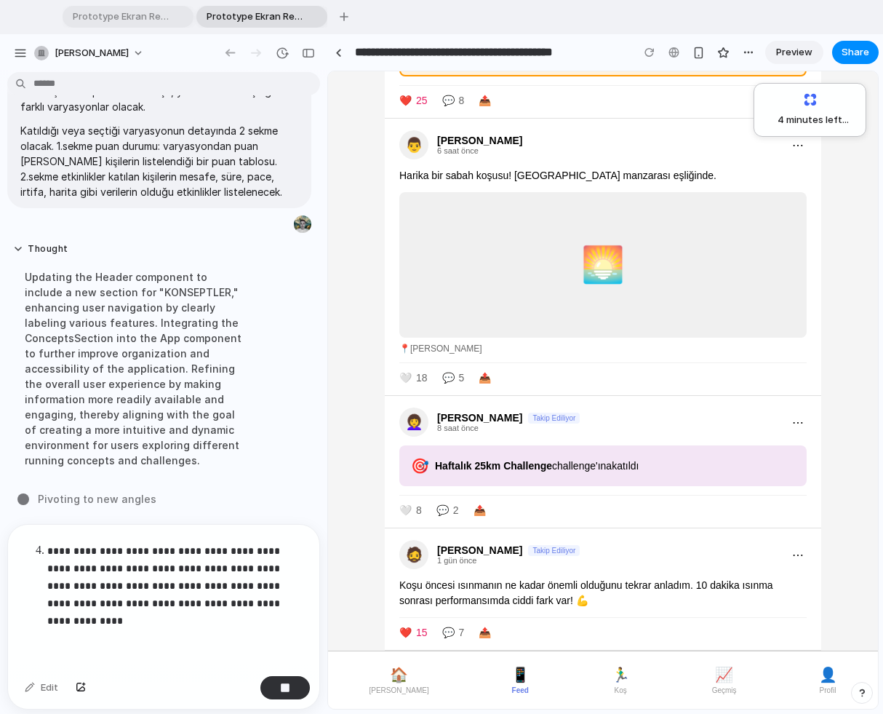
scroll to position [2131, 0]
click at [57, 618] on p "**********" at bounding box center [176, 585] width 259 height 87
click at [99, 612] on p "**********" at bounding box center [176, 585] width 259 height 87
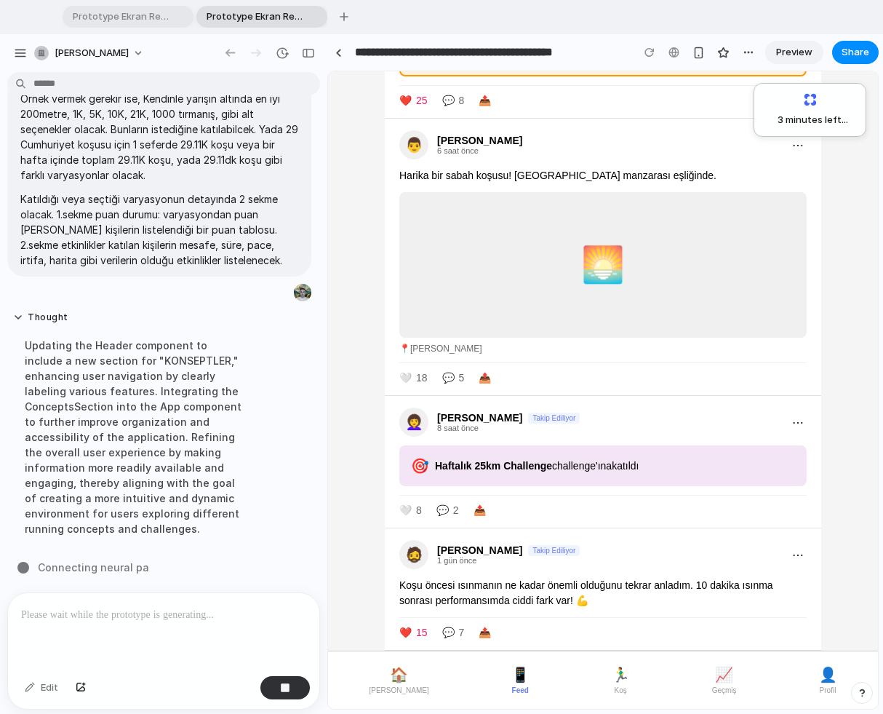
click at [141, 618] on div at bounding box center [163, 631] width 311 height 77
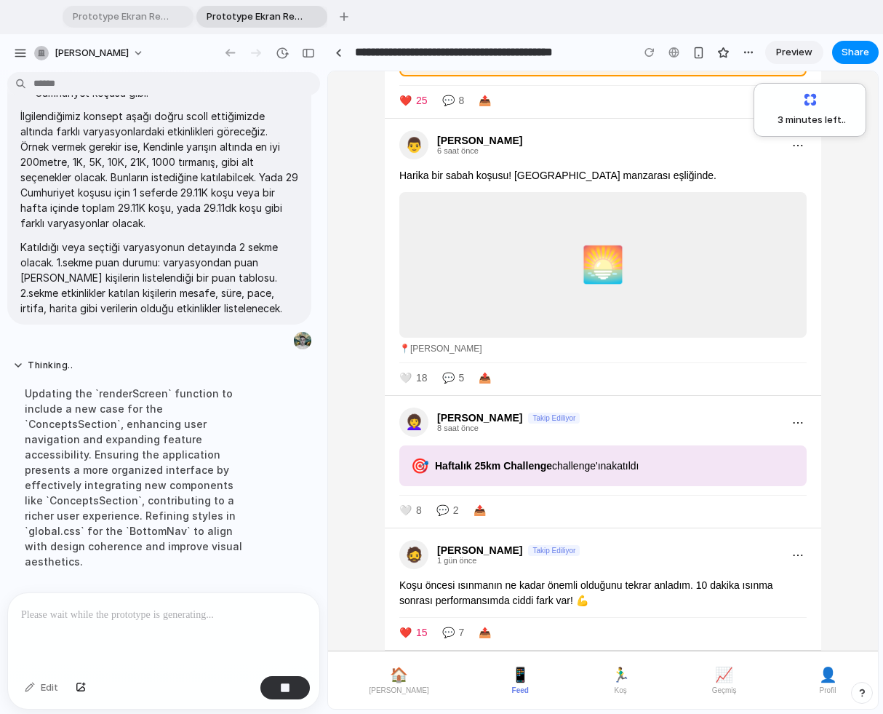
click at [613, 465] on div "🎯 Haftalık 25km Challenge challenge'ına katıldı" at bounding box center [602, 465] width 407 height 41
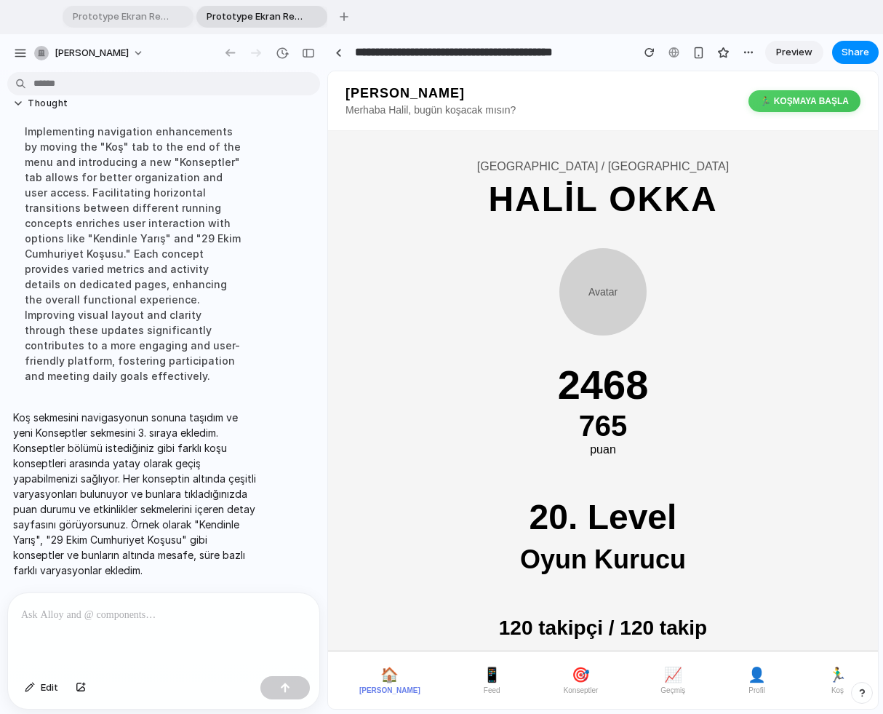
scroll to position [0, 0]
click at [572, 618] on span "🎯" at bounding box center [581, 674] width 18 height 17
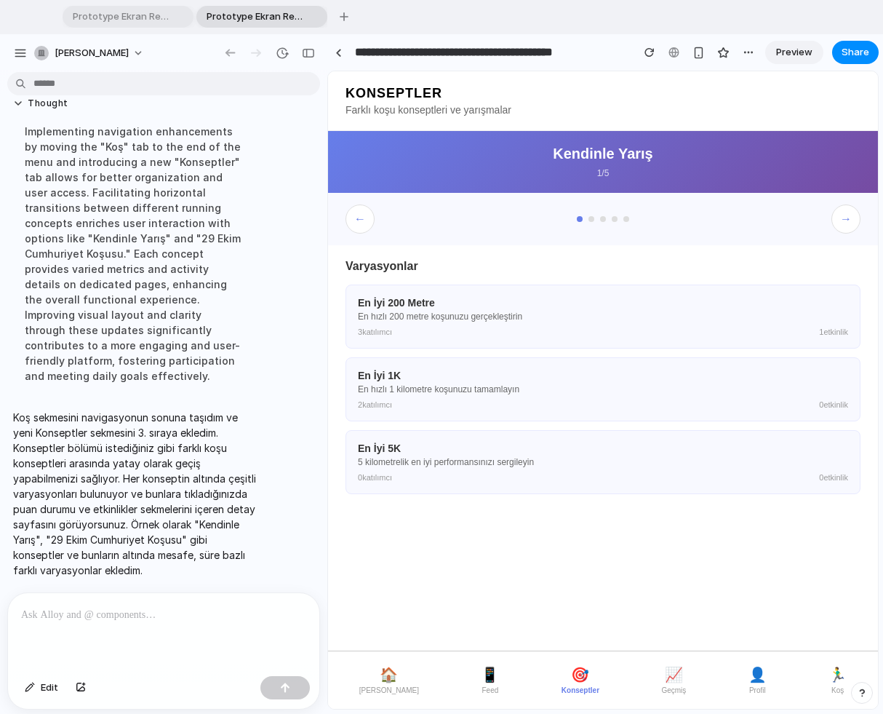
click at [814, 214] on button "→" at bounding box center [845, 218] width 29 height 29
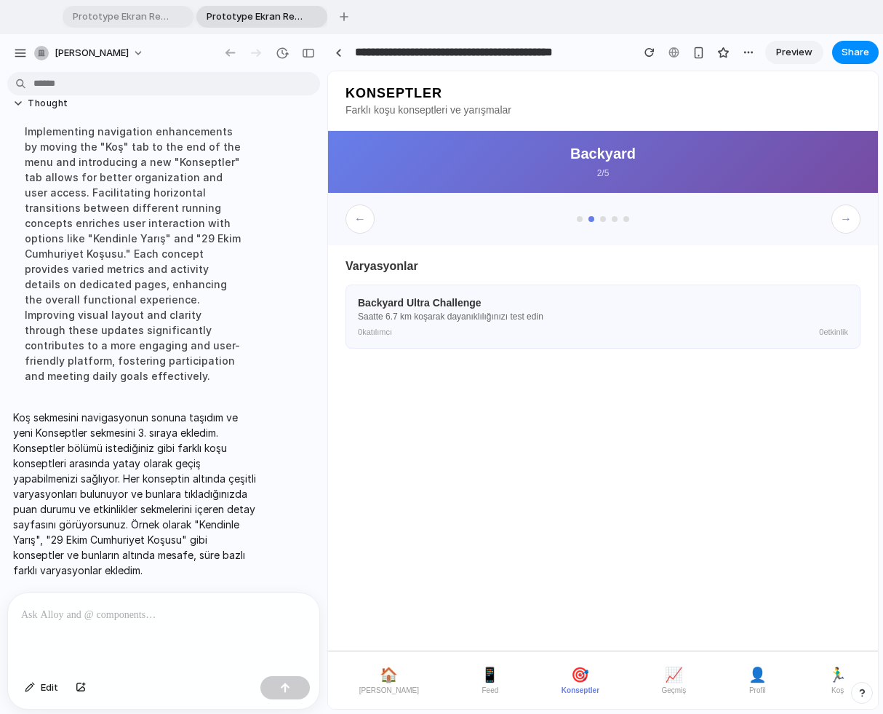
click at [814, 214] on button "→" at bounding box center [845, 218] width 29 height 29
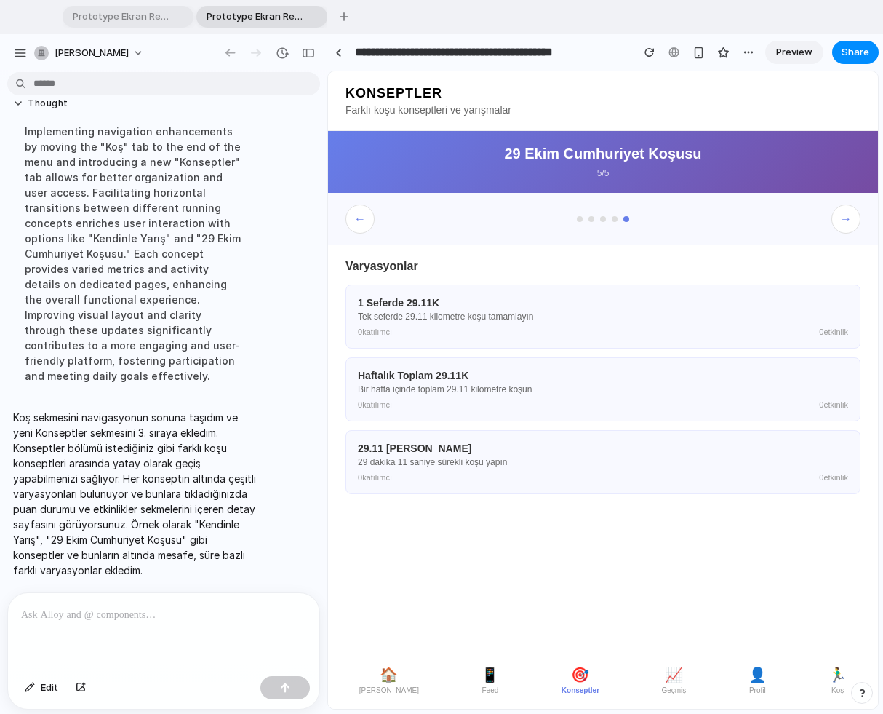
click at [88, 618] on p at bounding box center [163, 614] width 285 height 17
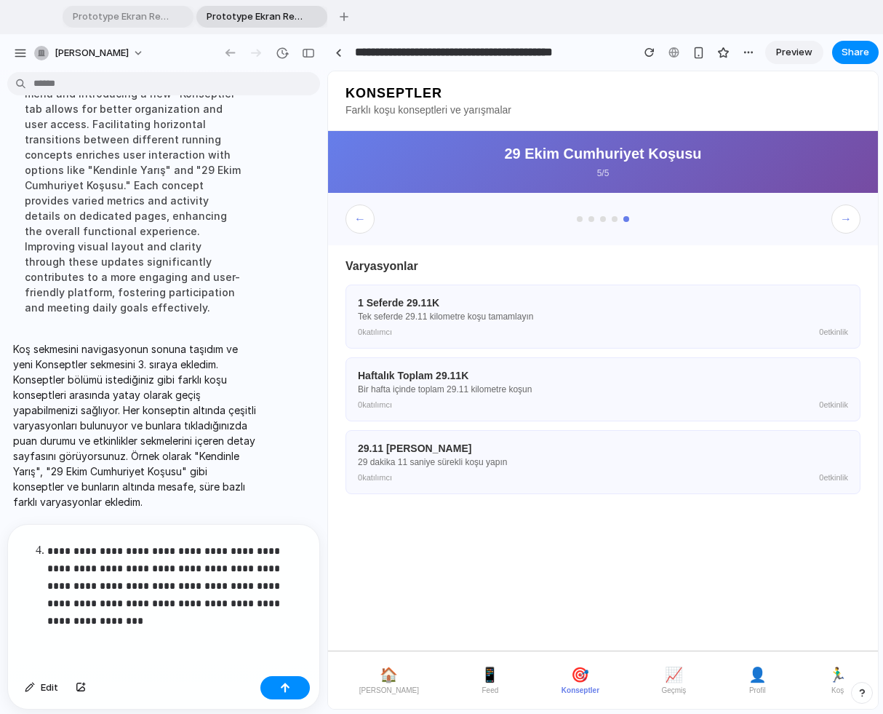
click at [113, 618] on p "**********" at bounding box center [176, 585] width 259 height 87
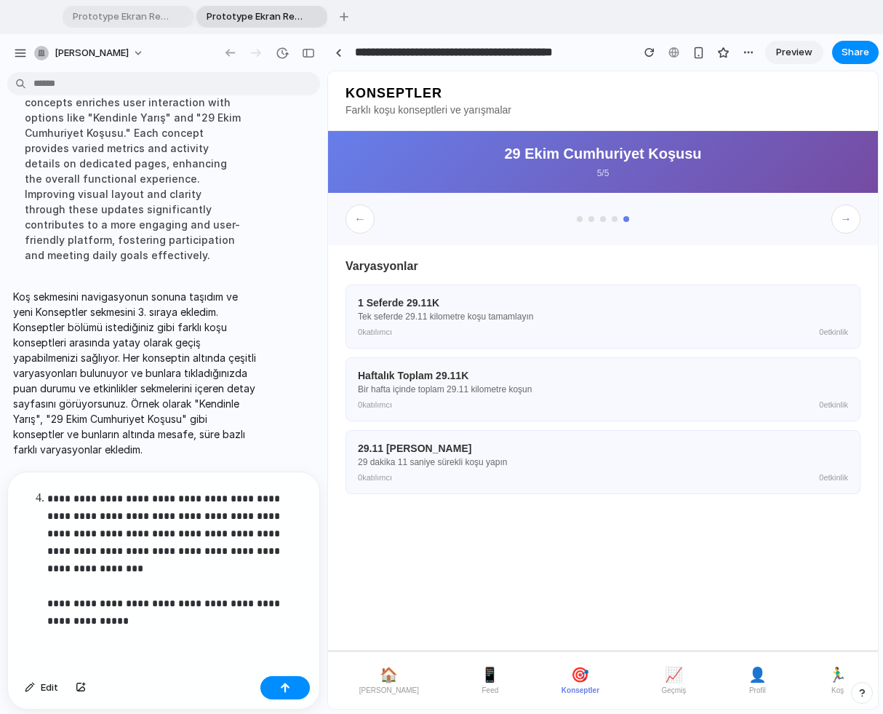
click at [380, 618] on span "[PERSON_NAME]" at bounding box center [389, 690] width 60 height 8
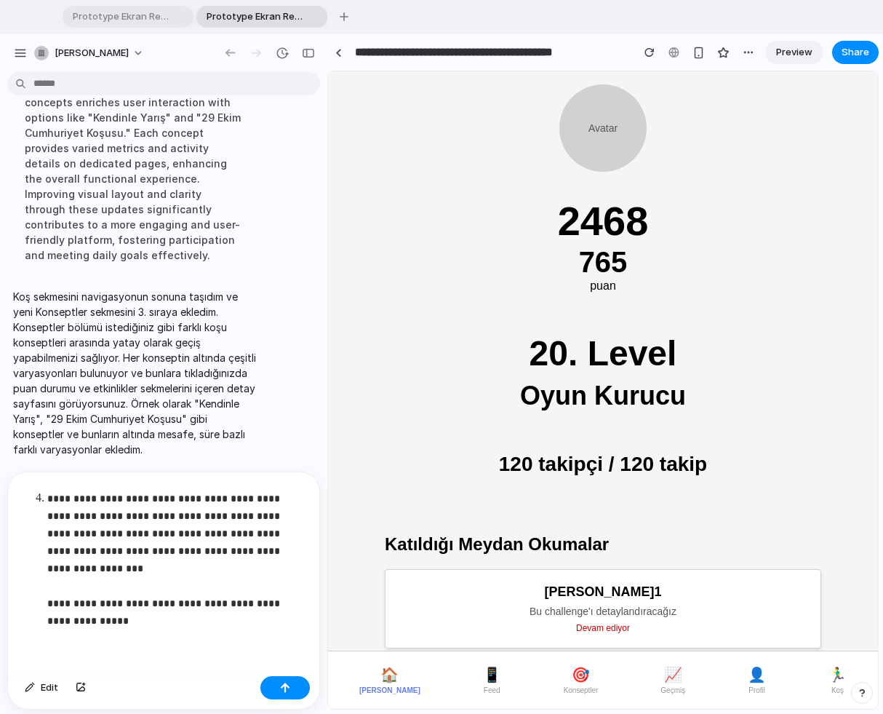
scroll to position [41, 0]
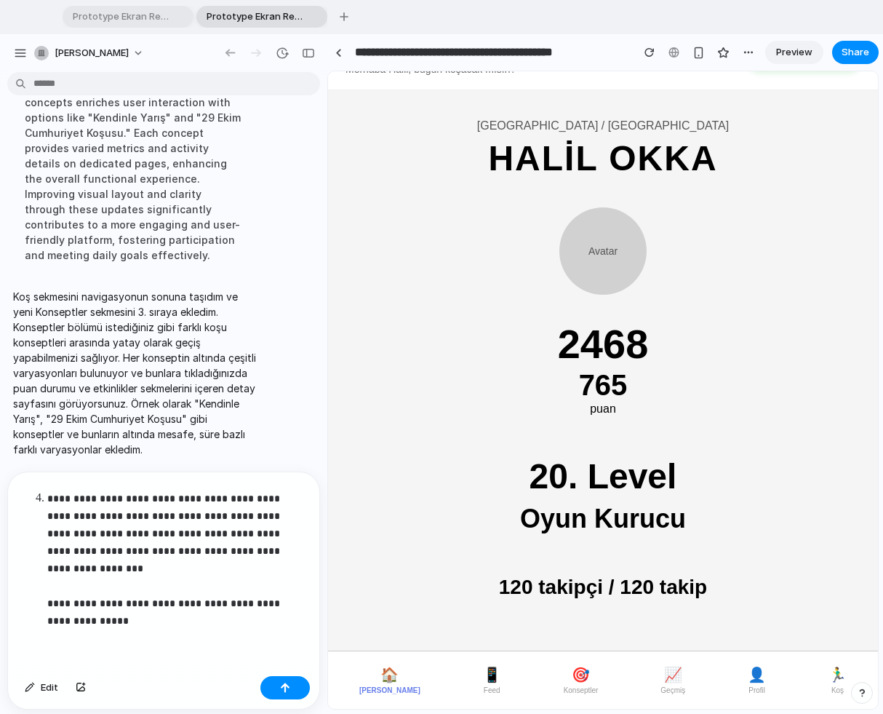
click at [111, 618] on p "**********" at bounding box center [176, 560] width 259 height 140
click at [172, 602] on p "**********" at bounding box center [176, 560] width 259 height 140
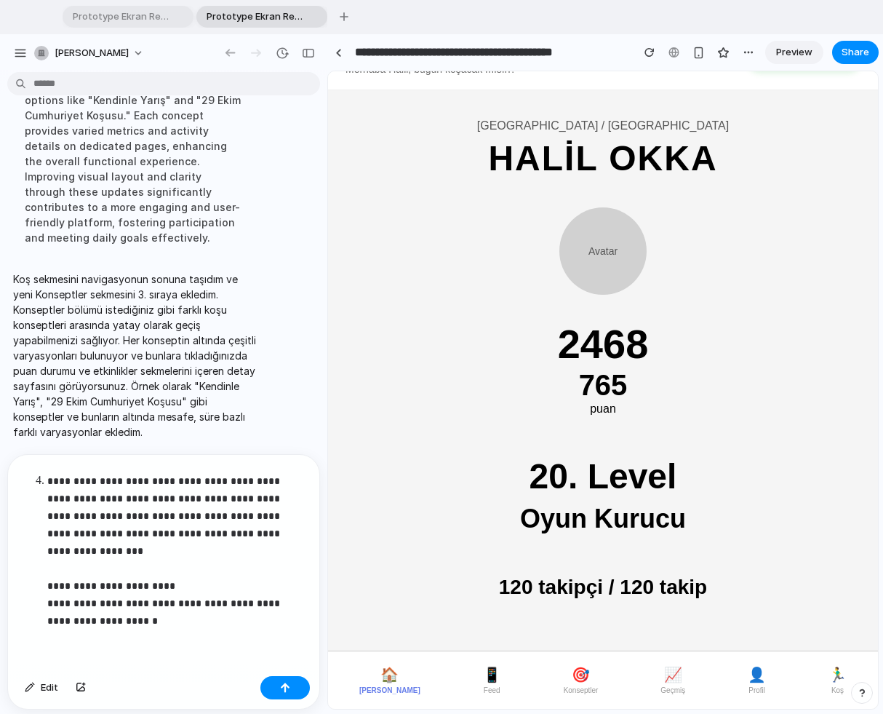
click at [116, 618] on p "**********" at bounding box center [176, 550] width 259 height 157
click at [263, 618] on div at bounding box center [284, 687] width 49 height 23
click at [282, 618] on div "button" at bounding box center [285, 687] width 10 height 10
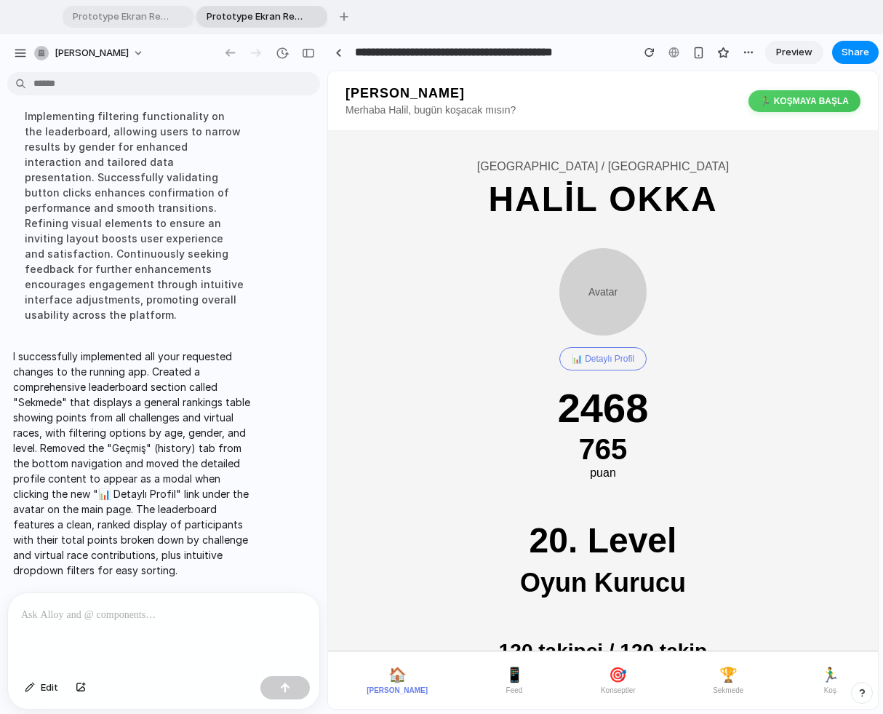
scroll to position [0, 0]
click at [506, 618] on span "📱" at bounding box center [515, 674] width 18 height 17
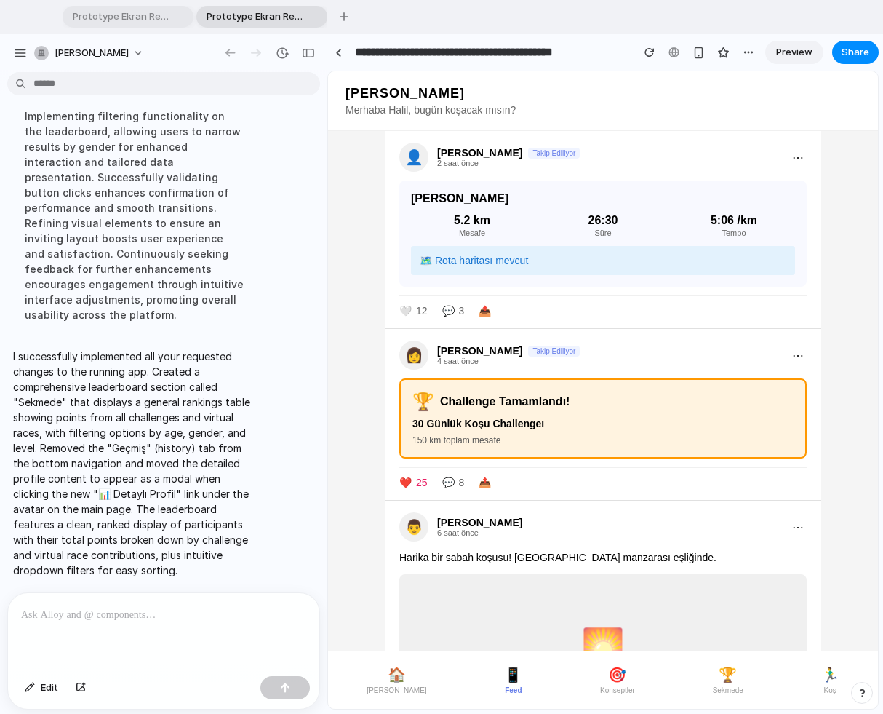
click at [608, 618] on span "🎯" at bounding box center [617, 674] width 18 height 17
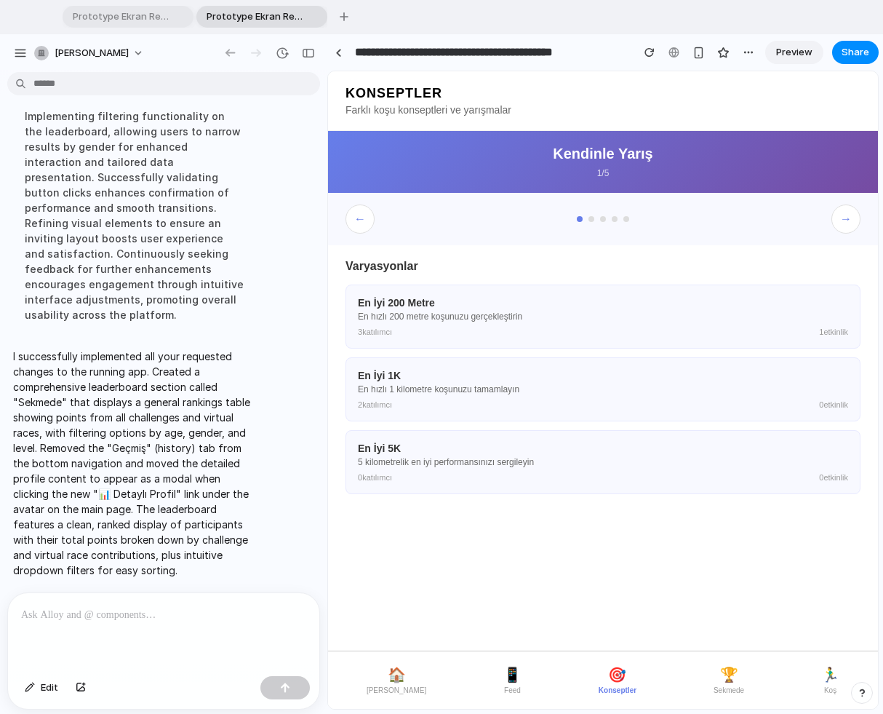
click at [730, 618] on button "🏆 Sekmede" at bounding box center [729, 680] width 42 height 40
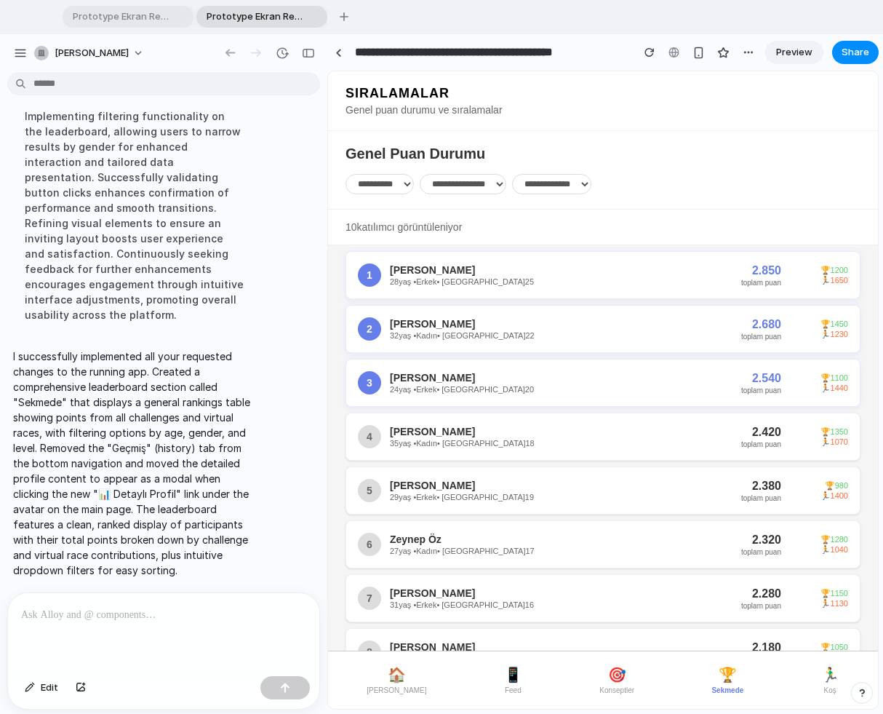
click at [814, 618] on span "🏃‍♂️" at bounding box center [830, 674] width 18 height 17
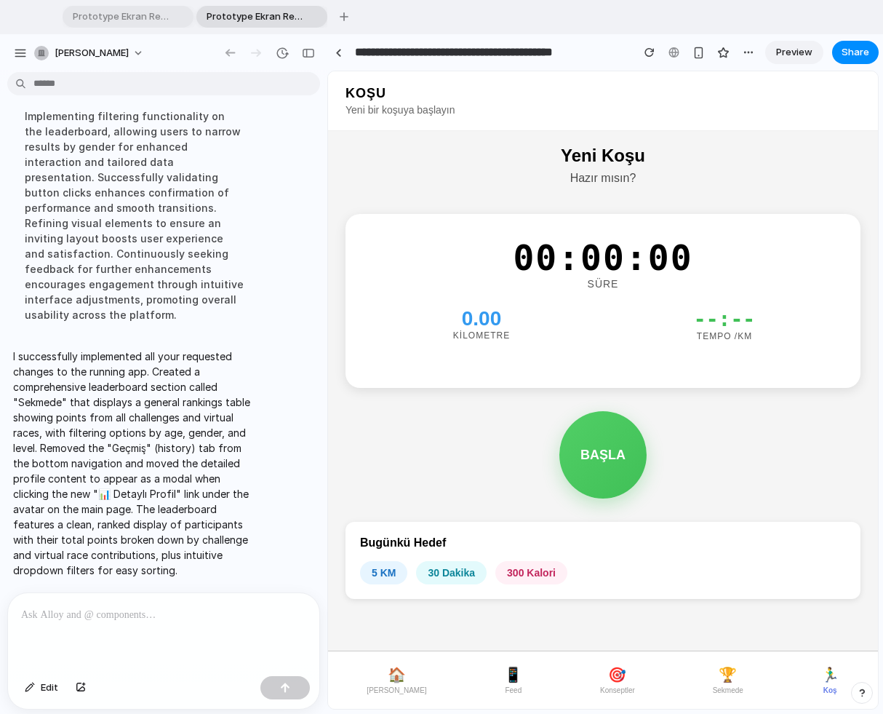
click at [724, 618] on span "🏆" at bounding box center [728, 674] width 18 height 17
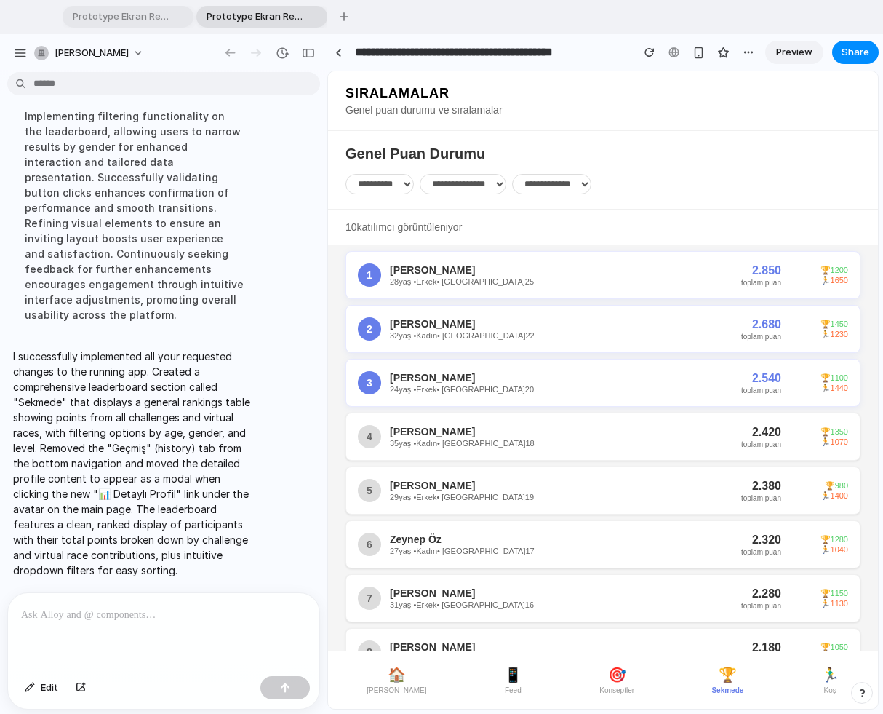
click at [602, 618] on span "Konseptler" at bounding box center [616, 690] width 35 height 8
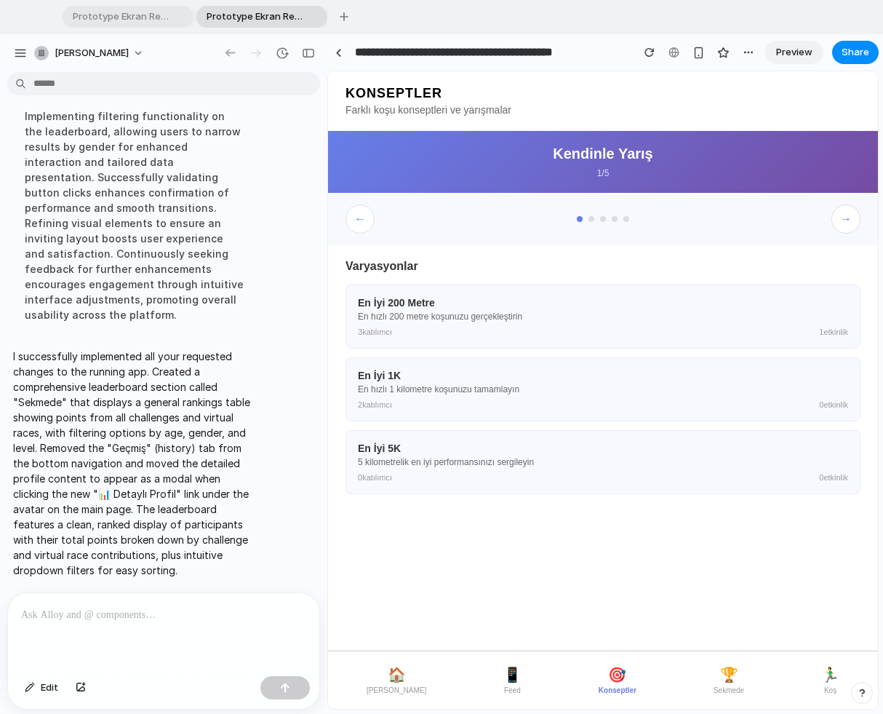
click at [90, 618] on p at bounding box center [163, 614] width 285 height 17
drag, startPoint x: 343, startPoint y: 94, endPoint x: 464, endPoint y: 94, distance: 121.5
click at [464, 94] on header "KONSEPTLER Farklı koşu konseptleri ve yarışmalar" at bounding box center [603, 101] width 550 height 60
copy h1 "KONSEPTLER"
click at [60, 618] on div at bounding box center [163, 631] width 311 height 77
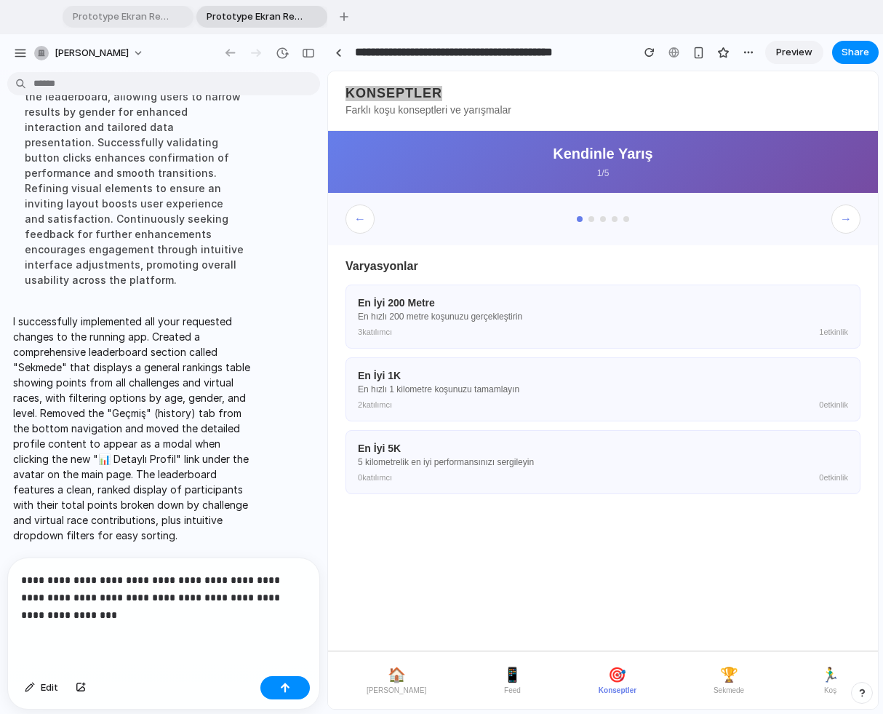
scroll to position [2712, 0]
click at [85, 615] on p "**********" at bounding box center [163, 597] width 285 height 52
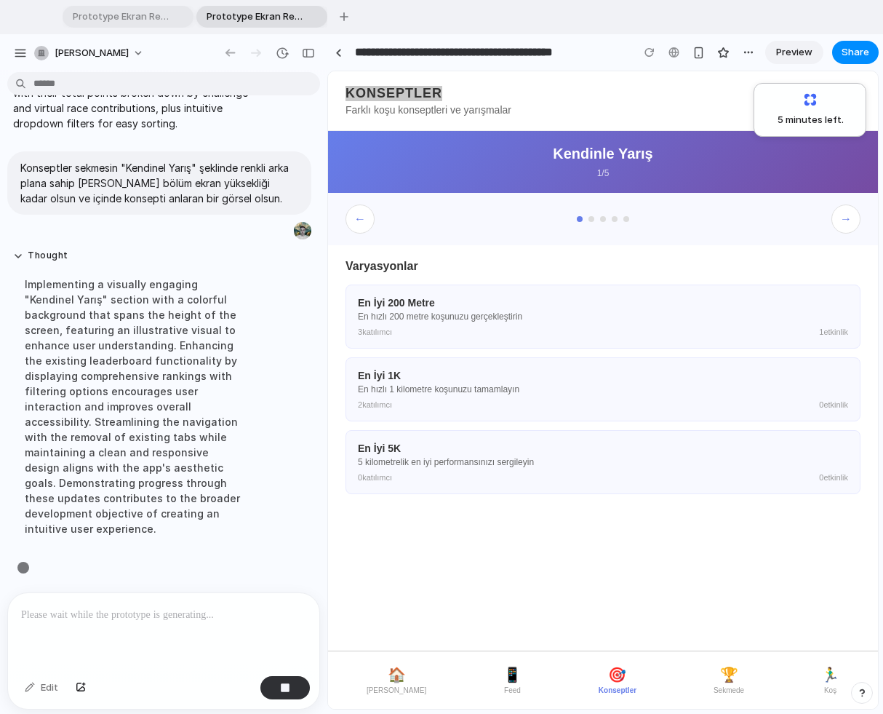
scroll to position [2888, 0]
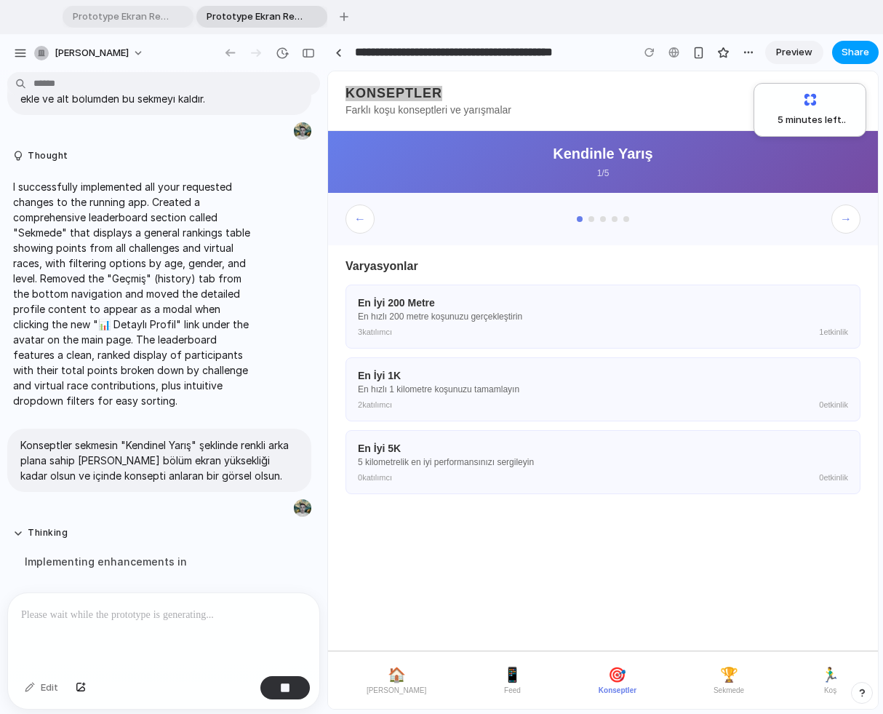
click at [814, 48] on span "Share" at bounding box center [856, 52] width 28 height 15
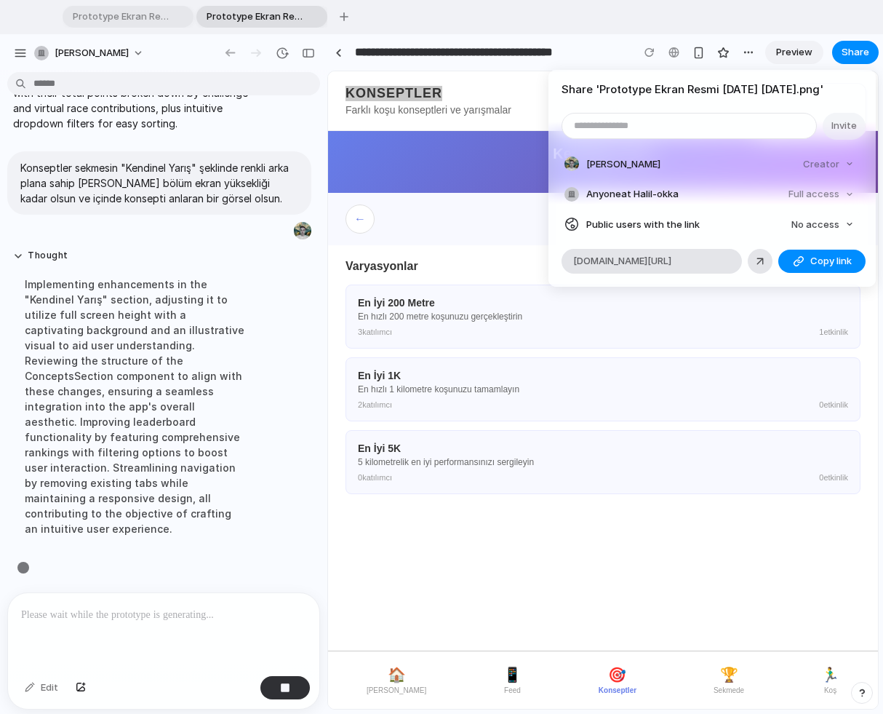
scroll to position [2873, 0]
click at [814, 260] on span "Copy link" at bounding box center [830, 261] width 41 height 15
click at [814, 223] on span "No access" at bounding box center [815, 224] width 48 height 15
click at [814, 274] on span "Full access" at bounding box center [802, 278] width 51 height 15
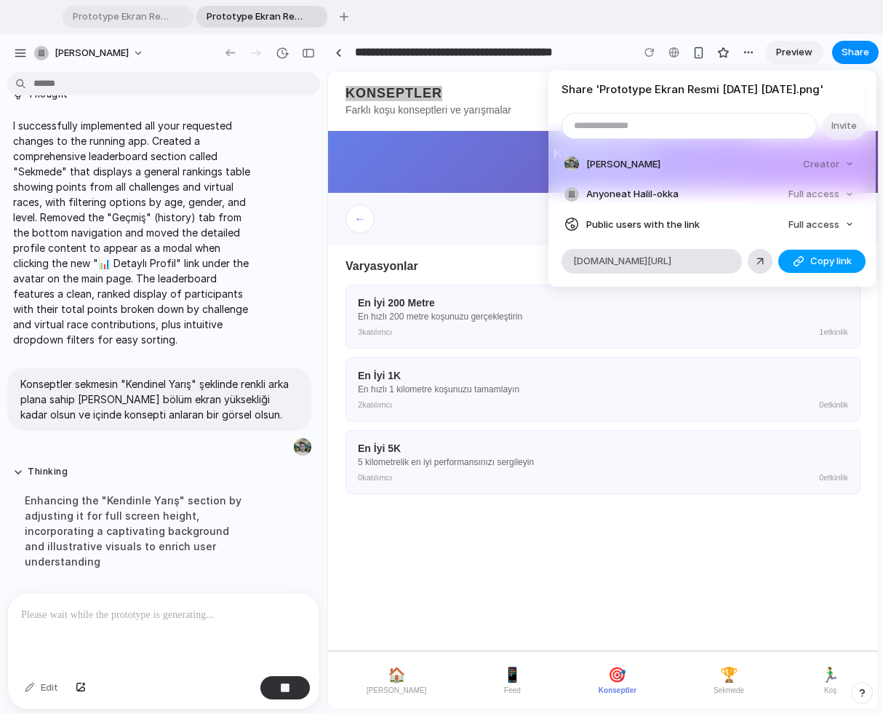
click at [814, 261] on span "Copy link" at bounding box center [830, 261] width 41 height 15
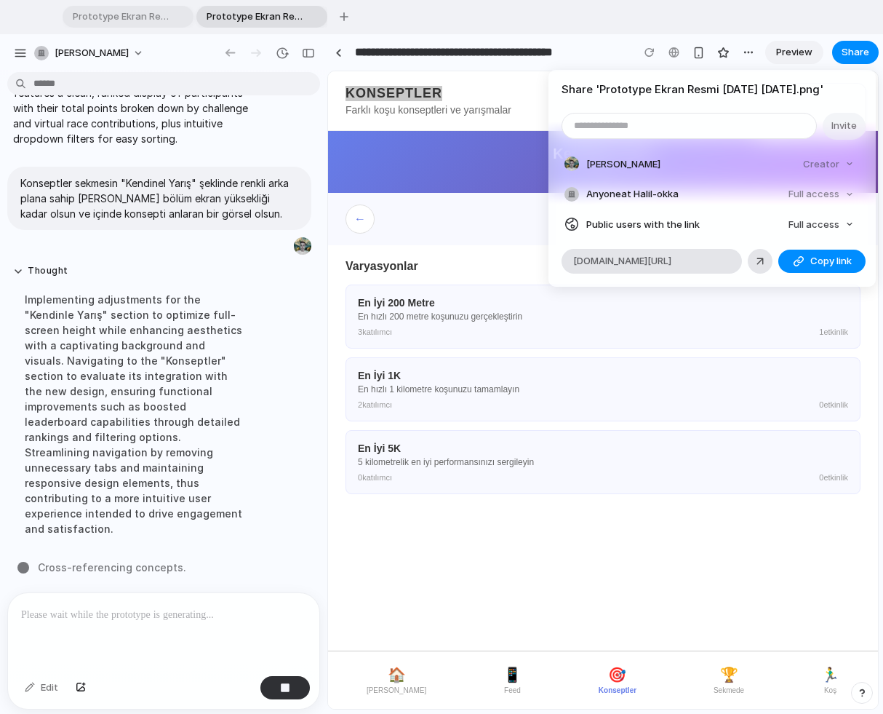
click at [212, 618] on div "Share ' Prototype Ekran Resmi [DATE] [DATE].png ' Invite Halil Okka Creator Any…" at bounding box center [441, 357] width 883 height 714
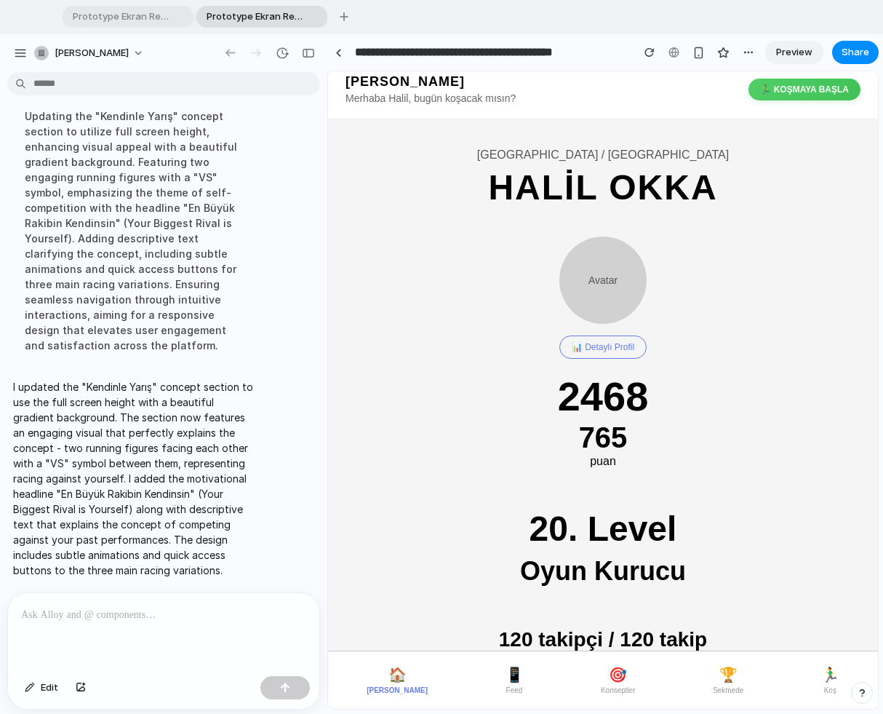
scroll to position [0, 0]
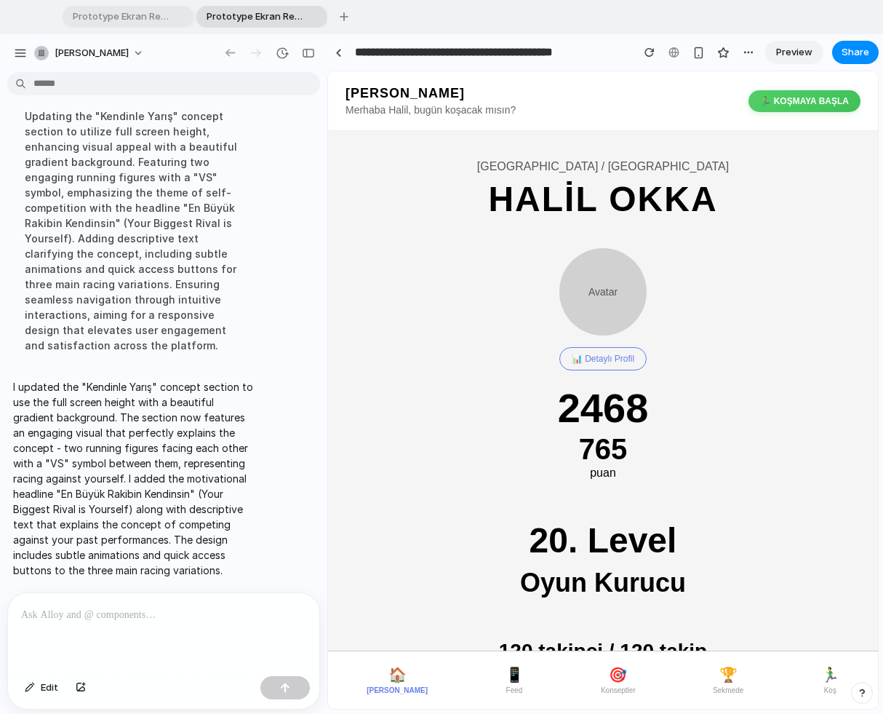
click at [506, 618] on span "📱" at bounding box center [515, 674] width 18 height 17
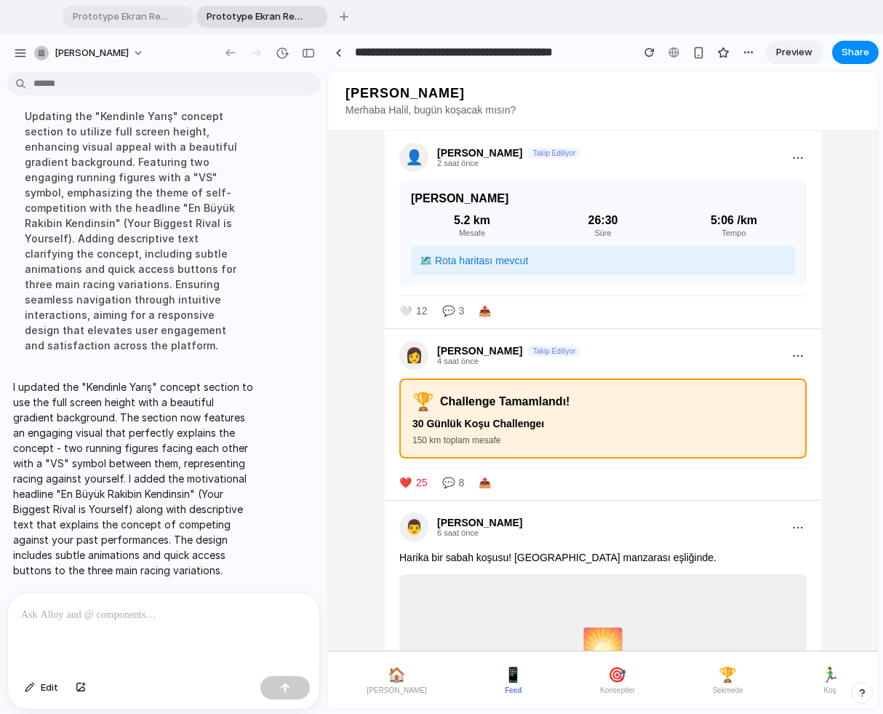
click at [612, 618] on span "🎯" at bounding box center [617, 674] width 18 height 17
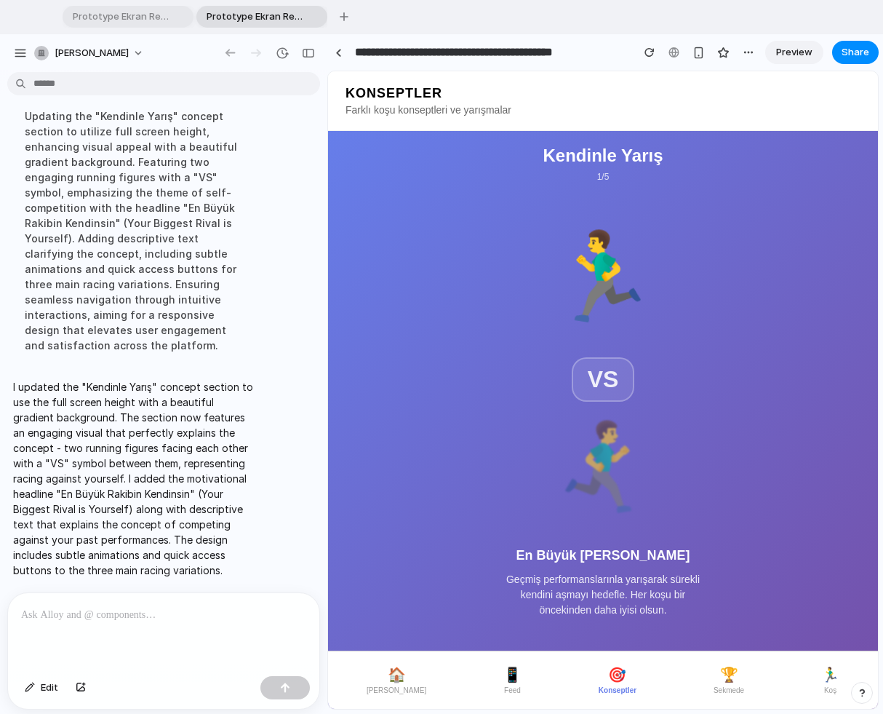
drag, startPoint x: 733, startPoint y: 417, endPoint x: 545, endPoint y: 412, distance: 188.4
click at [545, 412] on div "🏃‍♂️ VS 🏃‍♂️ En Büyük [PERSON_NAME] Geçmiş performanslarınla yarışarak sürekli …" at bounding box center [603, 421] width 550 height 450
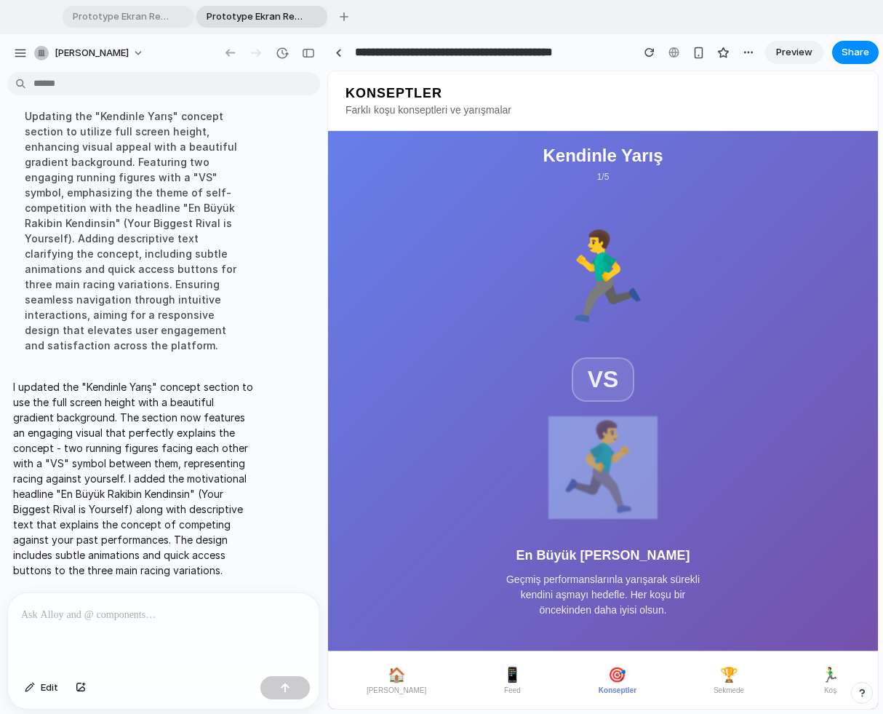
drag, startPoint x: 657, startPoint y: 428, endPoint x: 827, endPoint y: 431, distance: 170.2
click at [814, 431] on div "🏃‍♂️ VS 🏃‍♂️ En Büyük [PERSON_NAME] Geçmiş performanslarınla yarışarak sürekli …" at bounding box center [603, 421] width 550 height 450
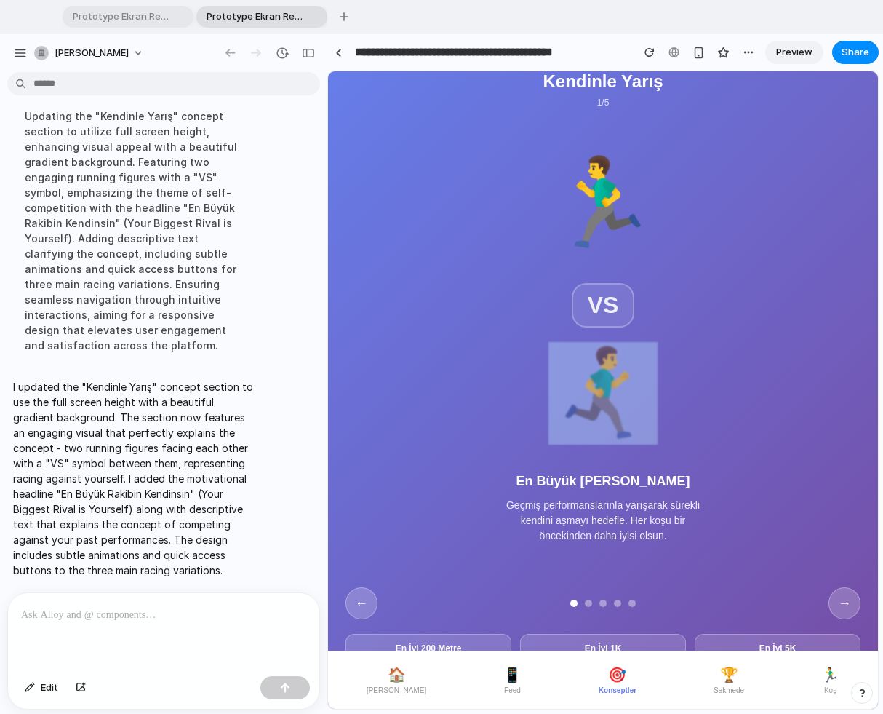
scroll to position [126, 0]
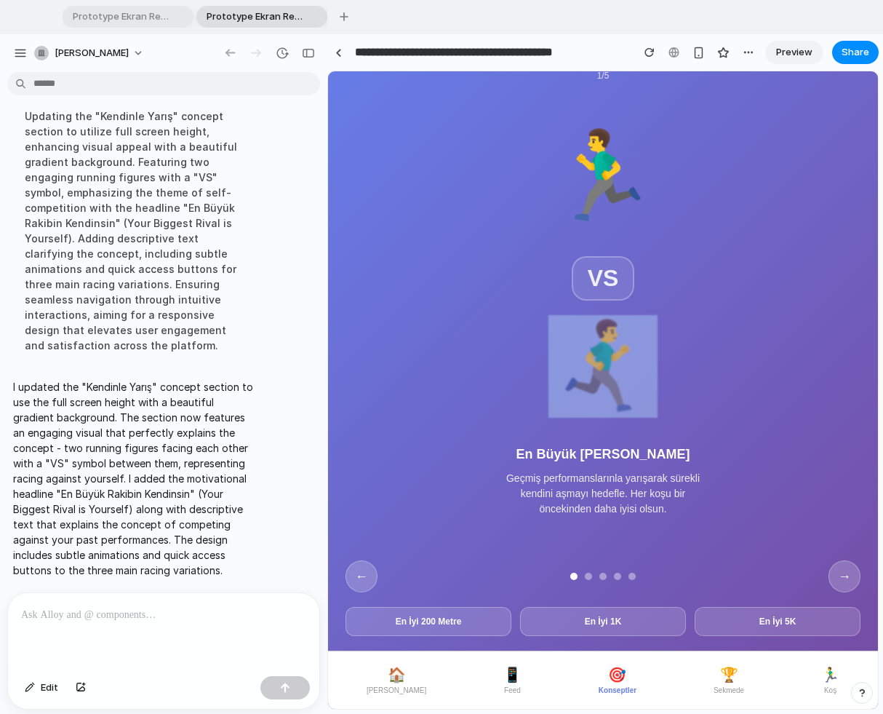
click at [814, 572] on button "→" at bounding box center [844, 576] width 32 height 32
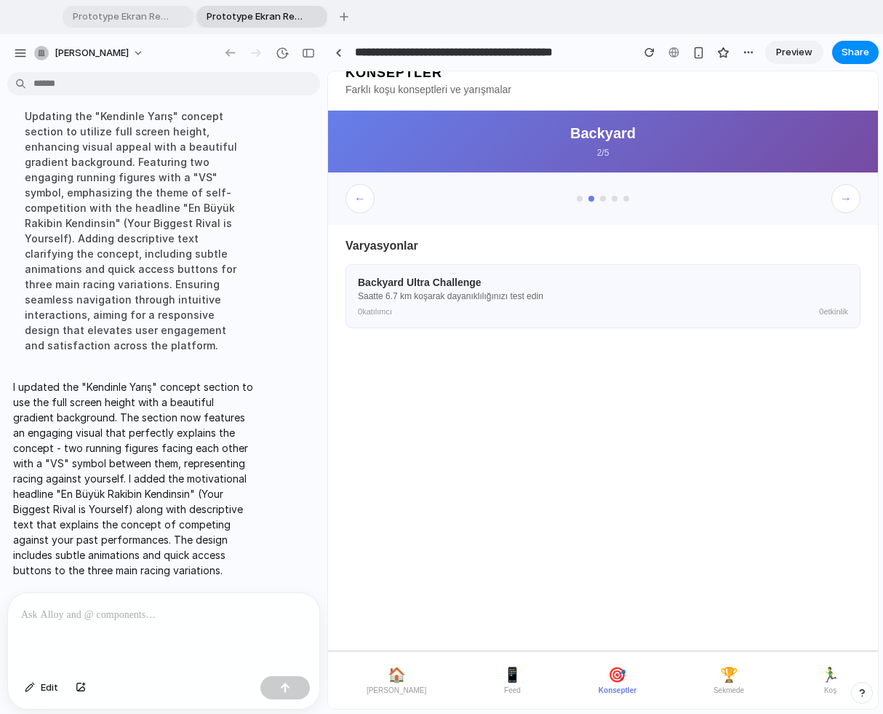
scroll to position [0, 0]
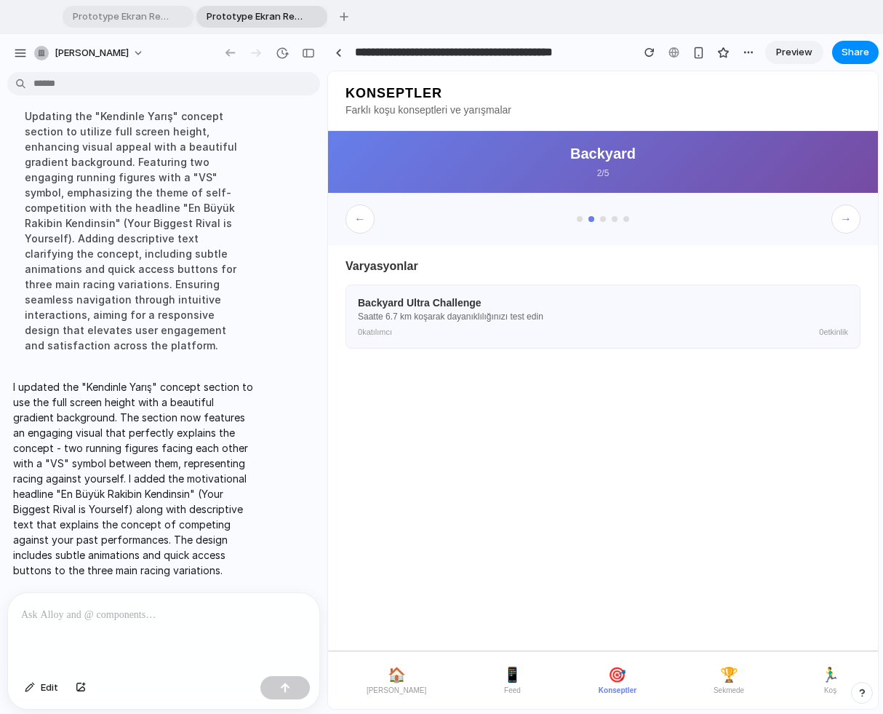
click at [348, 222] on button "←" at bounding box center [360, 218] width 29 height 29
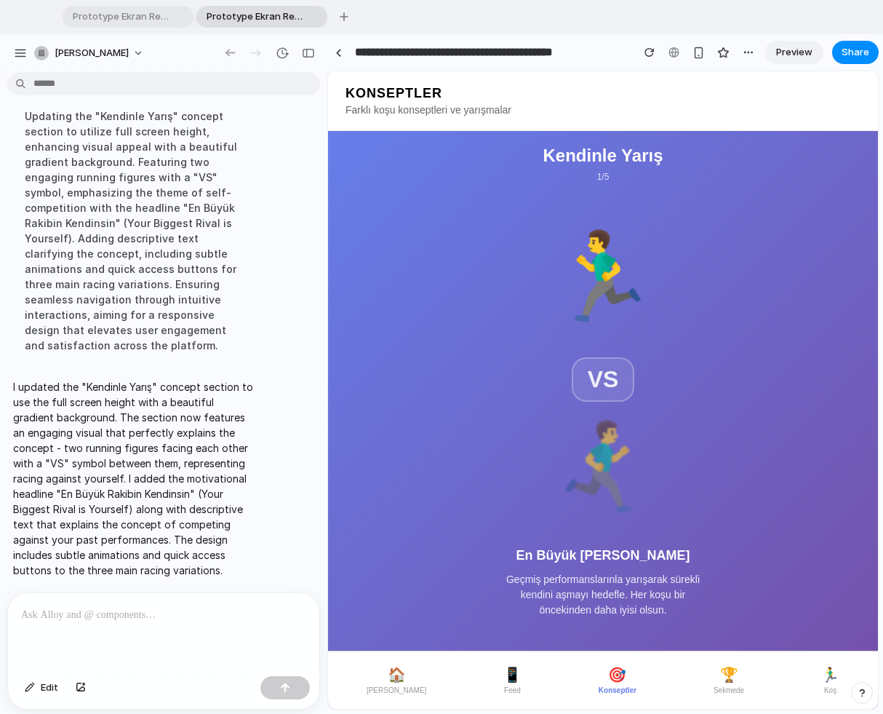
drag, startPoint x: 643, startPoint y: 511, endPoint x: 615, endPoint y: 380, distance: 133.3
click at [615, 381] on div "🏃‍♂️ VS 🏃‍♂️ En Büyük [PERSON_NAME] Geçmiş performanslarınla yarışarak sürekli …" at bounding box center [603, 421] width 218 height 392
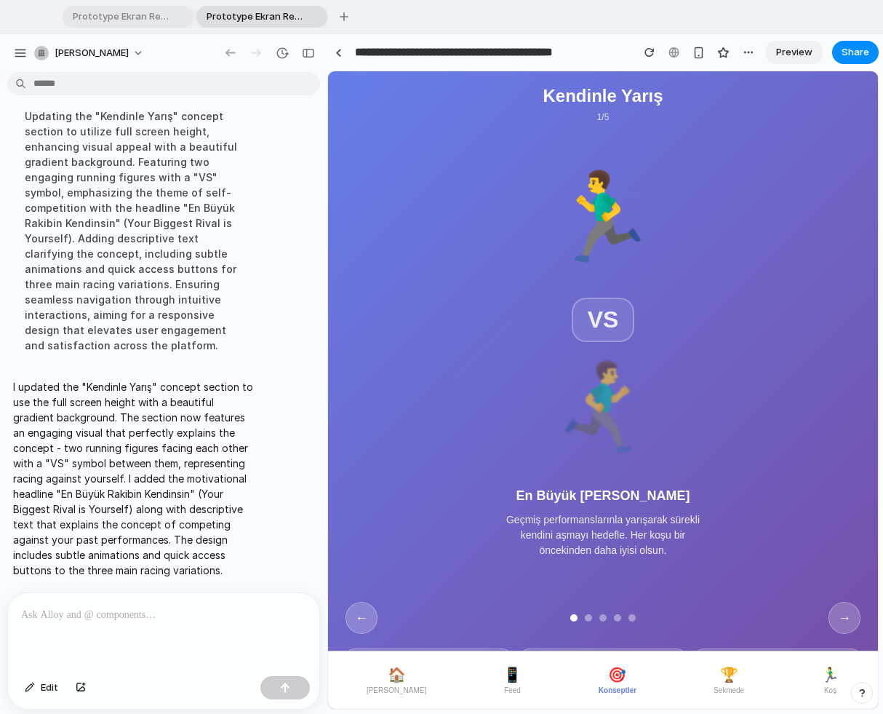
scroll to position [126, 0]
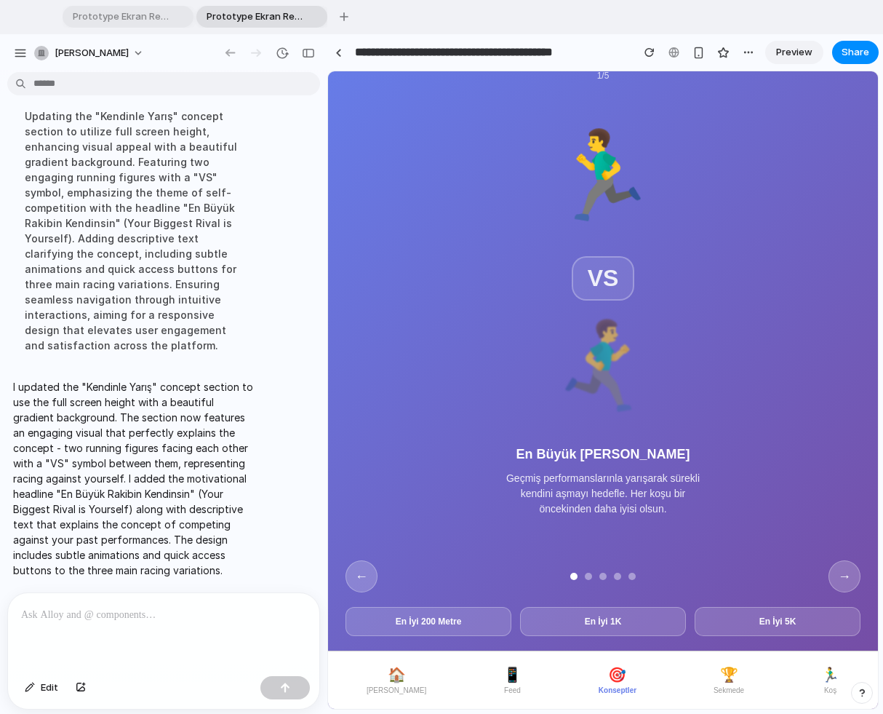
click at [588, 580] on div "← →" at bounding box center [603, 576] width 515 height 32
click at [814, 583] on button "→" at bounding box center [844, 576] width 32 height 32
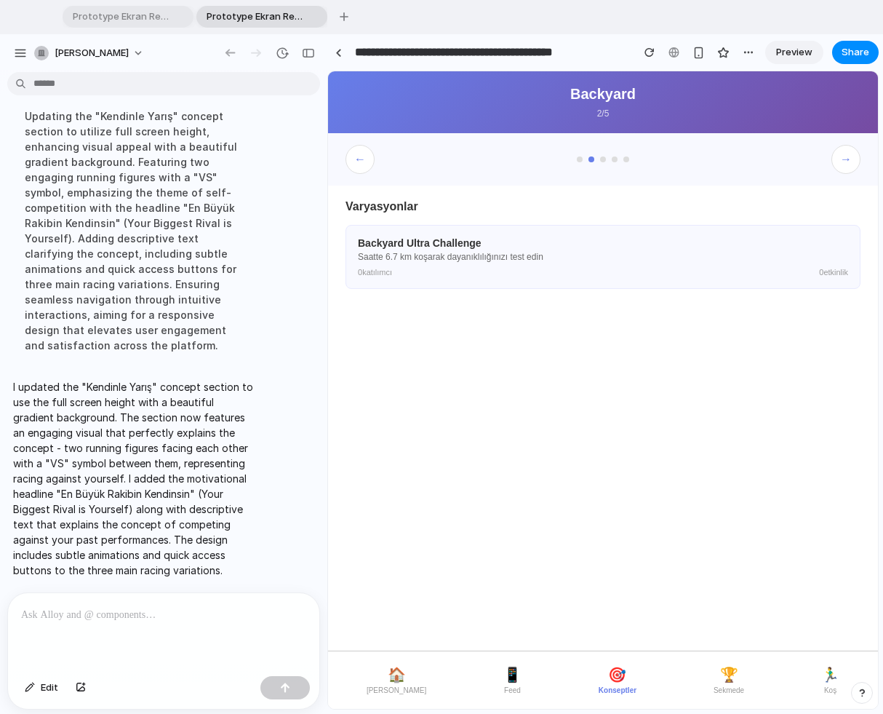
click at [73, 615] on p at bounding box center [163, 614] width 285 height 17
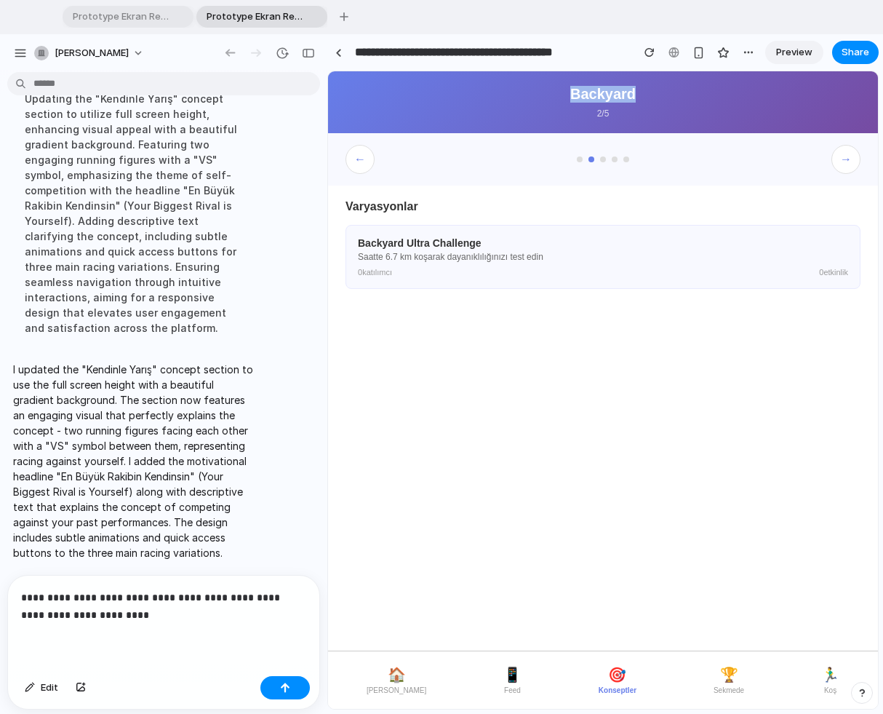
drag, startPoint x: 566, startPoint y: 97, endPoint x: 668, endPoint y: 90, distance: 102.1
click at [666, 89] on h2 "Backyard" at bounding box center [603, 94] width 515 height 17
copy h2 "Backyard"
click at [145, 612] on p "**********" at bounding box center [163, 605] width 285 height 35
click at [814, 158] on div "← →" at bounding box center [603, 159] width 550 height 52
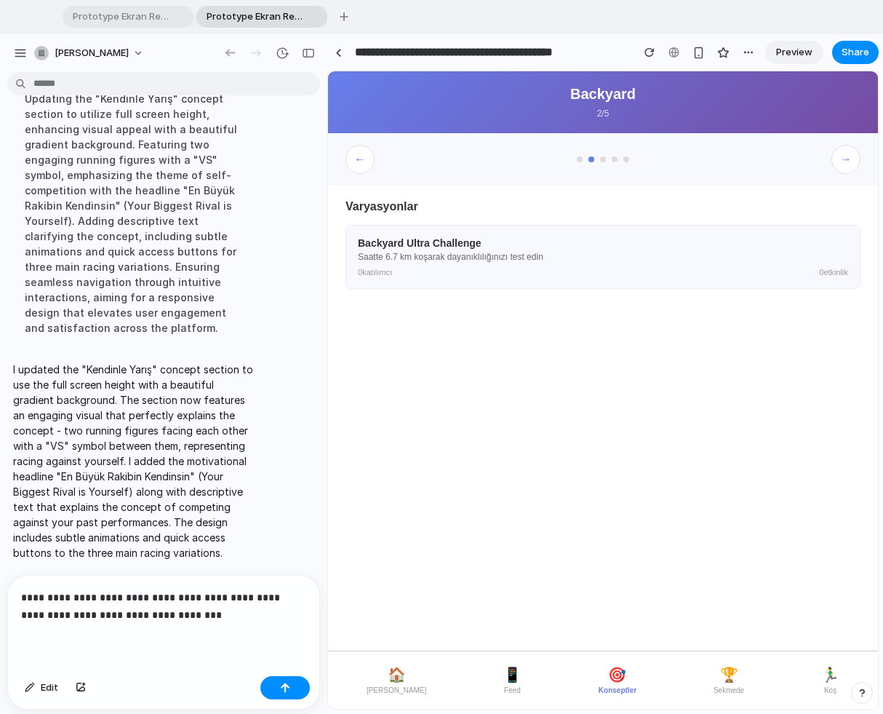
click at [814, 159] on button "→" at bounding box center [845, 159] width 29 height 29
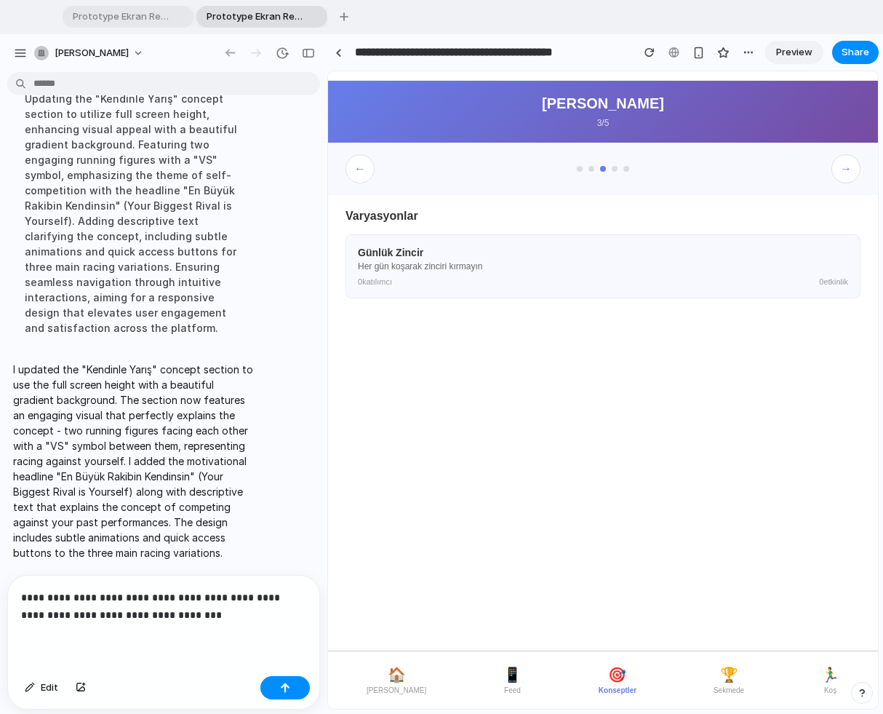
scroll to position [48, 0]
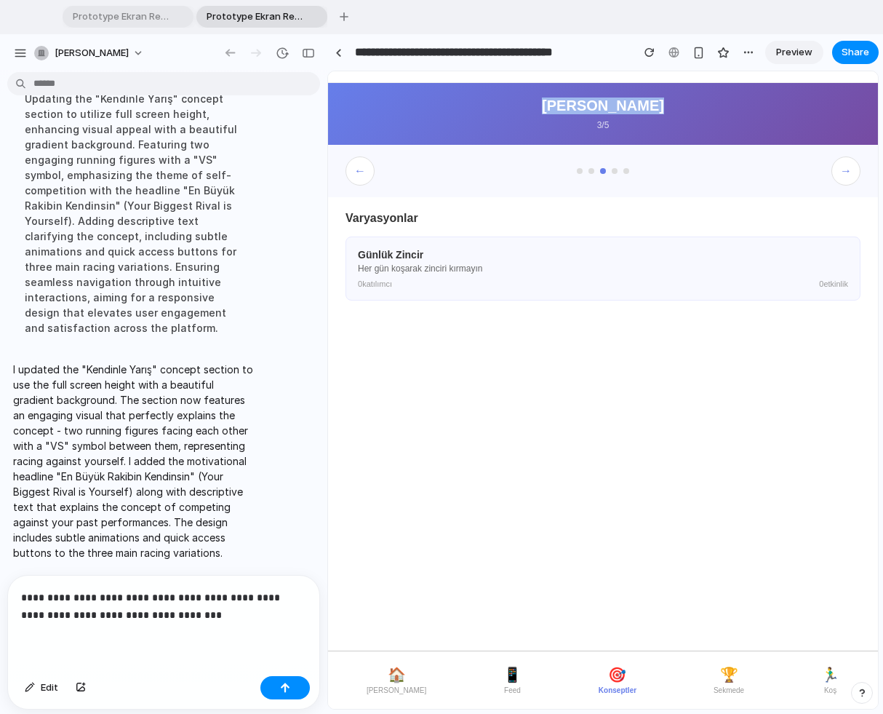
drag, startPoint x: 622, startPoint y: 86, endPoint x: 676, endPoint y: 109, distance: 58.6
click at [676, 109] on h2 "[PERSON_NAME]" at bounding box center [603, 105] width 515 height 17
copy h2 "[PERSON_NAME]"
click at [230, 618] on div "**********" at bounding box center [163, 622] width 311 height 95
click at [814, 167] on button "→" at bounding box center [845, 170] width 29 height 29
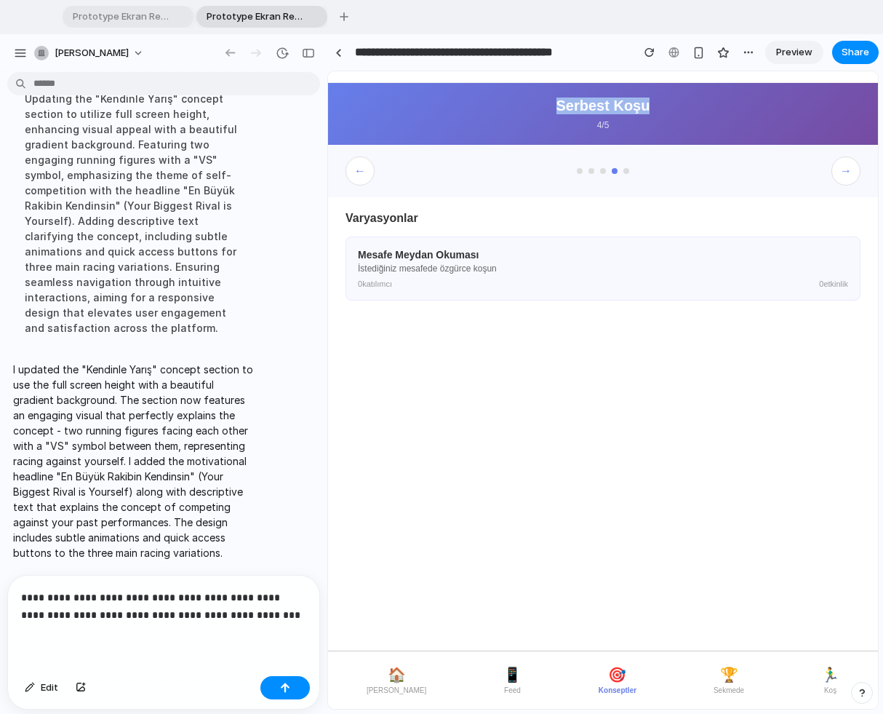
drag, startPoint x: 549, startPoint y: 108, endPoint x: 681, endPoint y: 107, distance: 131.7
click at [681, 107] on h2 "Serbest Koşu" at bounding box center [603, 105] width 515 height 17
copy h2 "Serbest Koşu"
click at [278, 610] on p "**********" at bounding box center [163, 605] width 285 height 35
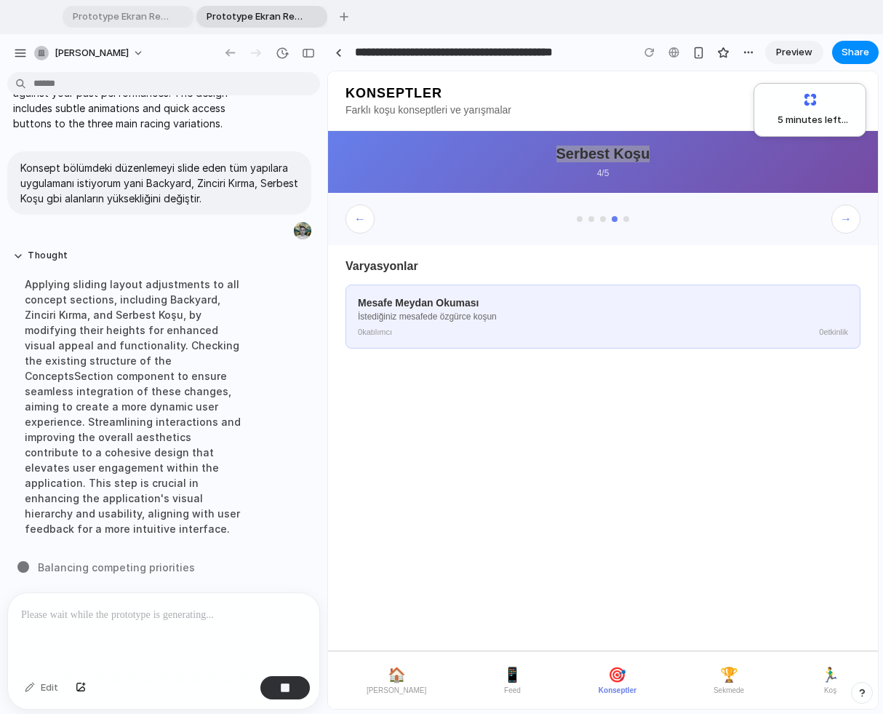
scroll to position [3, 0]
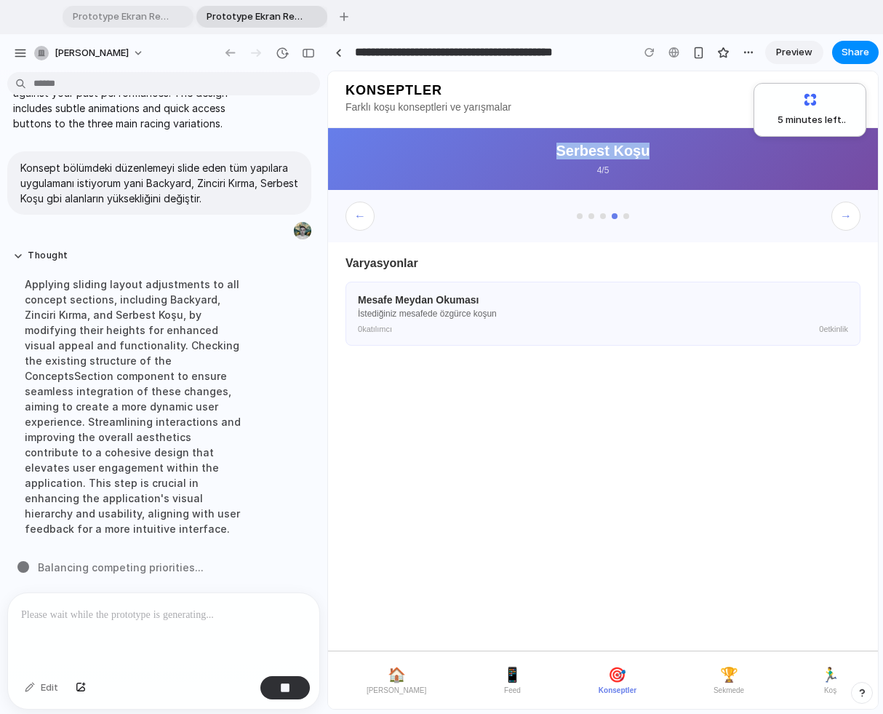
click at [389, 618] on span "🏠" at bounding box center [397, 674] width 18 height 17
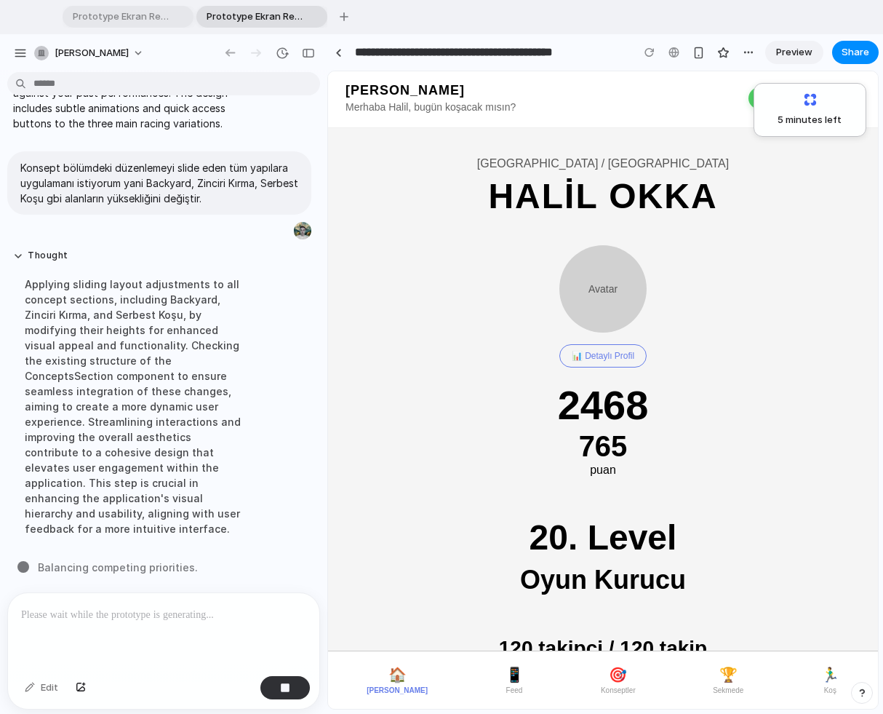
click at [506, 618] on span "📱" at bounding box center [515, 674] width 18 height 17
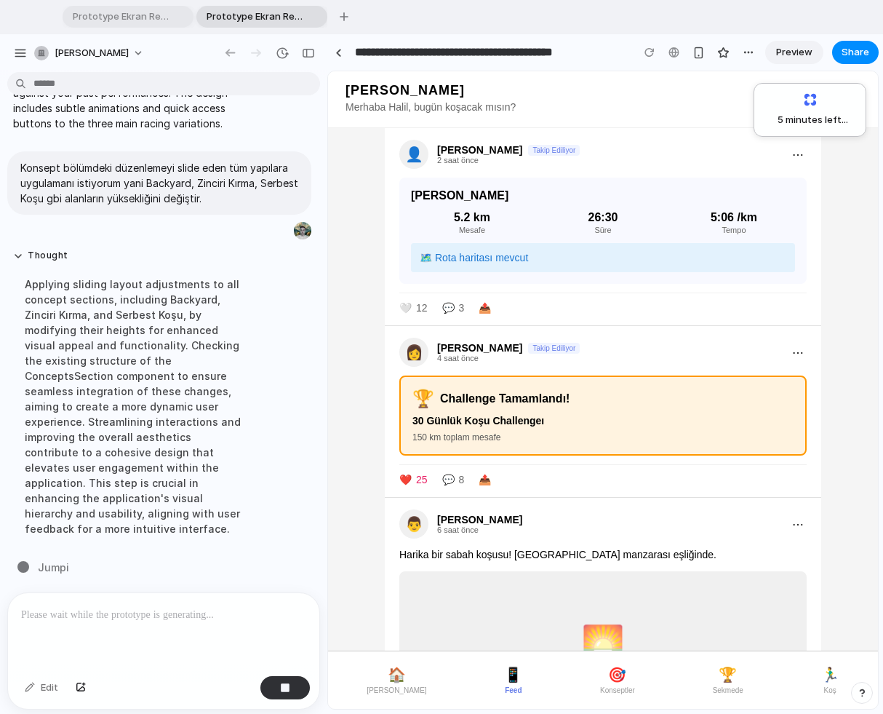
click at [617, 618] on button "🎯 Konseptler" at bounding box center [617, 680] width 47 height 40
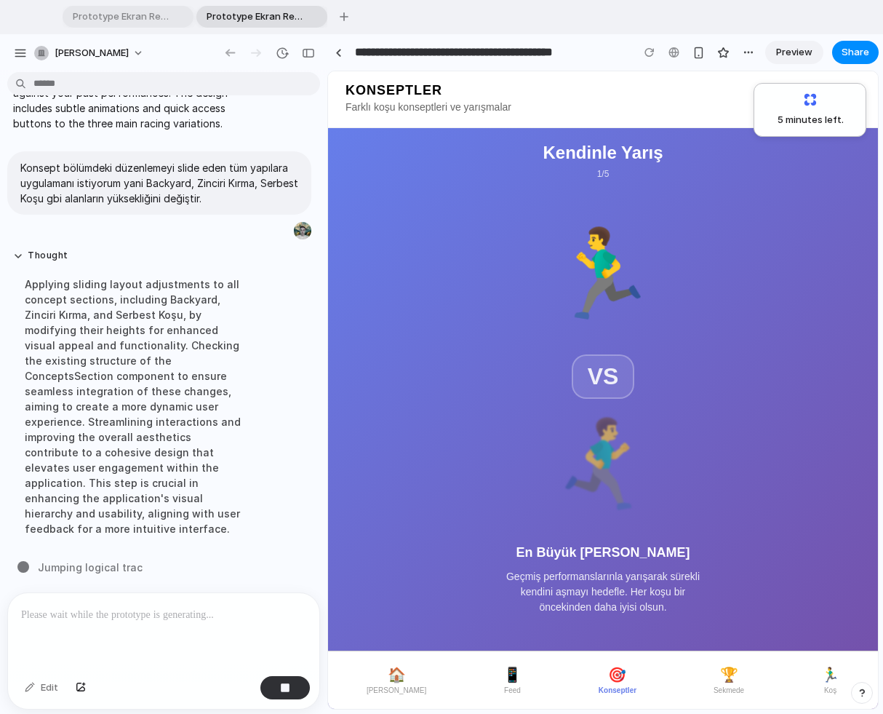
drag, startPoint x: 735, startPoint y: 681, endPoint x: 722, endPoint y: 681, distance: 13.1
click at [735, 618] on button "🏆 Sekmede" at bounding box center [729, 680] width 42 height 40
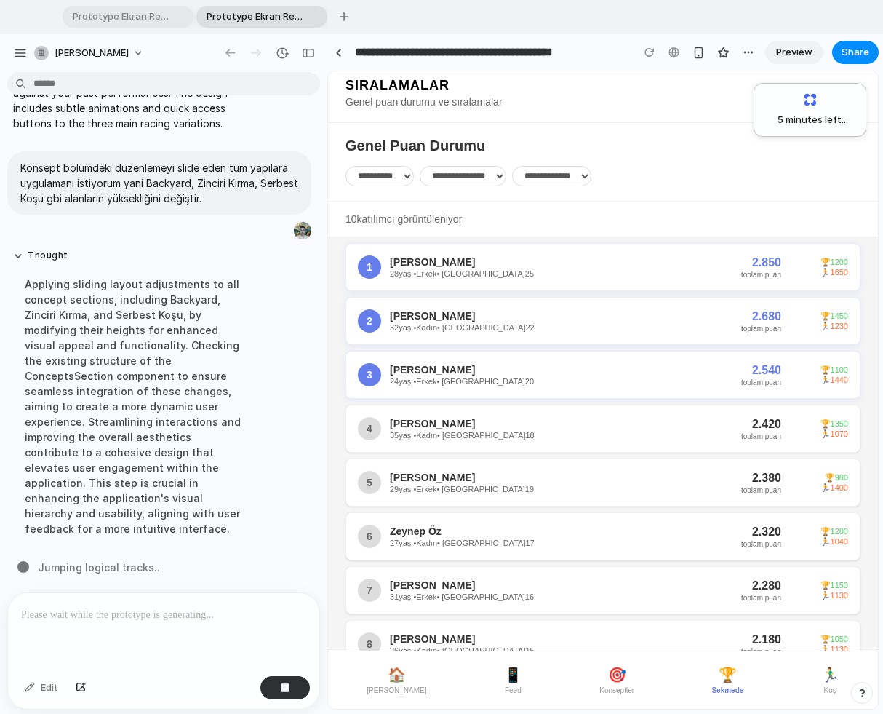
scroll to position [0, 0]
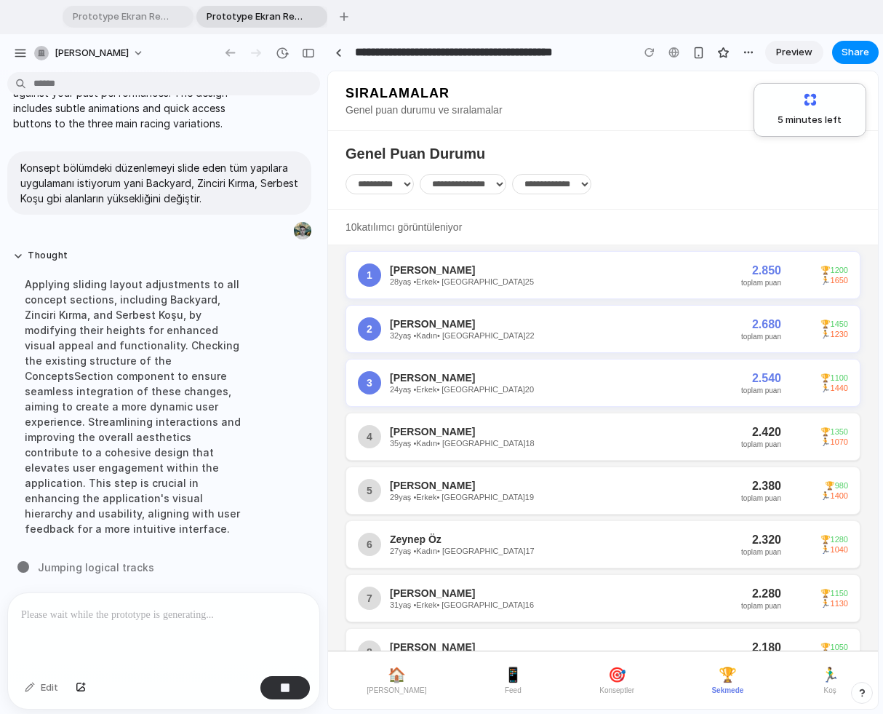
click at [814, 618] on button "🏃‍♂️ Koş" at bounding box center [830, 680] width 30 height 40
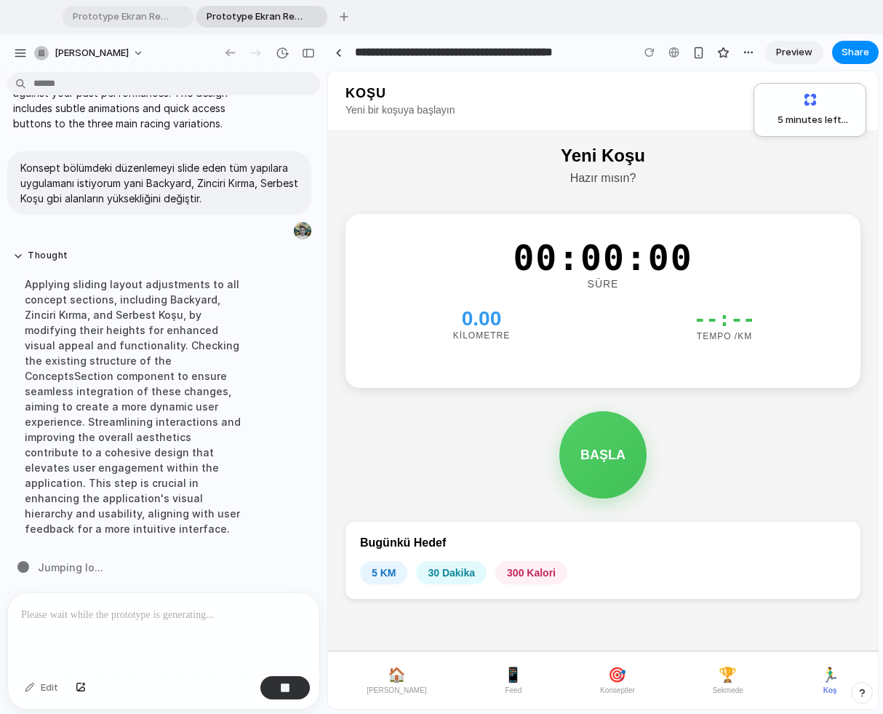
click at [727, 618] on button "🏆 Sekmede" at bounding box center [728, 680] width 42 height 40
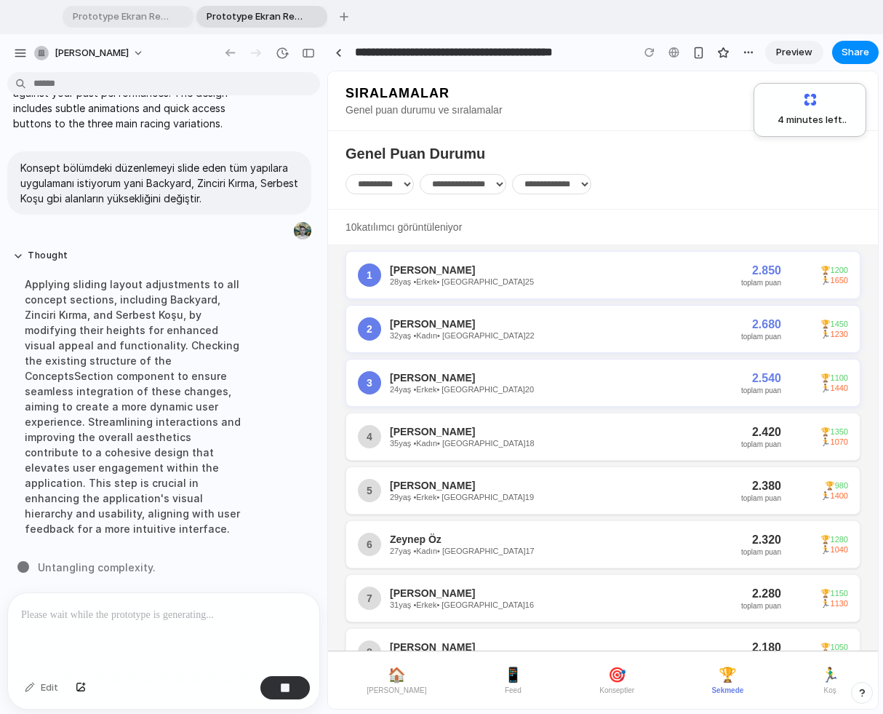
click at [594, 618] on button "🎯 Konseptler" at bounding box center [617, 680] width 47 height 40
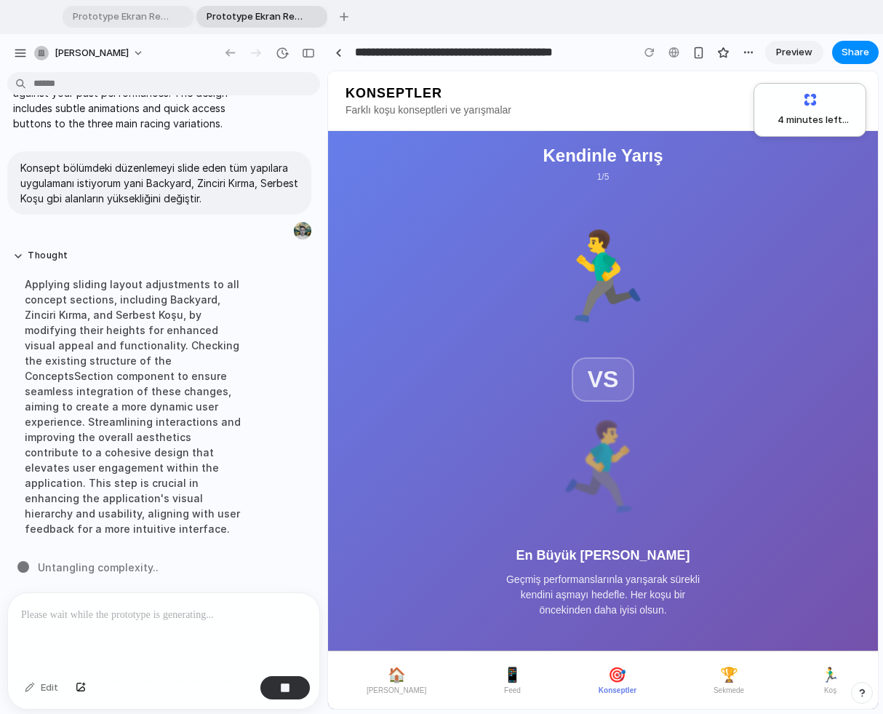
click at [503, 618] on span "📱" at bounding box center [512, 674] width 18 height 17
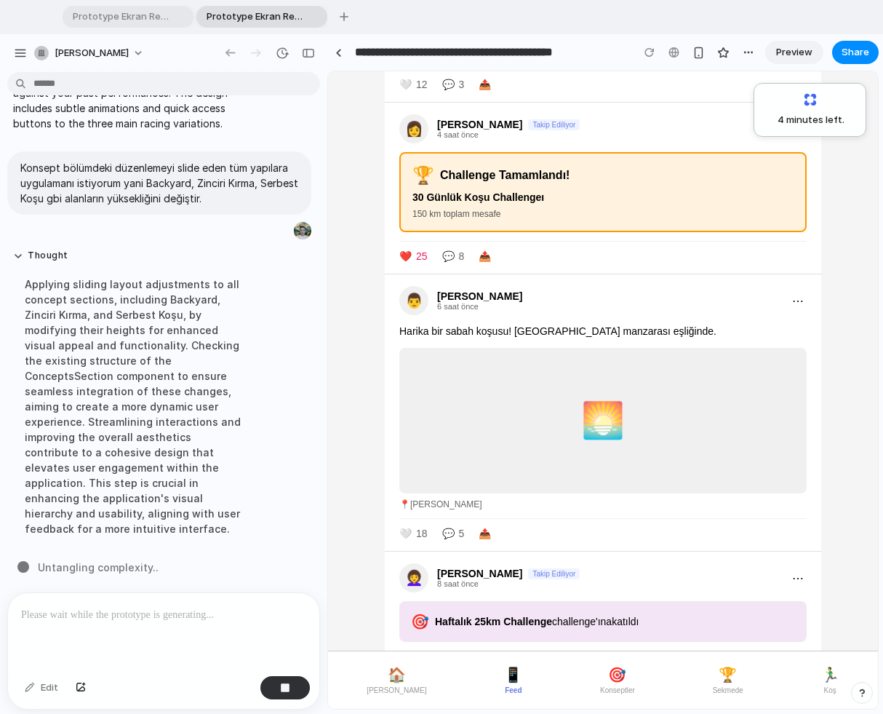
click at [608, 618] on span "🎯" at bounding box center [617, 674] width 18 height 17
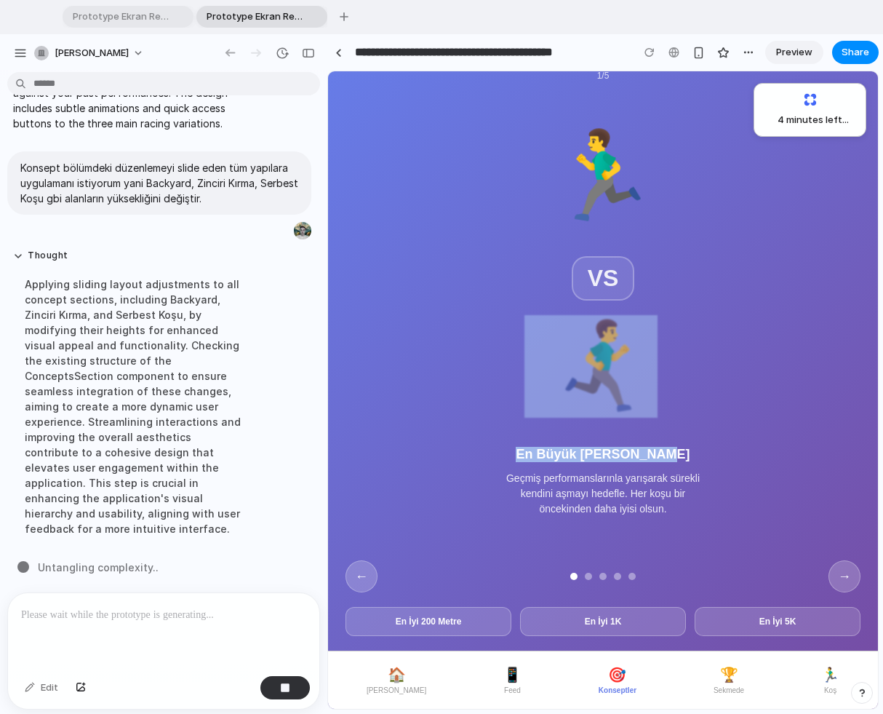
drag, startPoint x: 657, startPoint y: 452, endPoint x: 628, endPoint y: 280, distance: 174.1
click at [628, 284] on div "🏃‍♂️ VS 🏃‍♂️ En Büyük [PERSON_NAME] Geçmiş performanslarınla yarışarak sürekli …" at bounding box center [603, 320] width 218 height 392
click at [446, 617] on button "En İyi 200 Metre" at bounding box center [429, 621] width 166 height 29
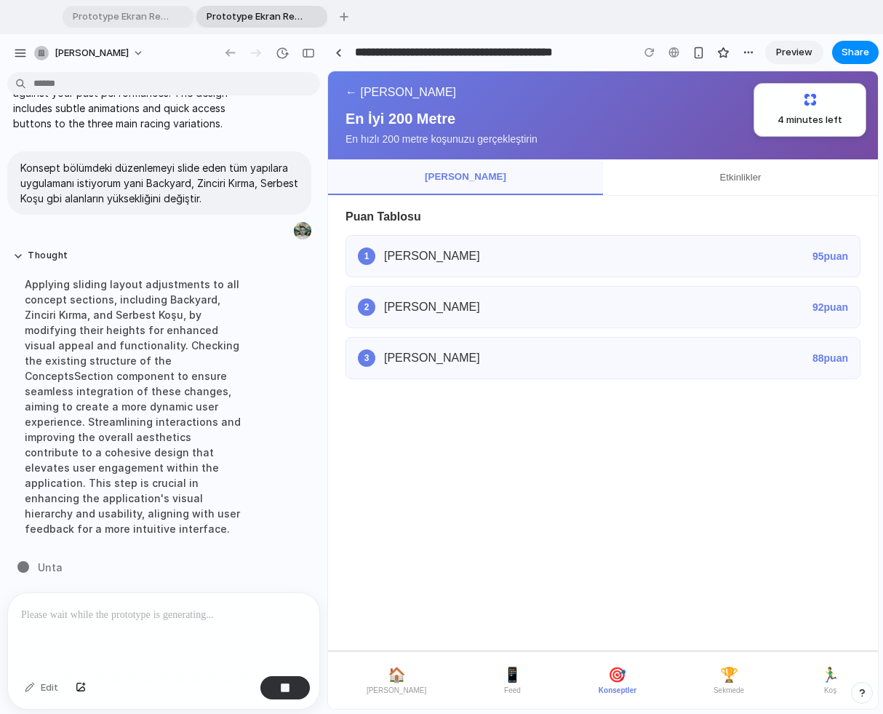
scroll to position [60, 0]
click at [724, 183] on button "Etkinlikler" at bounding box center [740, 177] width 275 height 36
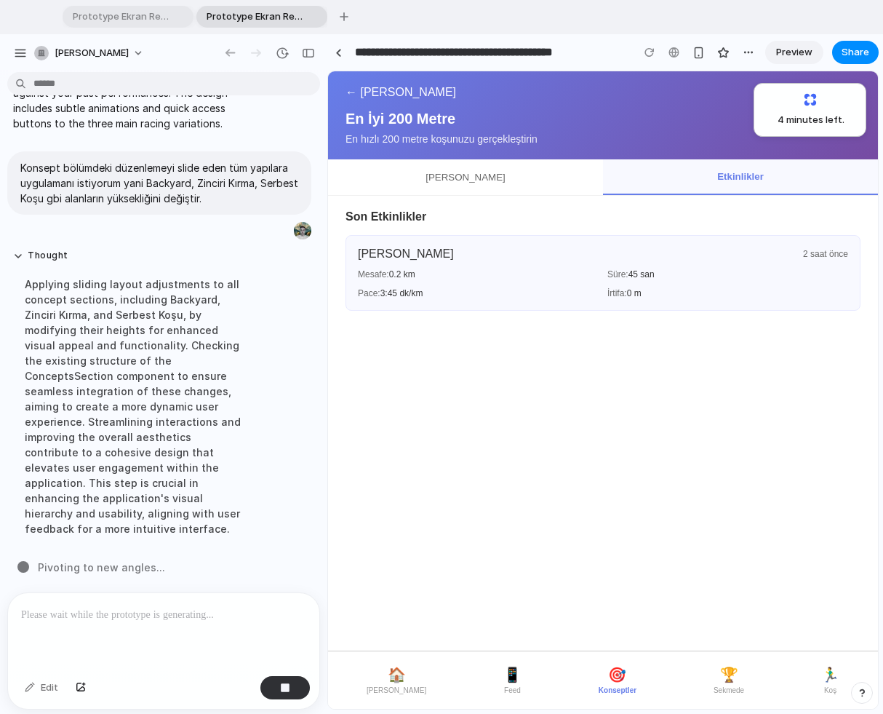
click at [469, 189] on button "[PERSON_NAME]" at bounding box center [465, 177] width 275 height 36
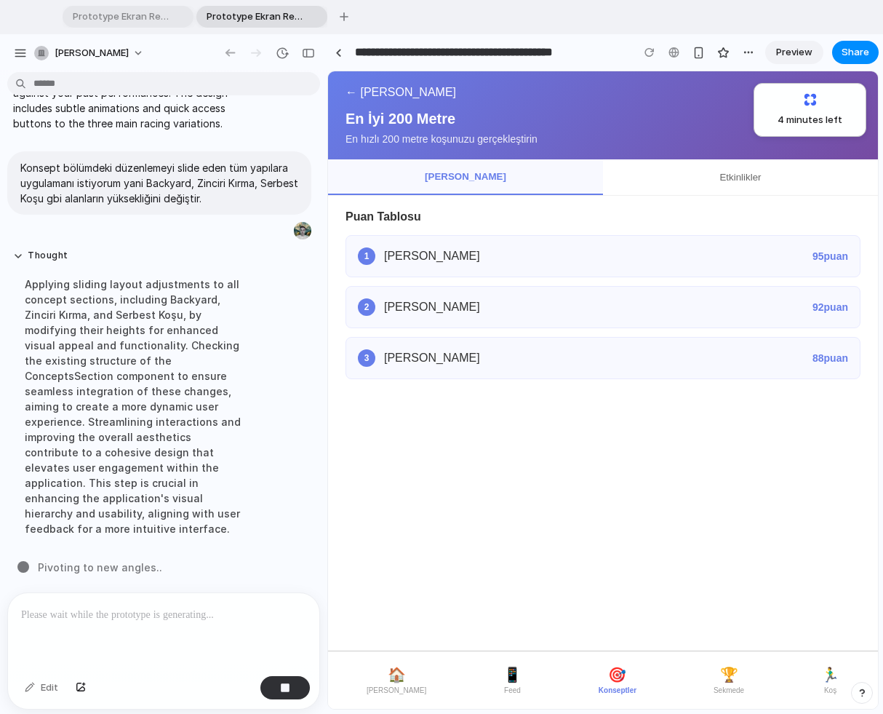
click at [348, 89] on button "← [PERSON_NAME]" at bounding box center [401, 92] width 111 height 13
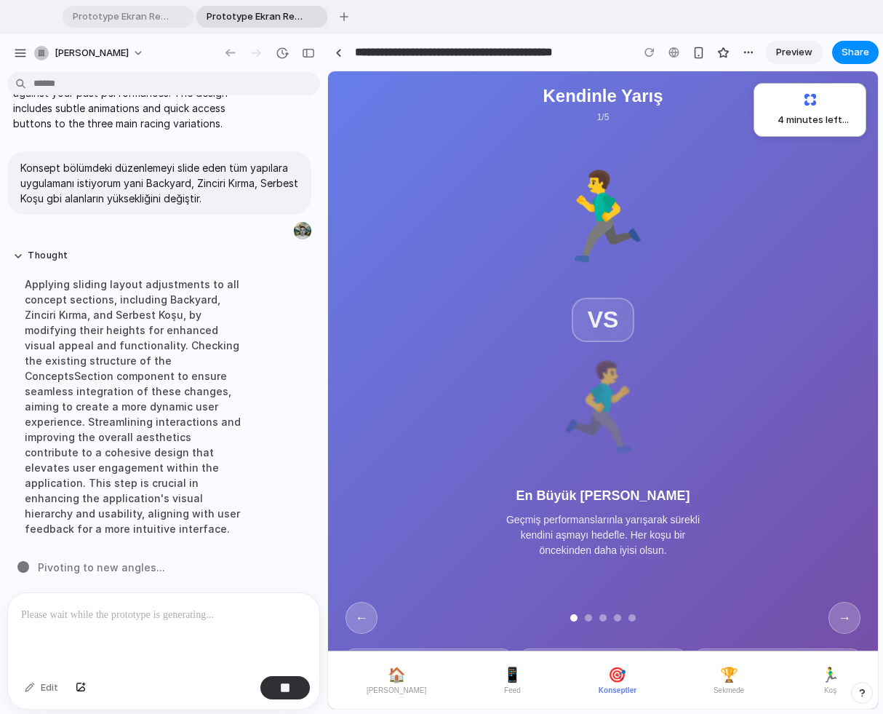
click at [814, 618] on button "→" at bounding box center [844, 618] width 32 height 32
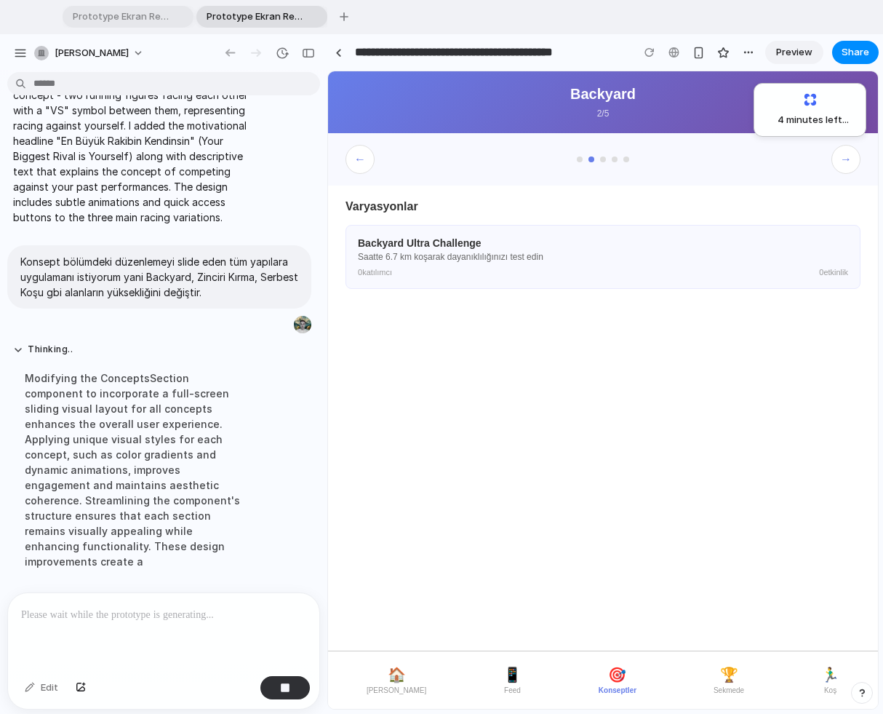
click at [439, 244] on h4 "Backyard Ultra Challenge" at bounding box center [603, 243] width 490 height 12
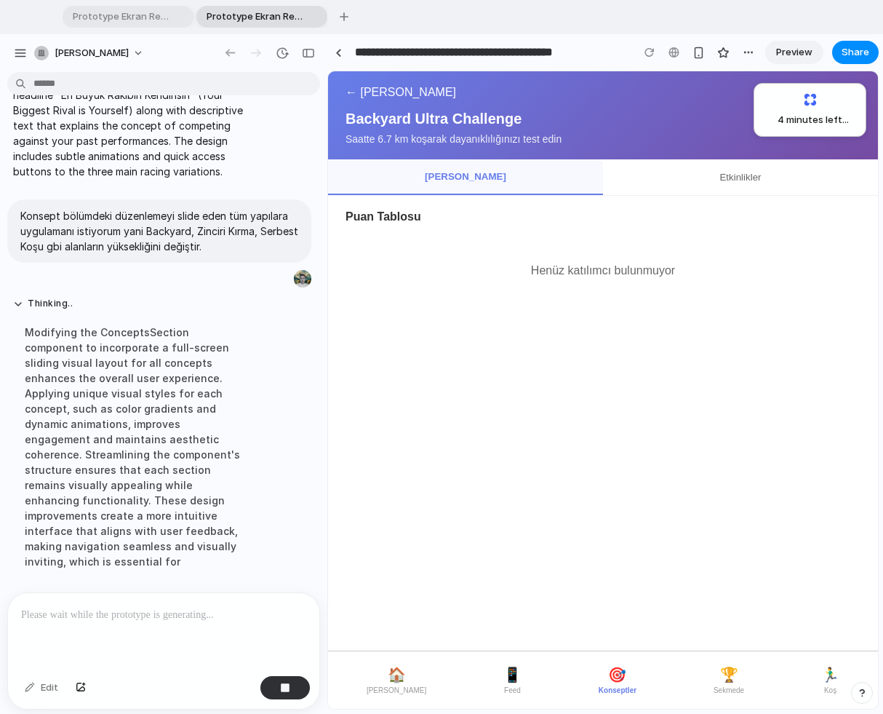
scroll to position [3235, 0]
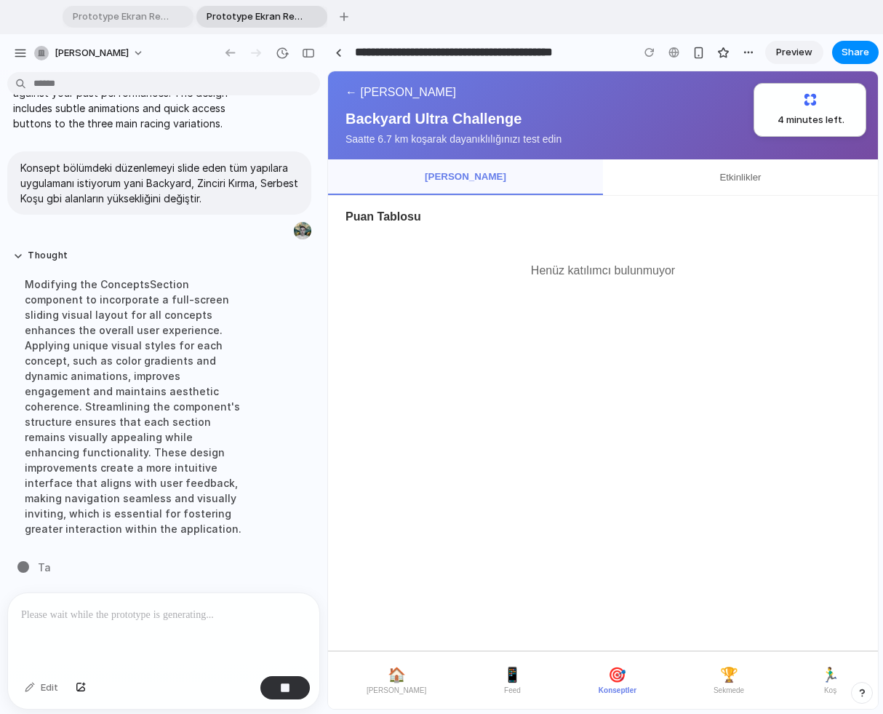
click at [725, 171] on button "Etkinlikler" at bounding box center [740, 177] width 275 height 36
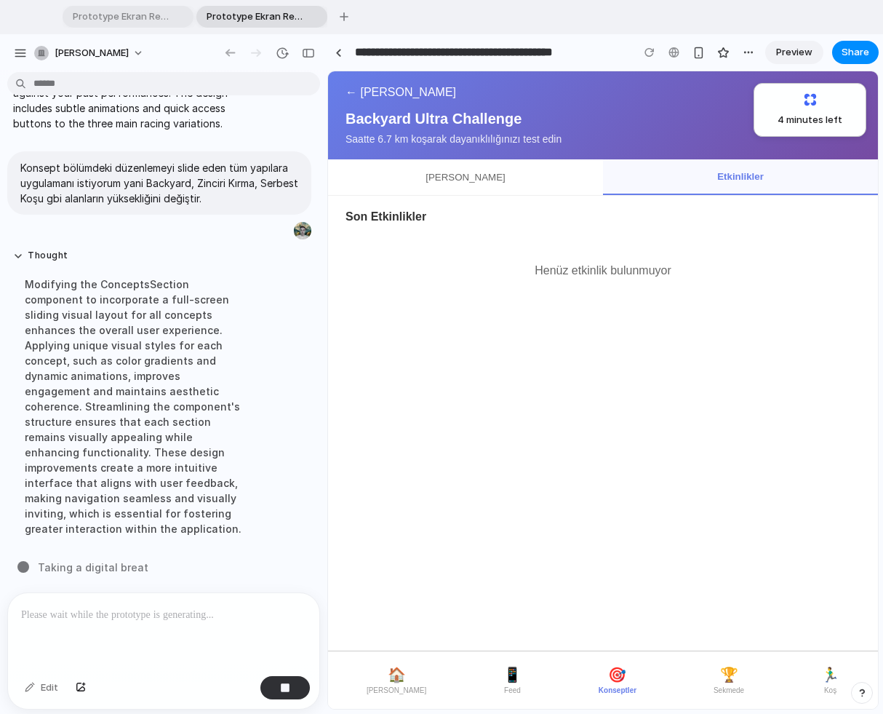
click at [350, 81] on div "← [PERSON_NAME] Backyard Ultra Challenge Saatte 6.7 km koşarak dayanıklılığınız…" at bounding box center [603, 115] width 550 height 88
click at [360, 96] on button "← [PERSON_NAME]" at bounding box center [401, 92] width 111 height 13
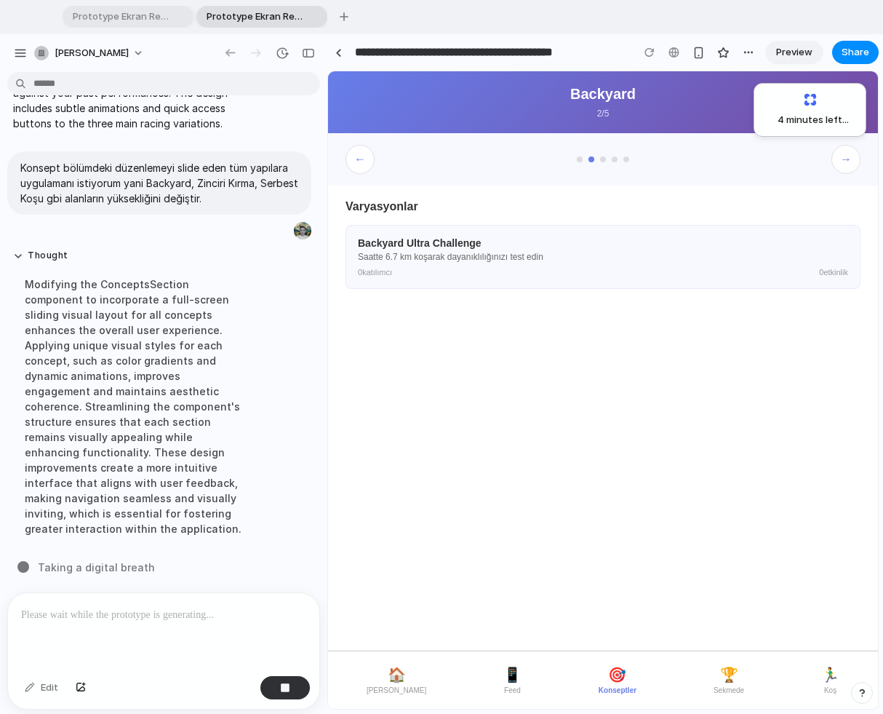
click at [359, 167] on button "←" at bounding box center [360, 159] width 29 height 29
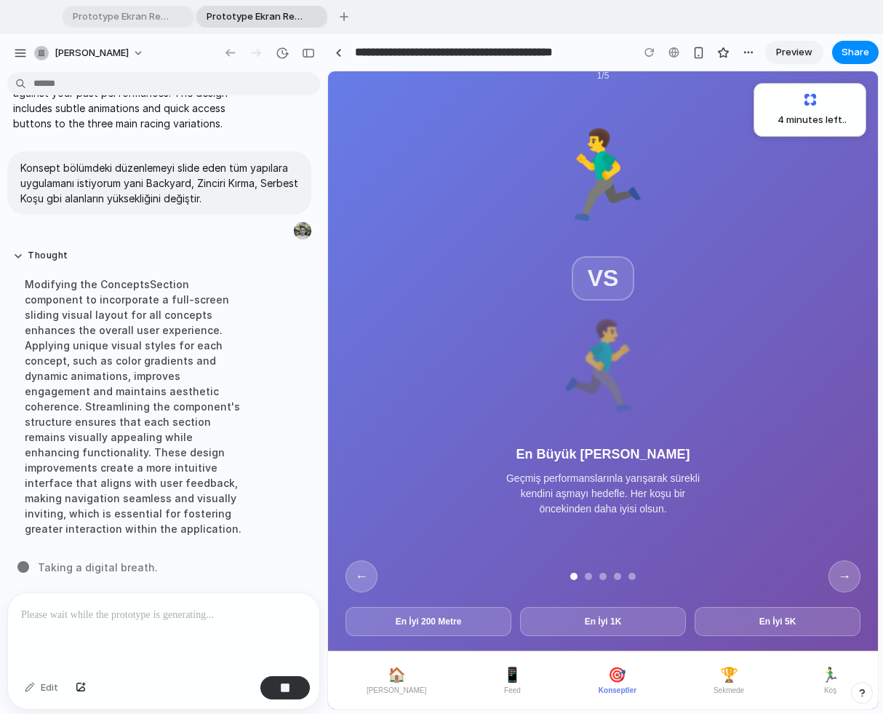
scroll to position [126, 0]
click at [814, 568] on button "→" at bounding box center [844, 576] width 32 height 32
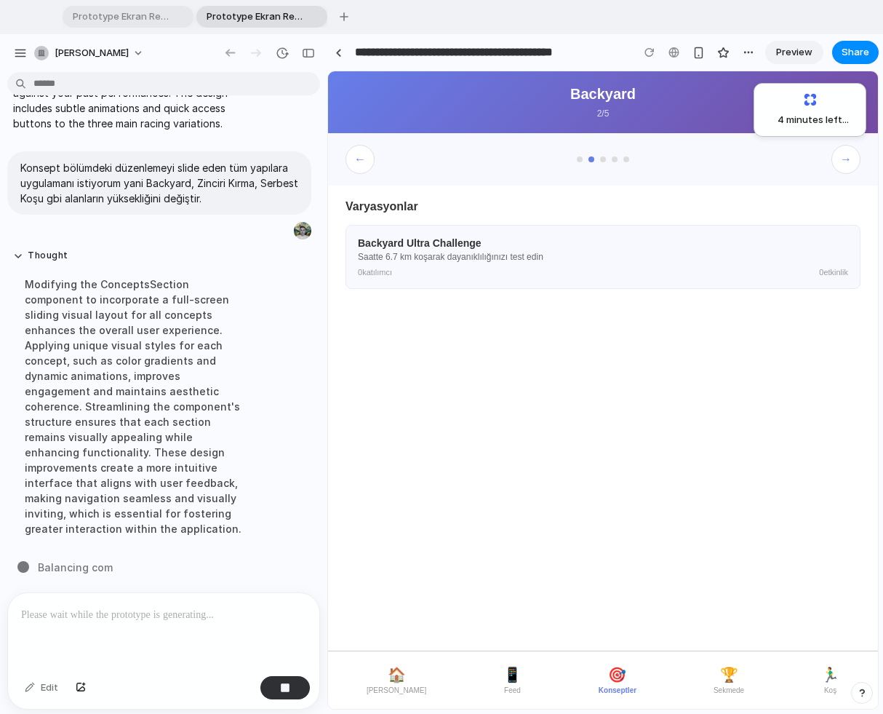
click at [814, 164] on button "→" at bounding box center [845, 159] width 29 height 29
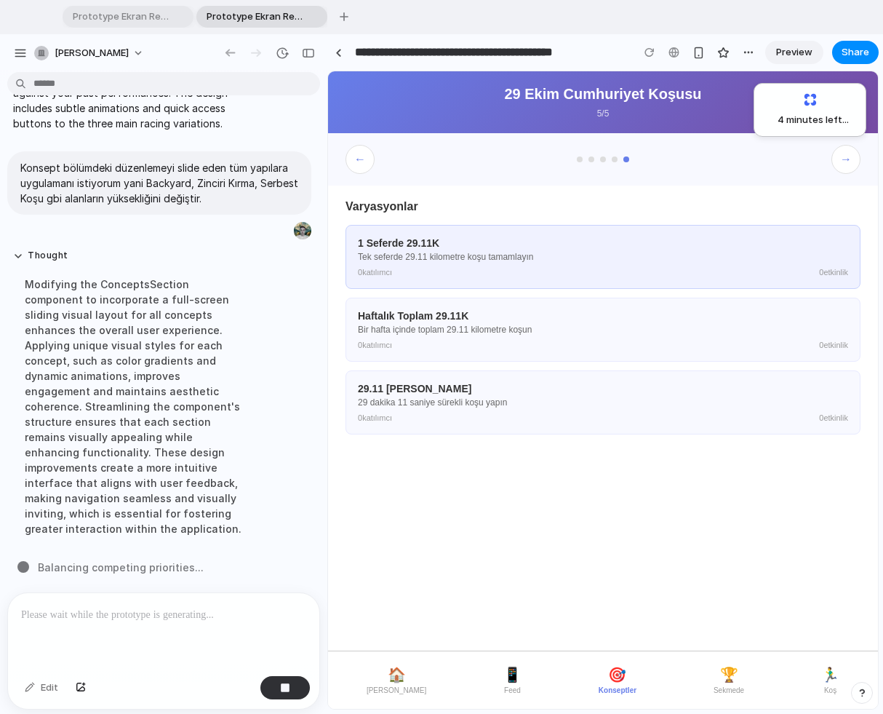
click at [513, 258] on p "Tek seferde 29.11 kilometre koşu tamamlayın" at bounding box center [603, 257] width 490 height 10
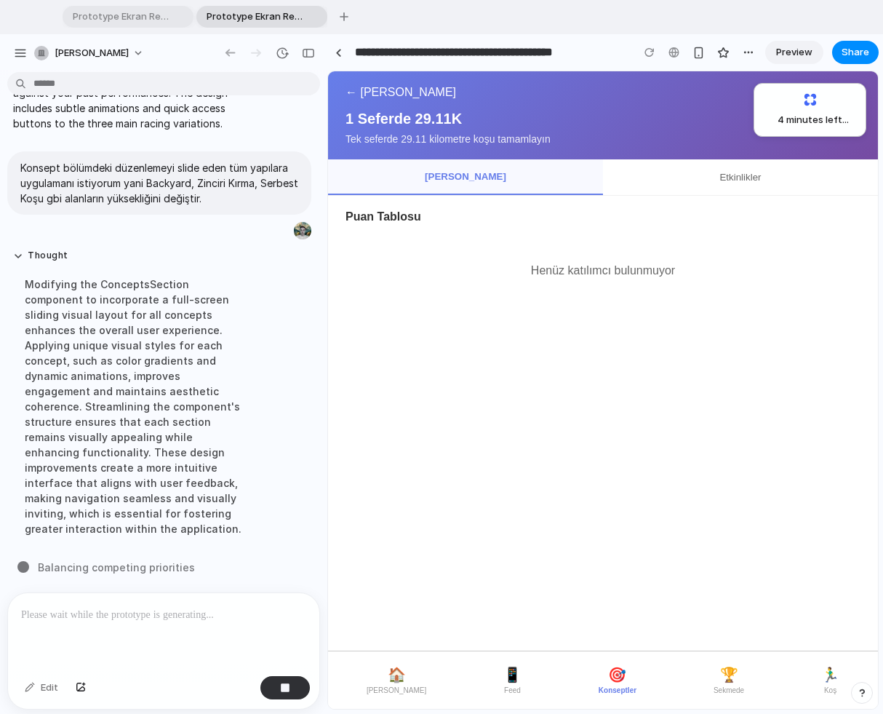
click at [352, 92] on button "← [PERSON_NAME]" at bounding box center [401, 92] width 111 height 13
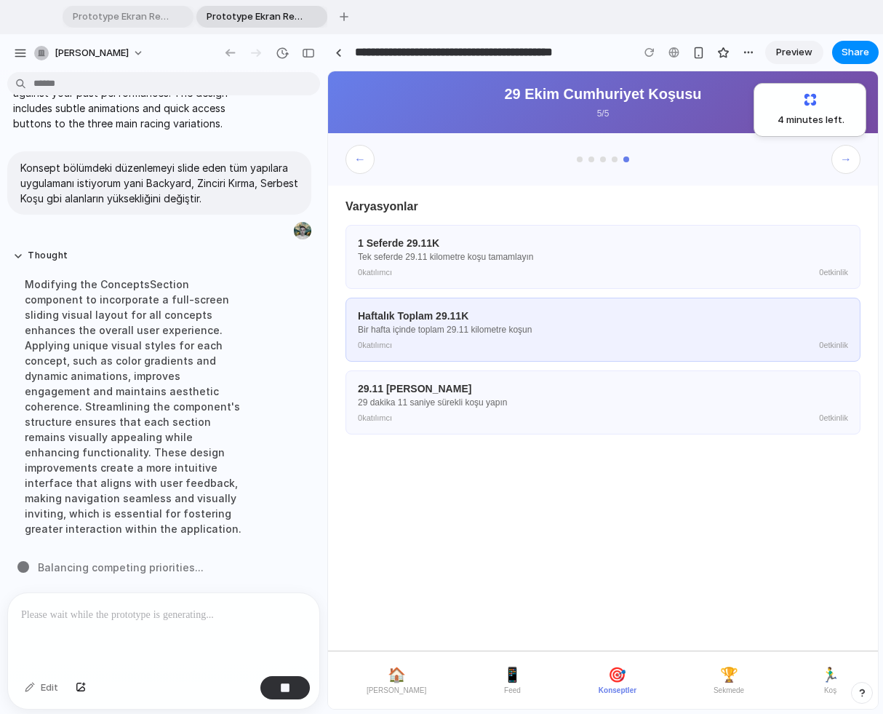
click at [412, 329] on p "Bir hafta içinde toplam 29.11 kilometre koşun" at bounding box center [603, 329] width 490 height 10
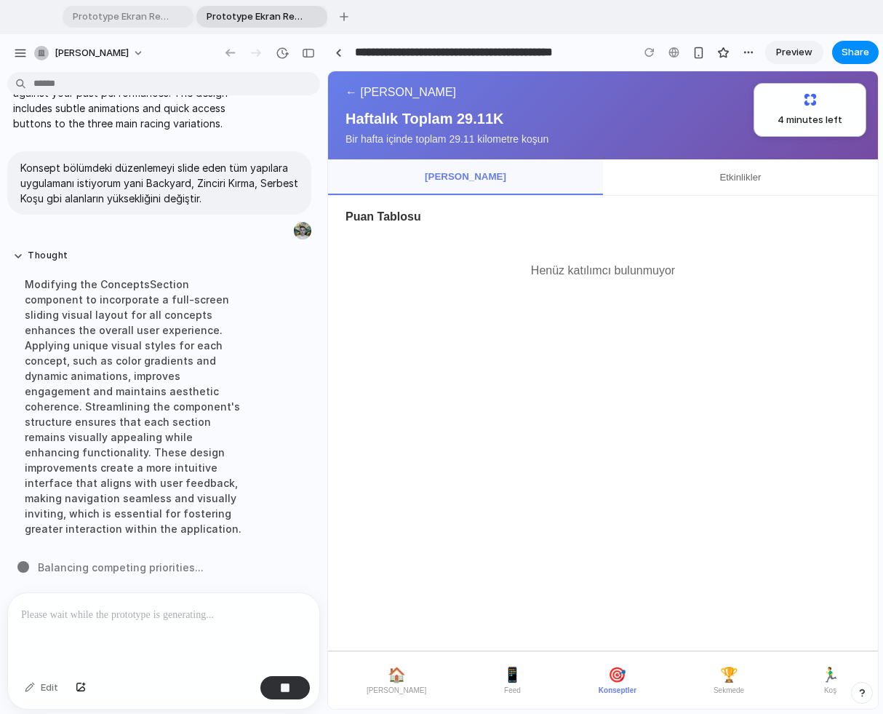
click at [349, 92] on button "← [PERSON_NAME]" at bounding box center [401, 92] width 111 height 13
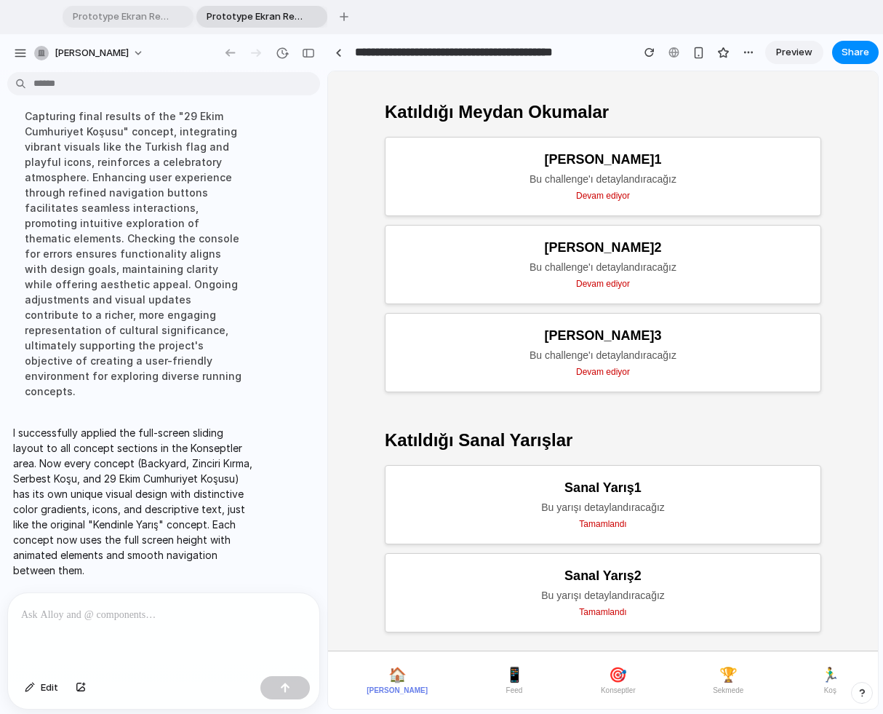
scroll to position [672, 0]
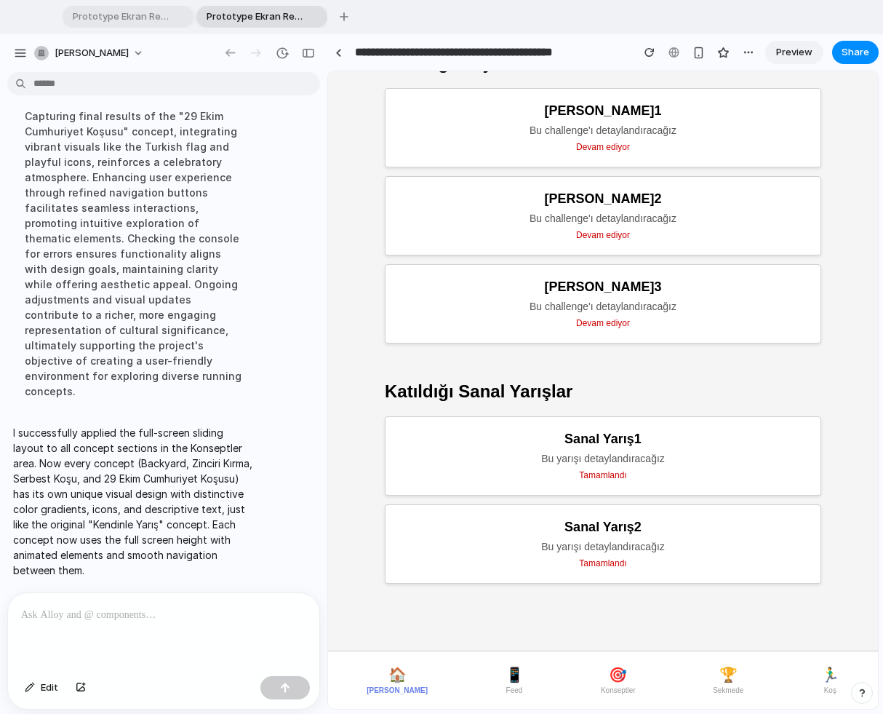
click at [506, 618] on span "📱" at bounding box center [515, 674] width 18 height 17
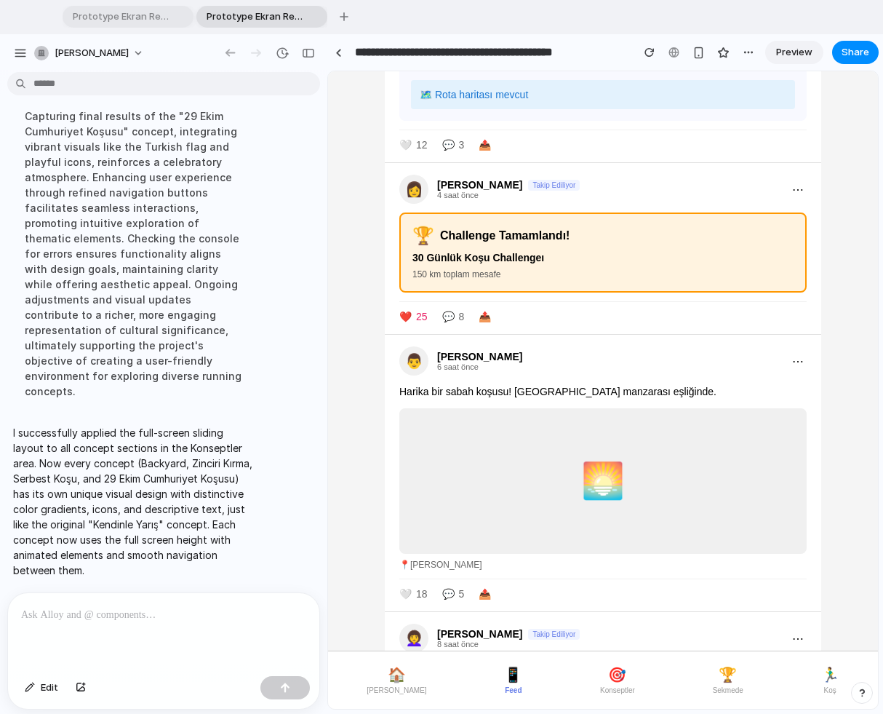
scroll to position [167, 0]
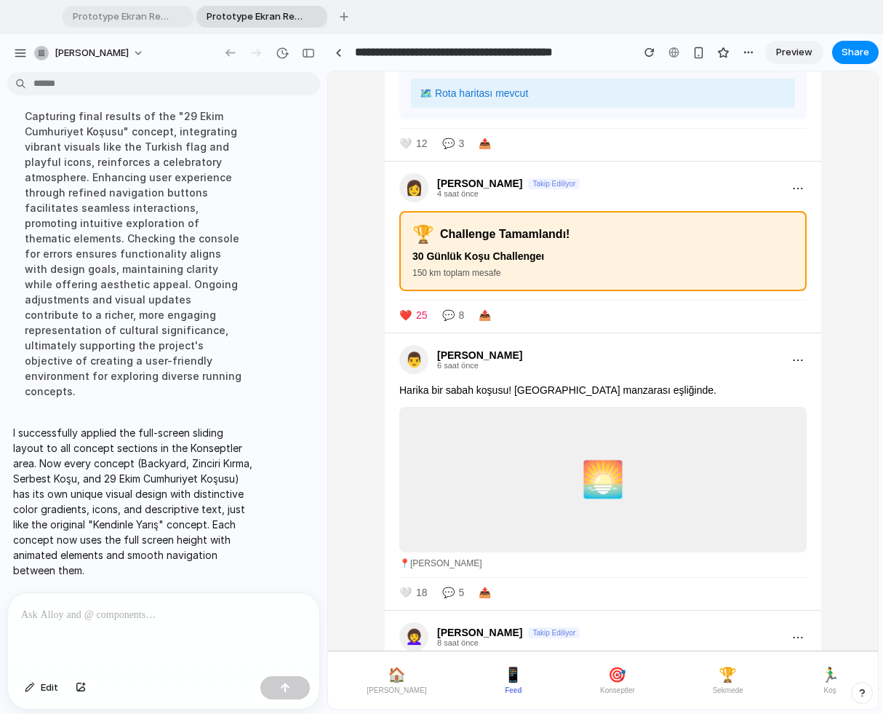
click at [594, 618] on button "🎯 Konseptler" at bounding box center [617, 680] width 47 height 40
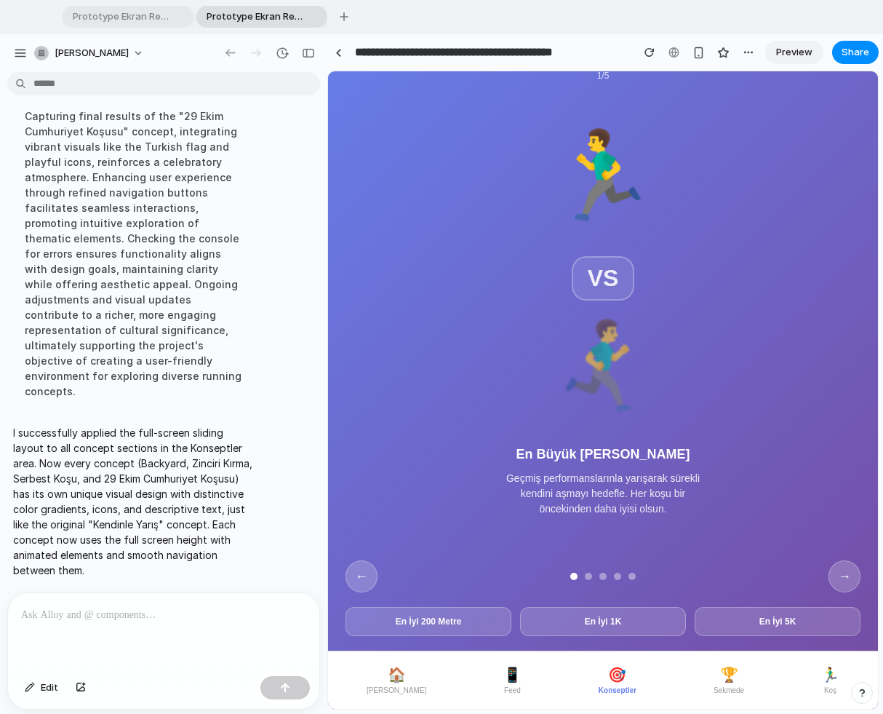
scroll to position [126, 0]
drag, startPoint x: 538, startPoint y: 451, endPoint x: 665, endPoint y: 452, distance: 127.3
click at [665, 452] on h3 "En Büyük [PERSON_NAME]" at bounding box center [603, 454] width 218 height 15
click at [814, 570] on button "→" at bounding box center [844, 576] width 32 height 32
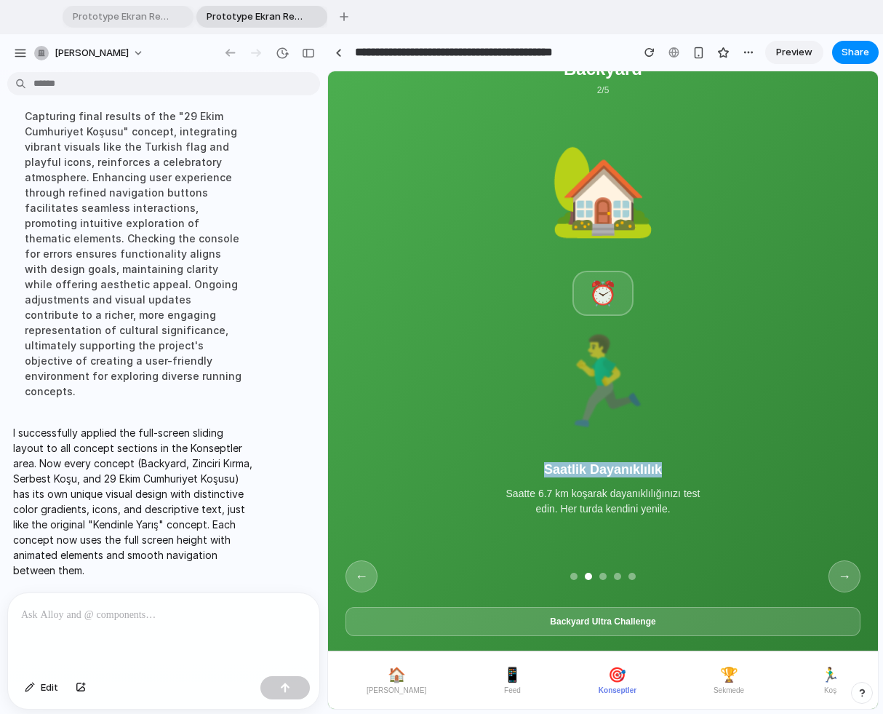
drag, startPoint x: 560, startPoint y: 474, endPoint x: 666, endPoint y: 474, distance: 105.5
click at [665, 474] on h3 "Saatlik Dayanıklılık" at bounding box center [603, 469] width 218 height 15
click at [814, 578] on button "→" at bounding box center [844, 576] width 32 height 32
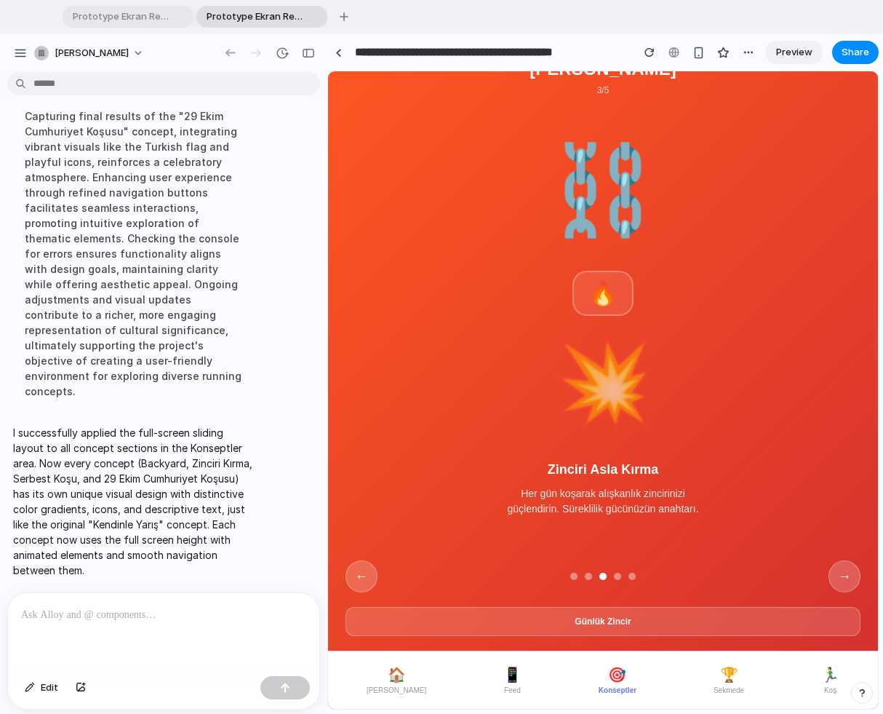
click at [372, 571] on button "←" at bounding box center [362, 576] width 32 height 32
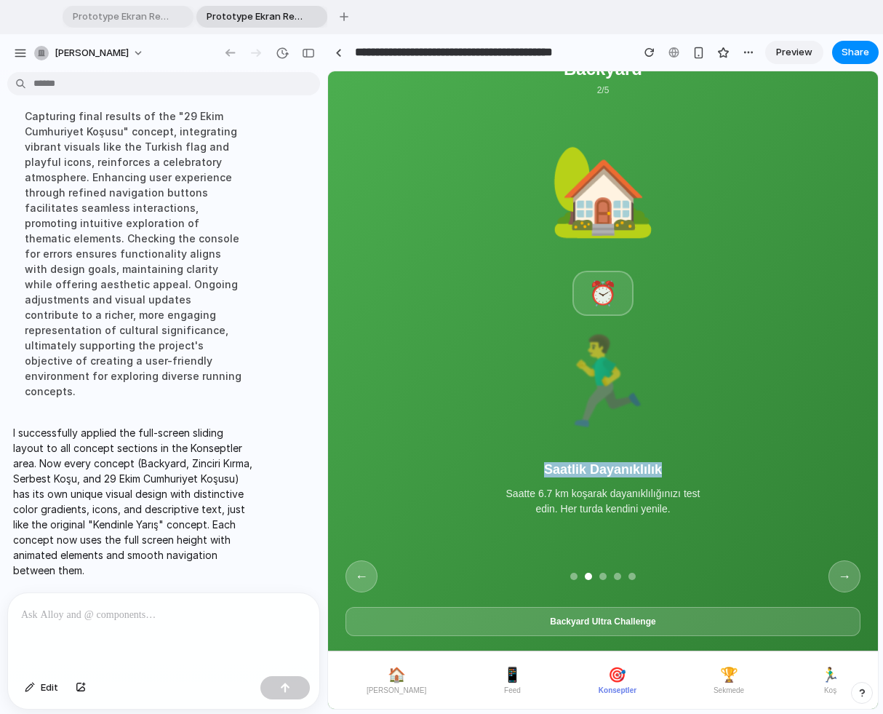
click at [354, 573] on button "←" at bounding box center [362, 576] width 32 height 32
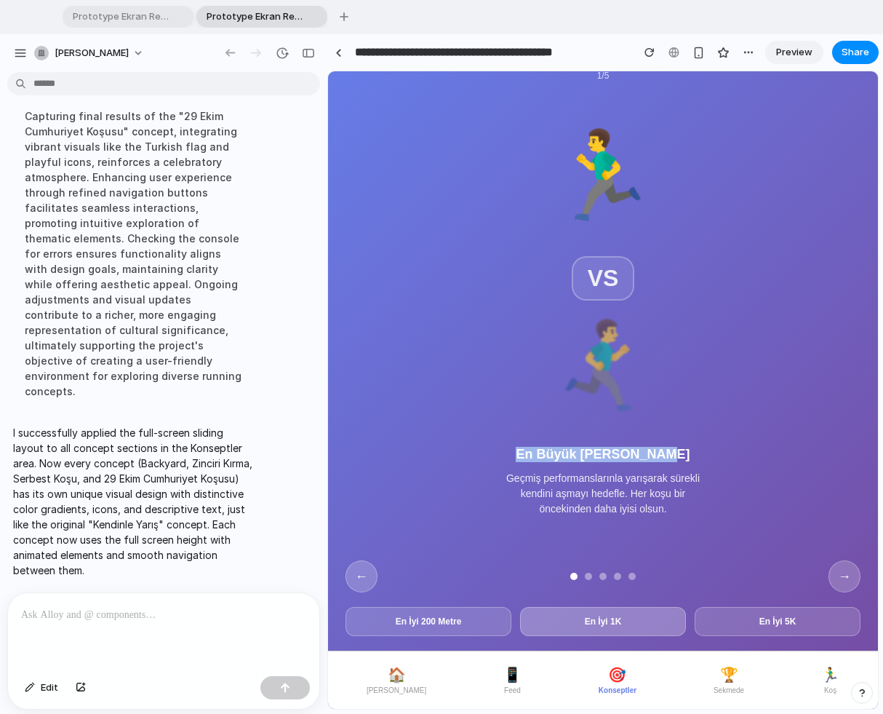
click at [570, 618] on button "En İyi 1K" at bounding box center [603, 621] width 166 height 29
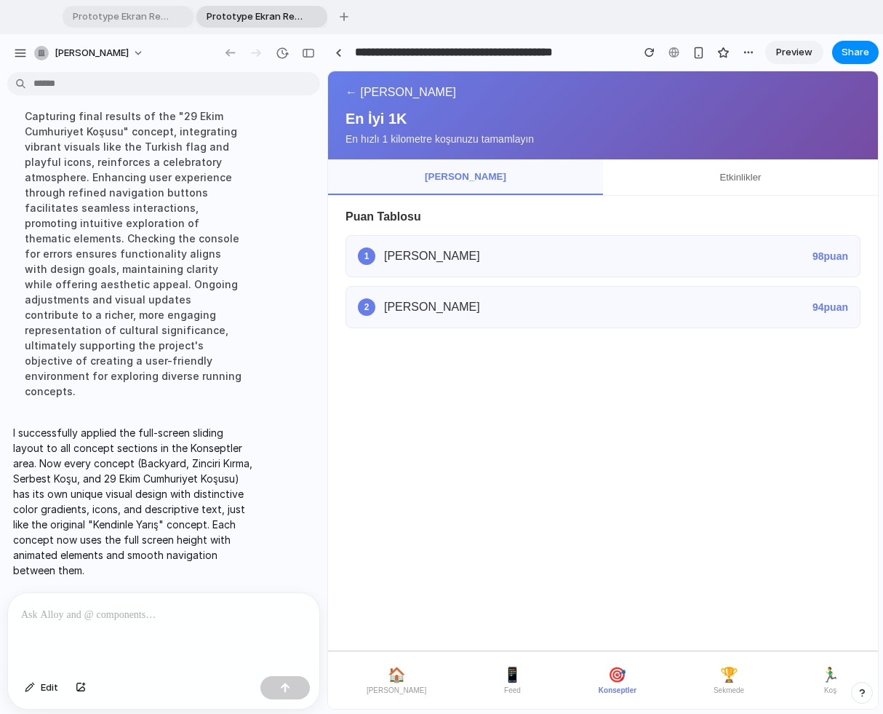
scroll to position [60, 0]
click at [717, 177] on button "Etkinlikler" at bounding box center [740, 177] width 275 height 36
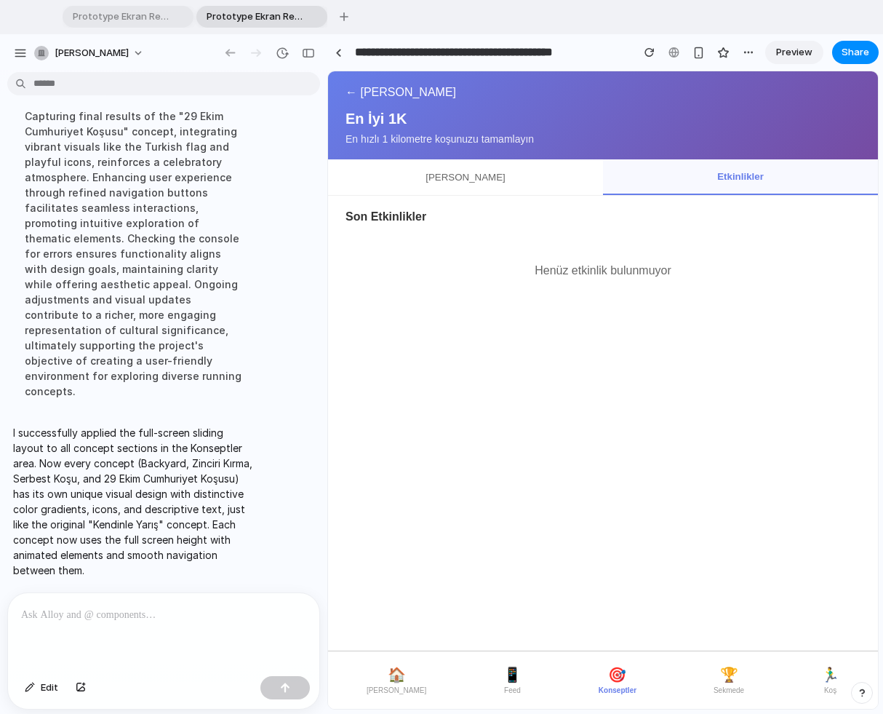
click at [732, 618] on button "🏆 Sekmede" at bounding box center [729, 680] width 42 height 40
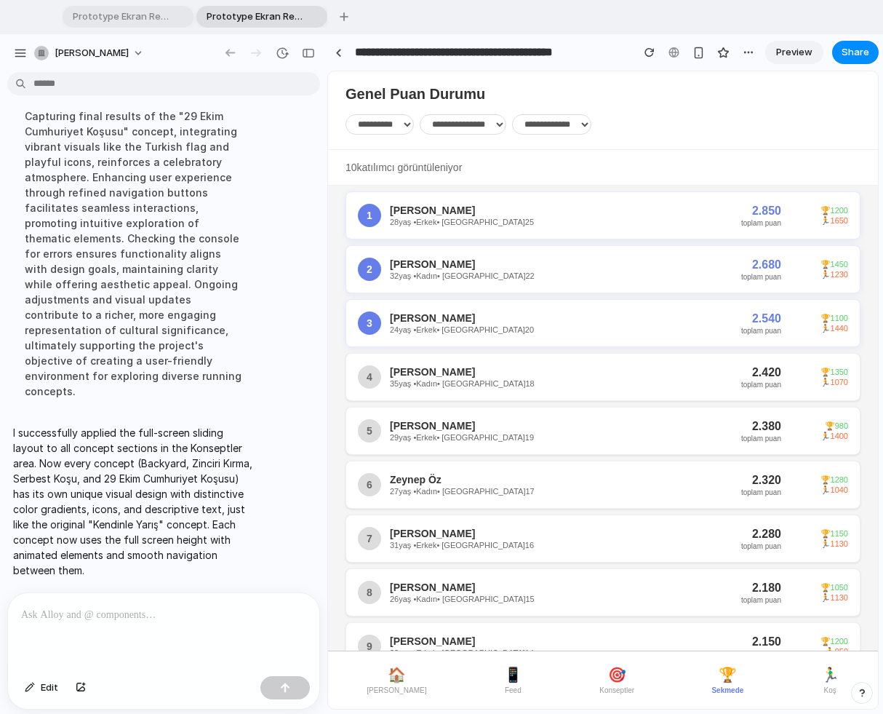
click at [814, 618] on span "🏃‍♂️" at bounding box center [830, 674] width 18 height 17
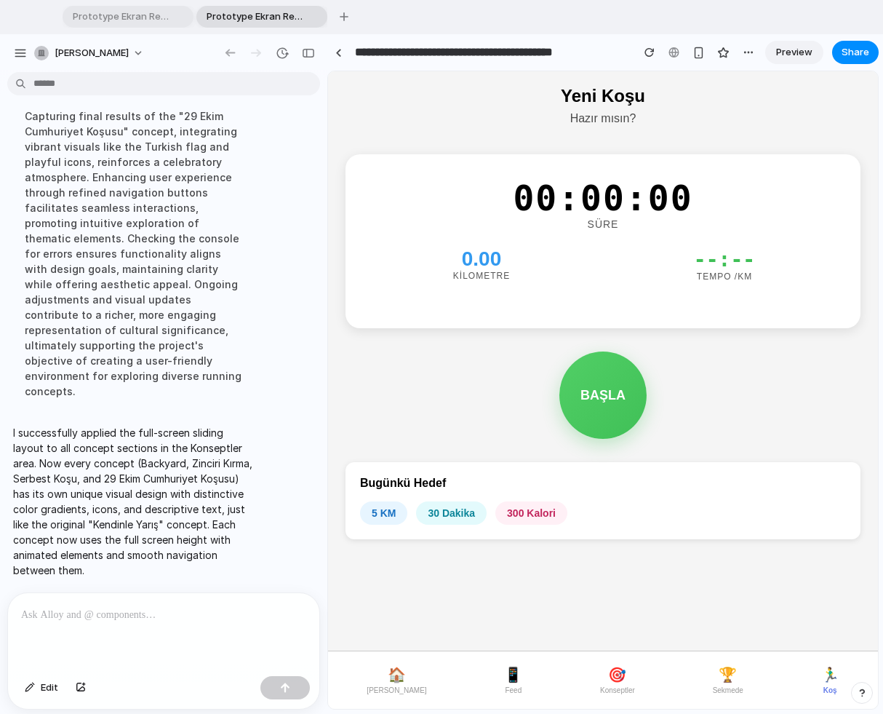
scroll to position [3388, 0]
click at [727, 618] on span "🏆" at bounding box center [728, 674] width 18 height 17
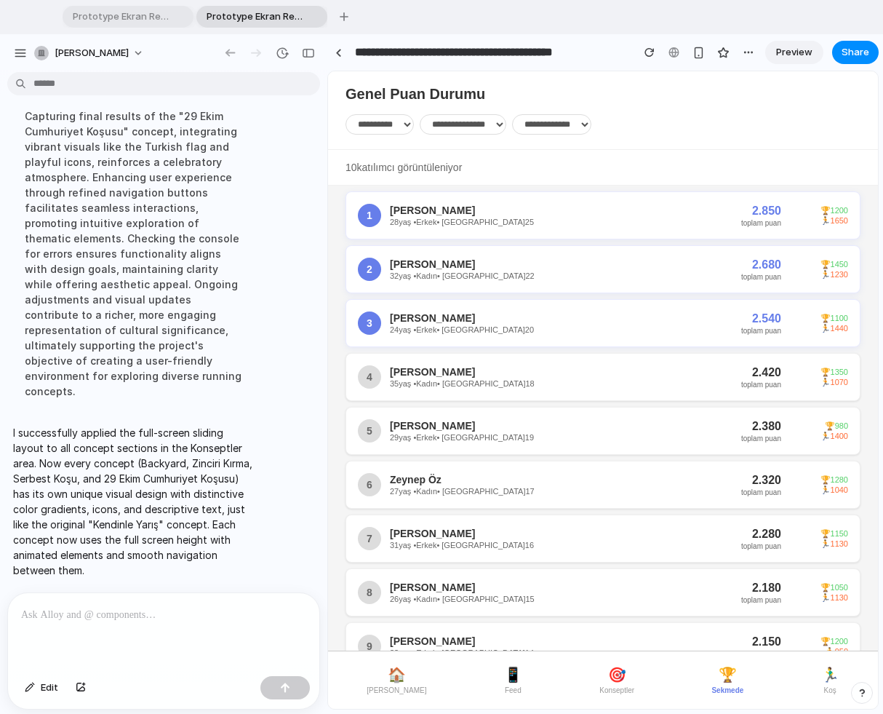
click at [412, 219] on div "[PERSON_NAME] 28 yaş • Erkek • Seviye 25" at bounding box center [565, 215] width 351 height 22
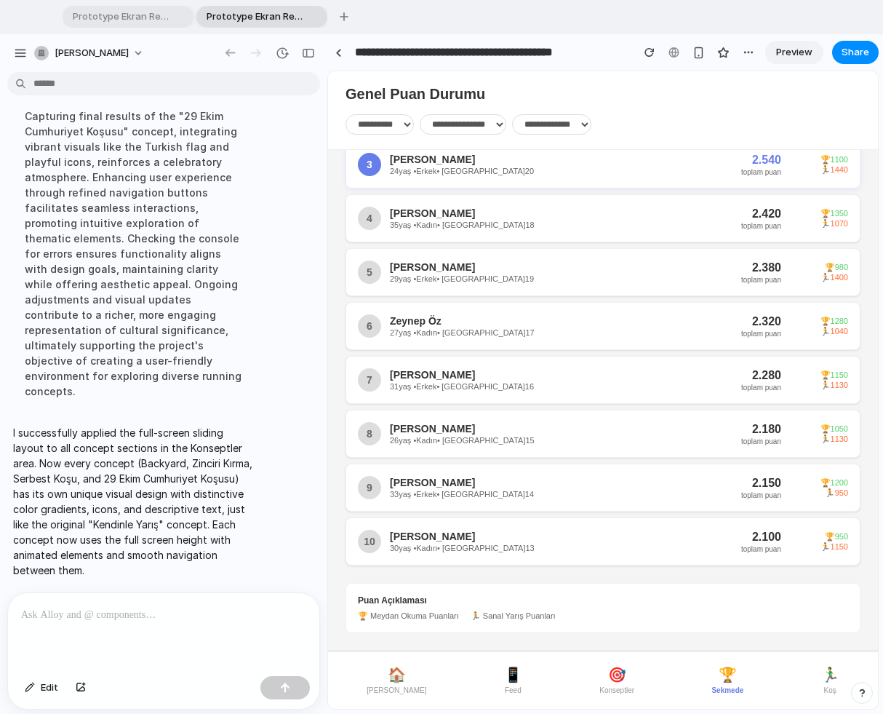
scroll to position [0, 0]
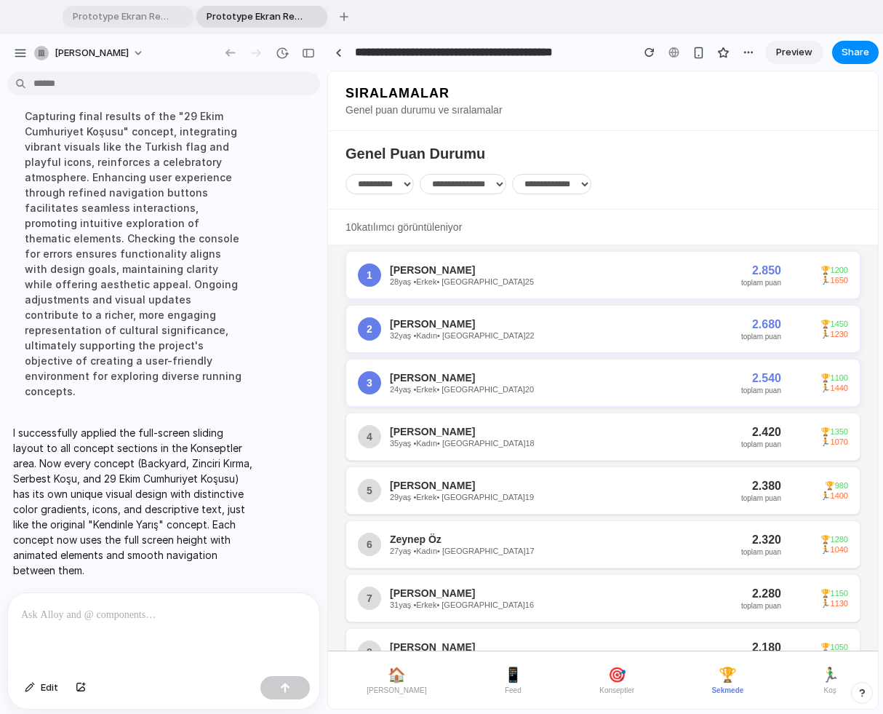
click at [608, 618] on span "🎯" at bounding box center [617, 674] width 18 height 17
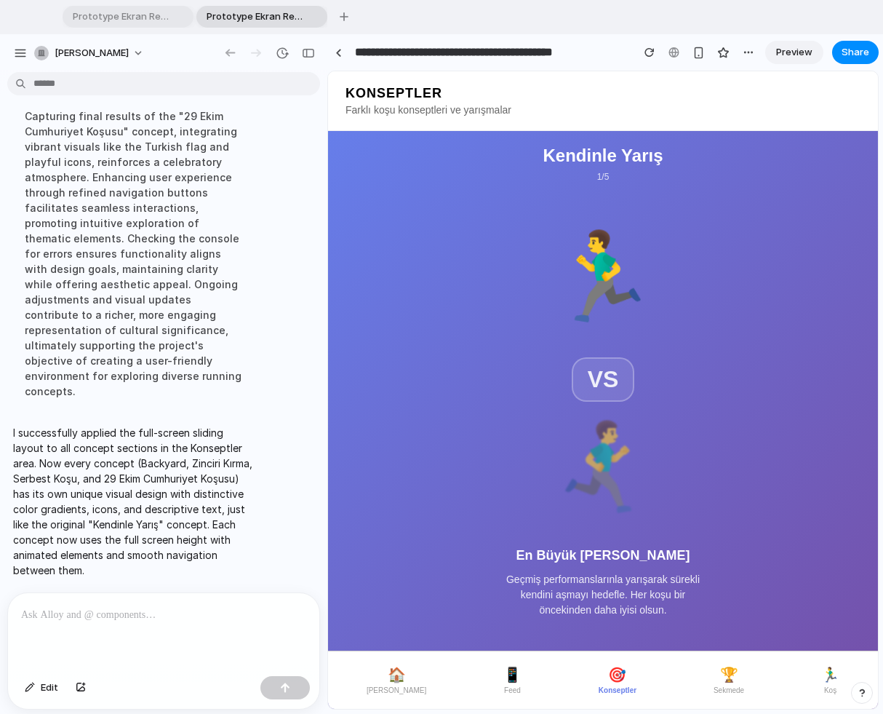
click at [503, 618] on span "📱" at bounding box center [512, 674] width 18 height 17
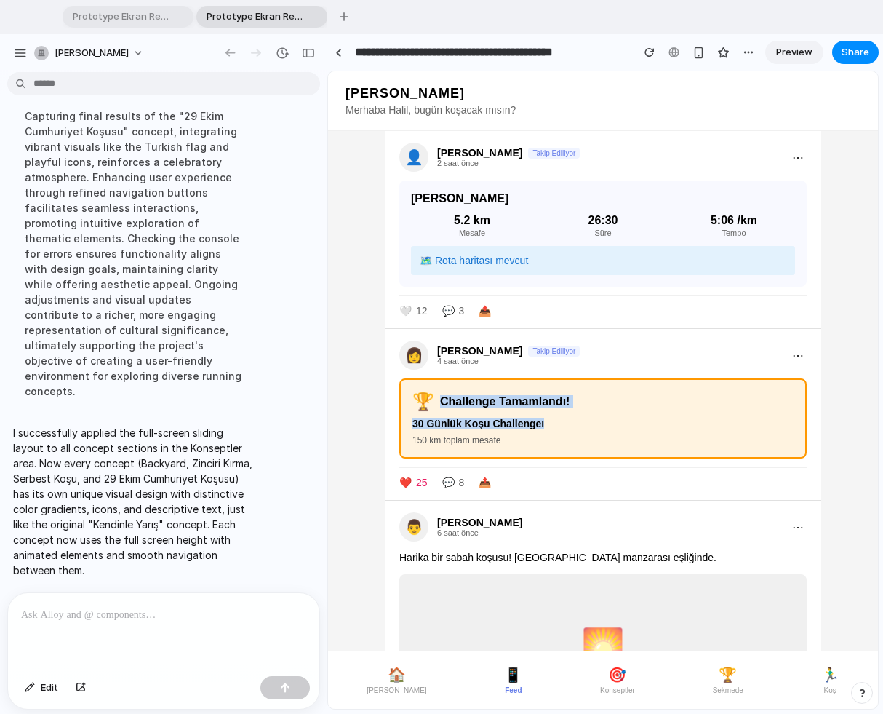
drag, startPoint x: 583, startPoint y: 437, endPoint x: 439, endPoint y: 417, distance: 144.7
click at [439, 417] on div "🏆 Challenge Tamamlandı! 30 Günlük Koşu Challengeı 150 km toplam mesafe" at bounding box center [602, 418] width 407 height 80
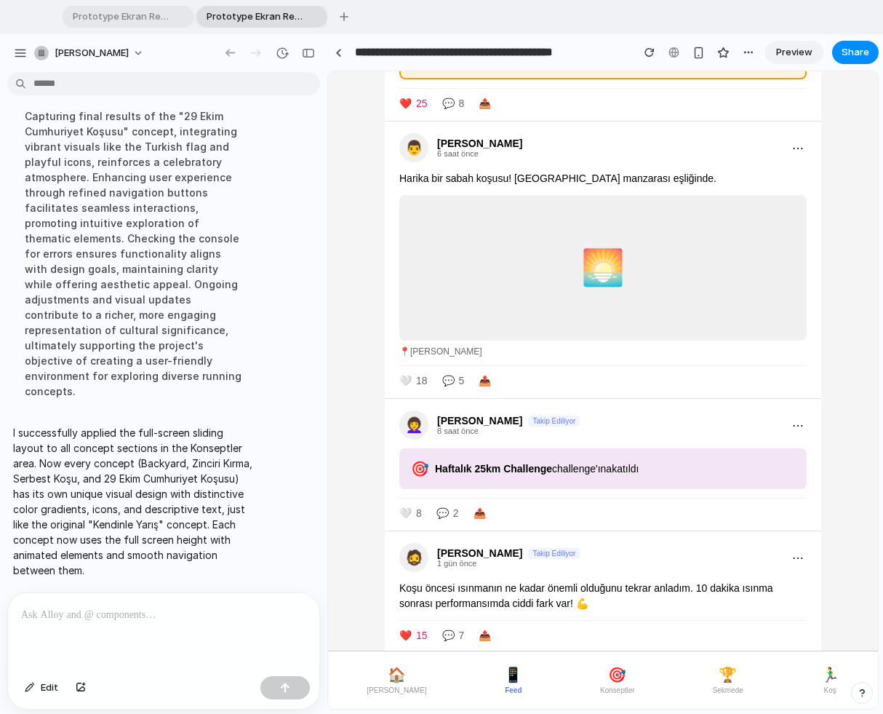
scroll to position [423, 0]
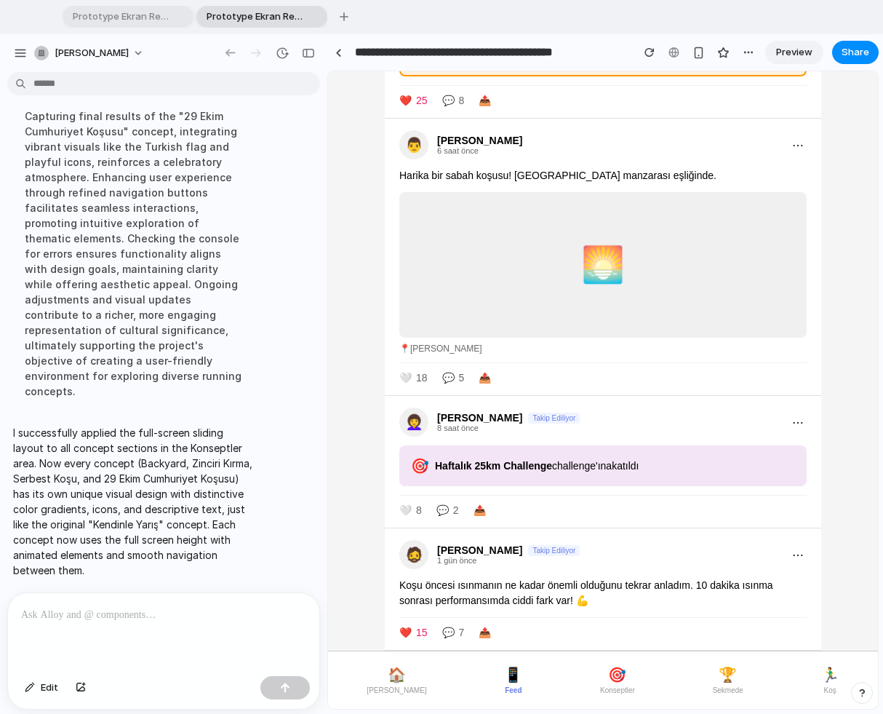
click at [388, 618] on span "🏠" at bounding box center [397, 674] width 18 height 17
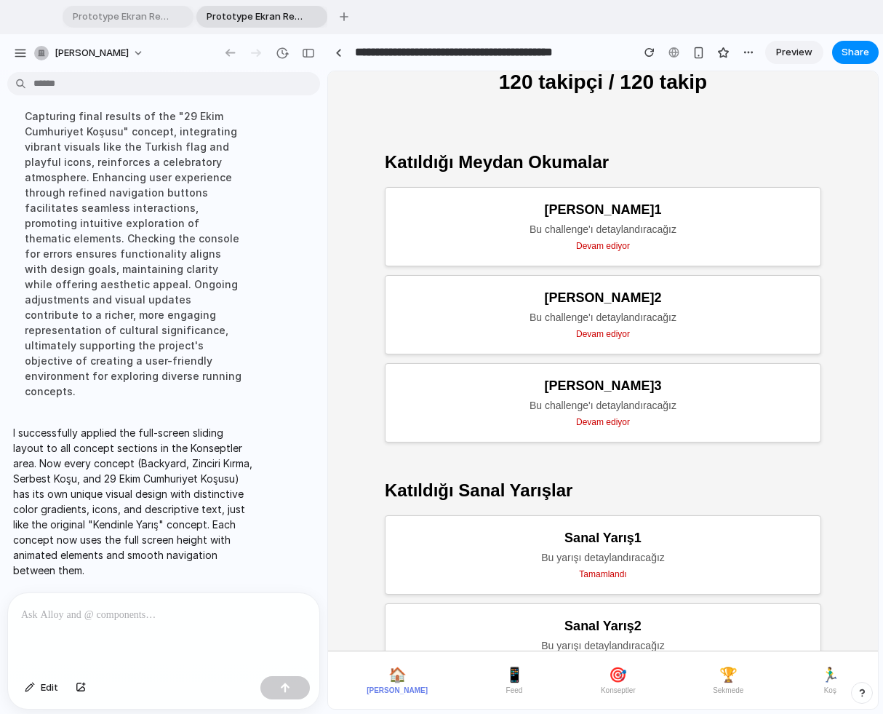
scroll to position [672, 0]
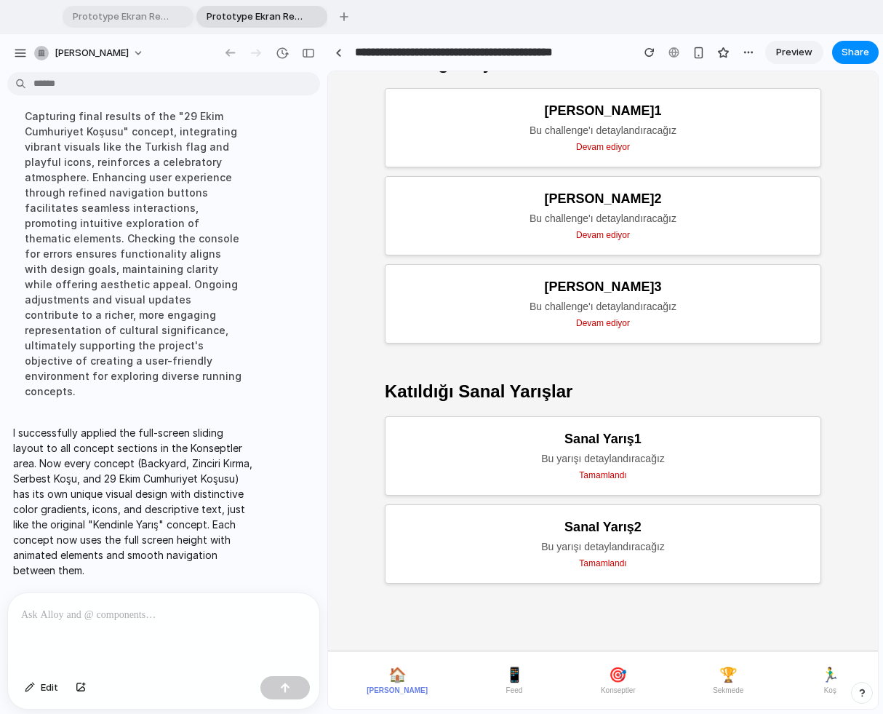
click at [596, 227] on div "Meydan Okuma 2 Bu challenge'ı detaylandıracağız Devam ediyor" at bounding box center [603, 215] width 436 height 79
click at [602, 238] on div "Devam ediyor" at bounding box center [603, 235] width 406 height 10
drag, startPoint x: 532, startPoint y: 214, endPoint x: 706, endPoint y: 221, distance: 173.3
click at [711, 225] on div "Meydan Okuma 2 Bu challenge'ı detaylandıracağız Devam ediyor" at bounding box center [603, 215] width 436 height 79
drag, startPoint x: 532, startPoint y: 124, endPoint x: 757, endPoint y: 130, distance: 225.6
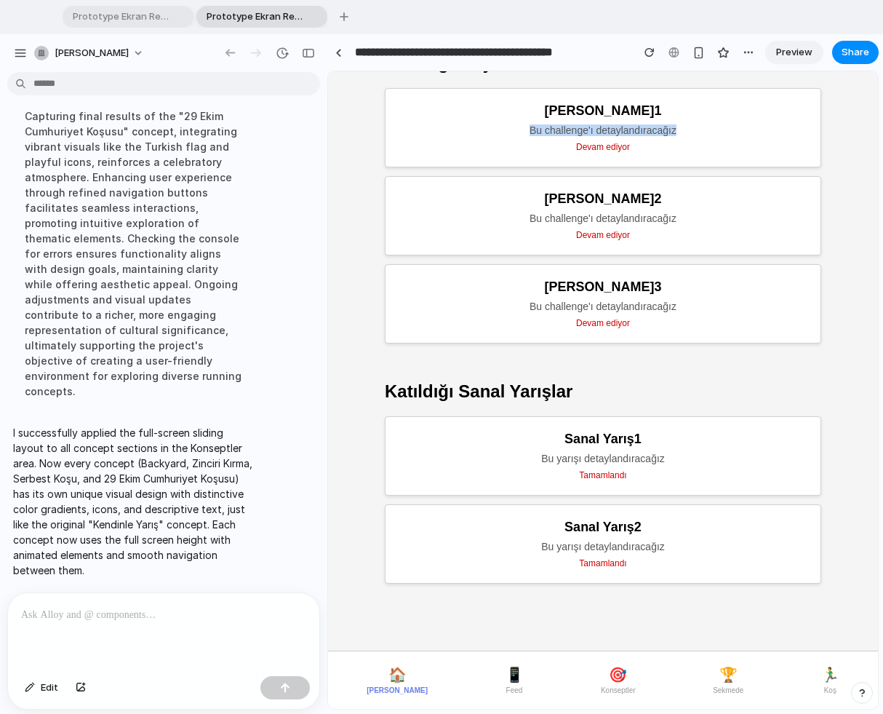
click at [757, 130] on div "Bu challenge'ı detaylandıracağız" at bounding box center [603, 130] width 406 height 12
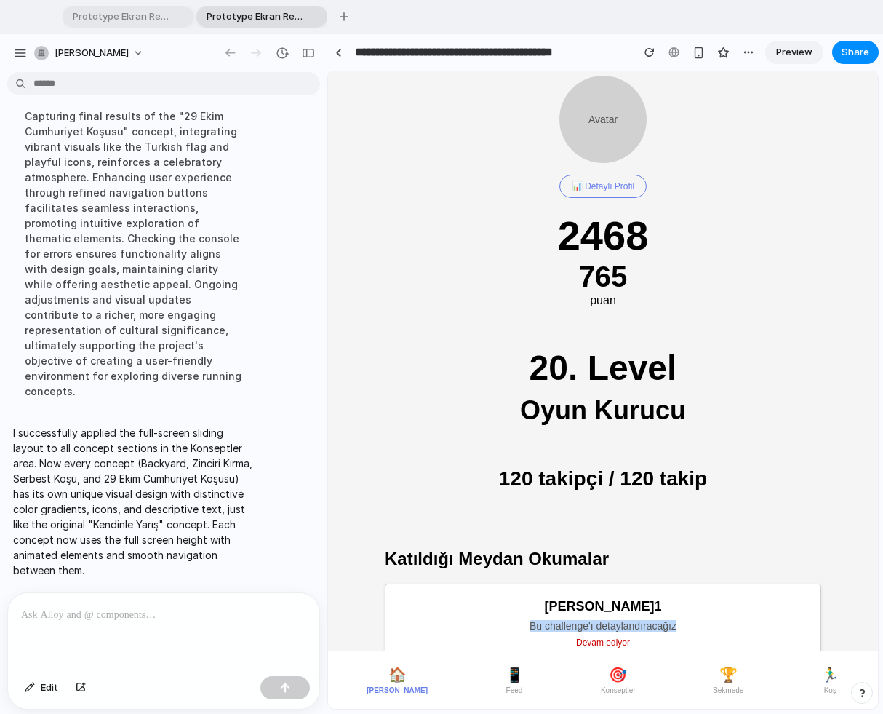
scroll to position [0, 0]
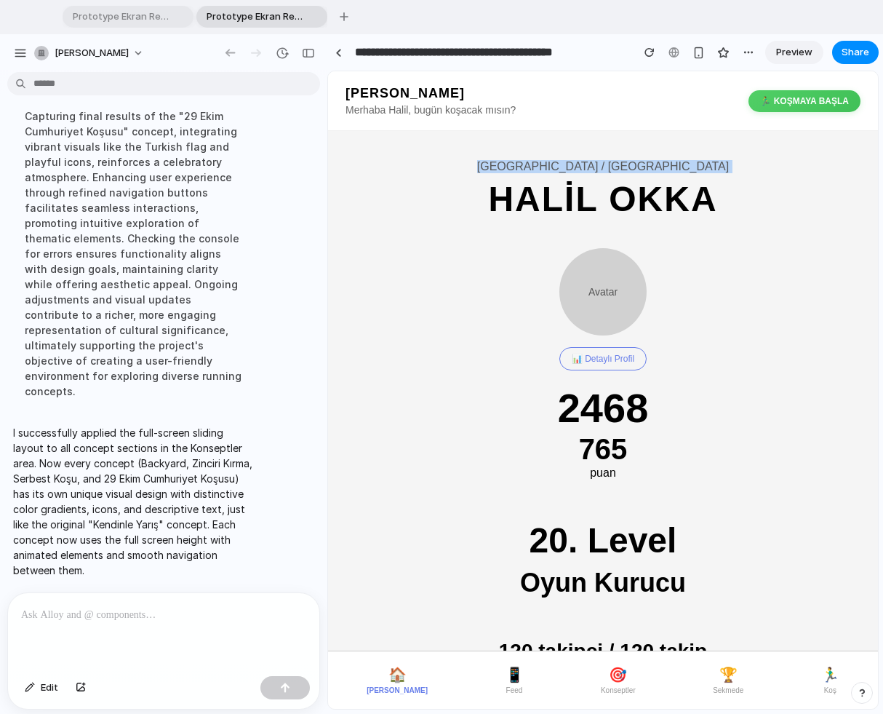
drag, startPoint x: 636, startPoint y: 162, endPoint x: 750, endPoint y: 162, distance: 114.2
click at [750, 162] on div "Türkiye / Sakarya HALİL OKKA Avatar 📊 Detaylı Profil 2468 765 puan 20. Level Oy…" at bounding box center [603, 724] width 550 height 1187
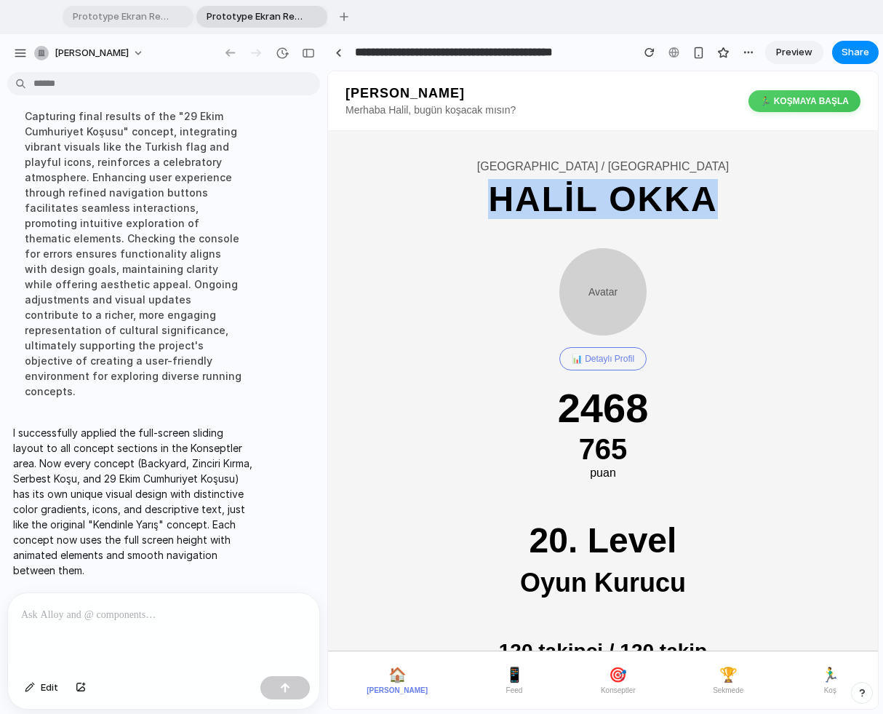
drag, startPoint x: 724, startPoint y: 199, endPoint x: 448, endPoint y: 196, distance: 276.4
click at [448, 196] on div "Türkiye / Sakarya HALİL OKKA Avatar 📊 Detaylı Profil 2468 765 puan 20. Level Oy…" at bounding box center [603, 724] width 550 height 1187
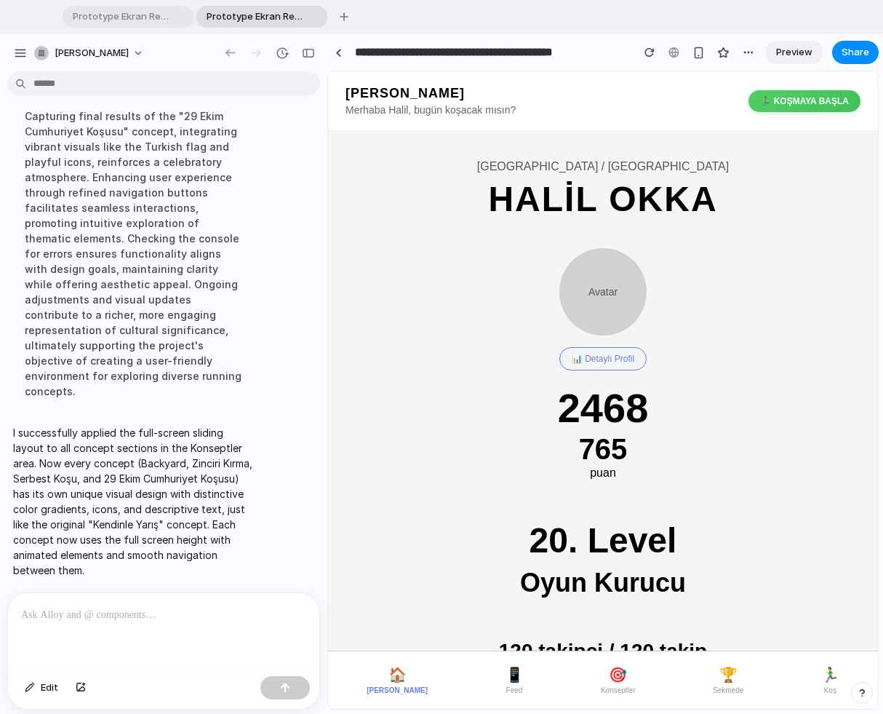
drag, startPoint x: 585, startPoint y: 276, endPoint x: 754, endPoint y: 308, distance: 172.5
click at [754, 308] on div "Türkiye / Sakarya HALİL OKKA Avatar 📊 Detaylı Profil 2468 765 puan 20. Level Oy…" at bounding box center [603, 724] width 550 height 1187
drag, startPoint x: 653, startPoint y: 381, endPoint x: 363, endPoint y: 354, distance: 291.5
click at [361, 349] on div "Türkiye / Sakarya HALİL OKKA Avatar 📊 Detaylı Profil 2468 765 puan 20. Level Oy…" at bounding box center [603, 724] width 550 height 1187
drag, startPoint x: 703, startPoint y: 446, endPoint x: 759, endPoint y: 458, distance: 58.1
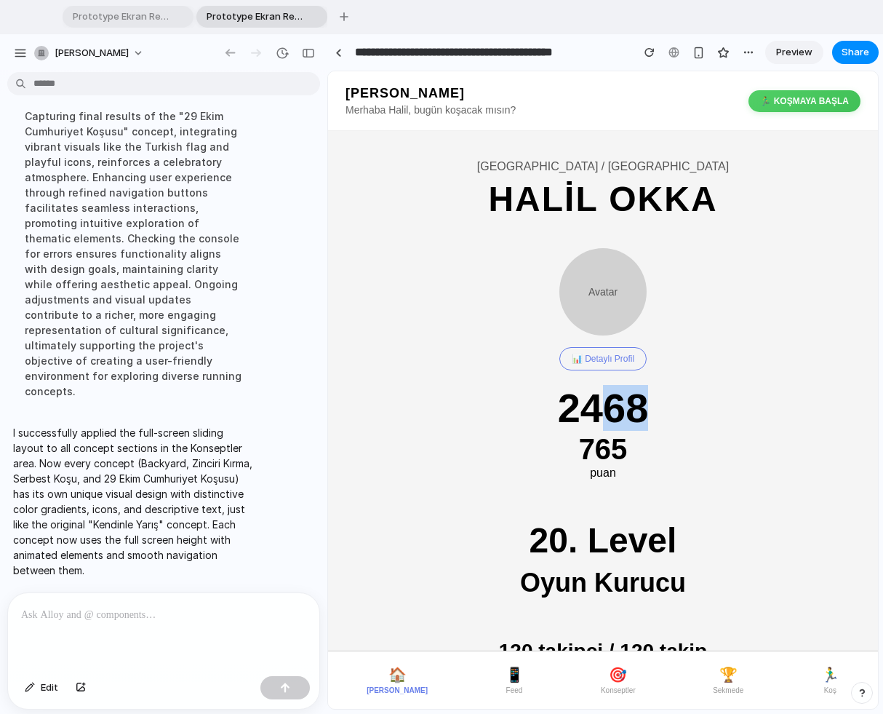
click at [751, 454] on div "Türkiye / Sakarya HALİL OKKA Avatar 📊 Detaylı Profil 2468 765 puan 20. Level Oy…" at bounding box center [603, 724] width 550 height 1187
drag, startPoint x: 644, startPoint y: 434, endPoint x: 441, endPoint y: 364, distance: 214.9
click at [441, 364] on div "Türkiye / Sakarya HALİL OKKA Avatar 📊 Detaylı Profil 2468 765 puan 20. Level Oy…" at bounding box center [603, 724] width 550 height 1187
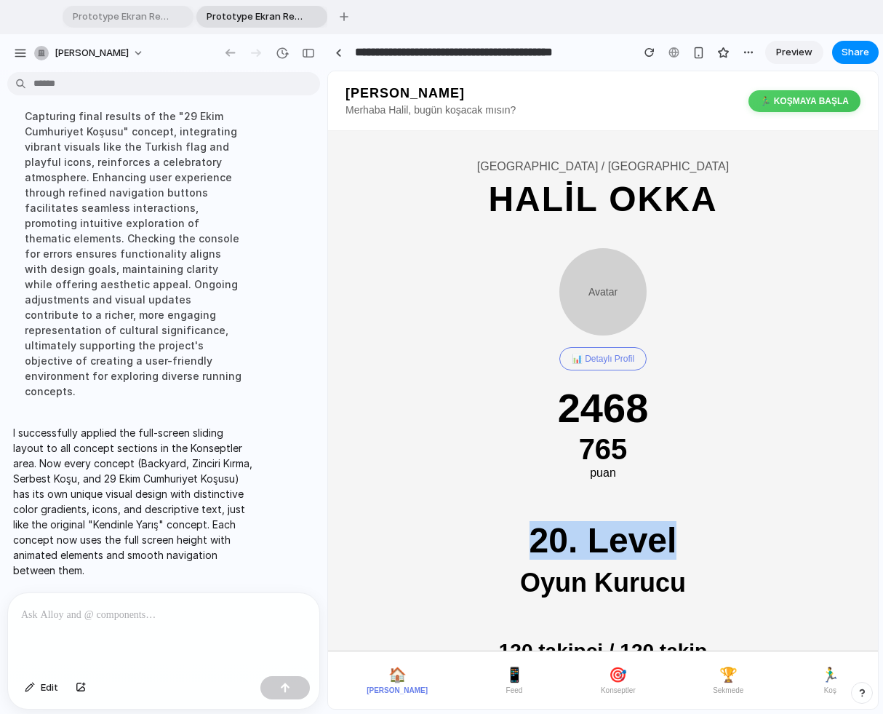
drag, startPoint x: 594, startPoint y: 516, endPoint x: 684, endPoint y: 546, distance: 95.7
click at [681, 546] on div "Türkiye / Sakarya HALİL OKKA Avatar 📊 Detaylı Profil 2468 765 puan 20. Level Oy…" at bounding box center [603, 724] width 550 height 1187
drag, startPoint x: 749, startPoint y: 565, endPoint x: 475, endPoint y: 517, distance: 278.4
click at [476, 518] on div "Türkiye / Sakarya HALİL OKKA Avatar 📊 Detaylı Profil 2468 765 puan 20. Level Oy…" at bounding box center [603, 724] width 550 height 1187
drag, startPoint x: 557, startPoint y: 559, endPoint x: 759, endPoint y: 595, distance: 204.7
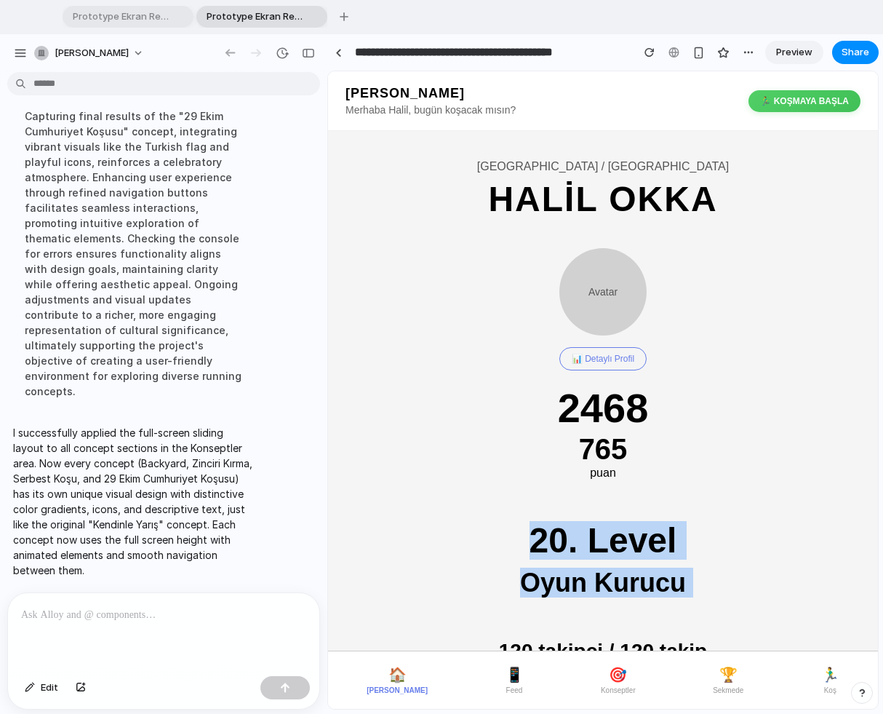
click at [759, 595] on div "Türkiye / Sakarya HALİL OKKA Avatar 📊 Detaylı Profil 2468 765 puan 20. Level Oy…" at bounding box center [603, 724] width 550 height 1187
drag, startPoint x: 749, startPoint y: 591, endPoint x: 404, endPoint y: 496, distance: 357.7
click at [404, 497] on div "Türkiye / Sakarya HALİL OKKA Avatar 📊 Detaylı Profil 2468 765 puan 20. Level Oy…" at bounding box center [603, 724] width 550 height 1187
drag, startPoint x: 439, startPoint y: 501, endPoint x: 768, endPoint y: 547, distance: 332.0
click at [767, 547] on div "Türkiye / Sakarya HALİL OKKA Avatar 📊 Detaylı Profil 2468 765 puan 20. Level Oy…" at bounding box center [603, 724] width 550 height 1187
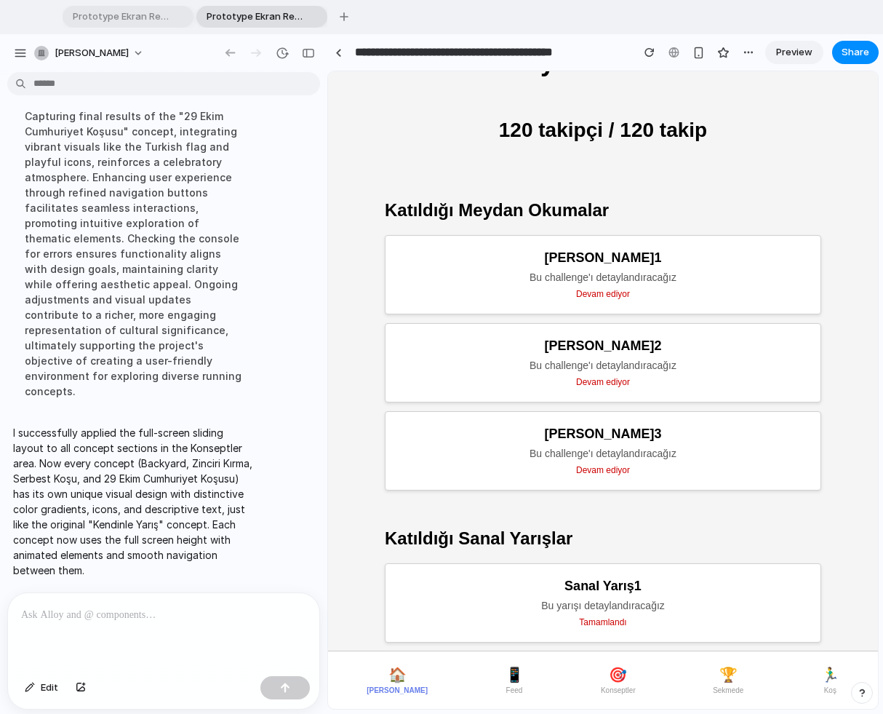
scroll to position [586, 0]
